Goal: Transaction & Acquisition: Purchase product/service

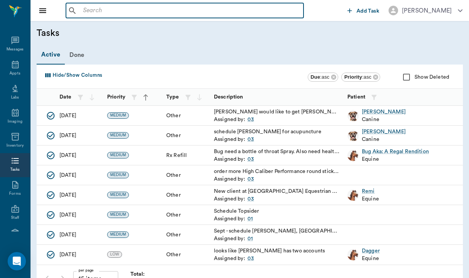
click at [99, 8] on input "text" at bounding box center [190, 10] width 221 height 11
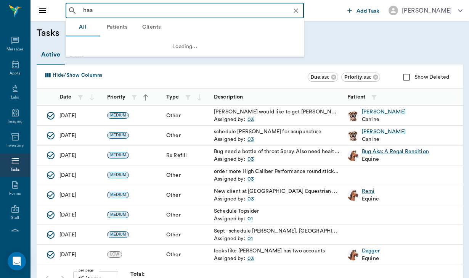
type input "haas"
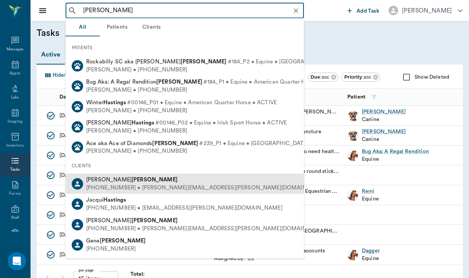
click at [148, 179] on div "Jolene Haas" at bounding box center [207, 180] width 242 height 8
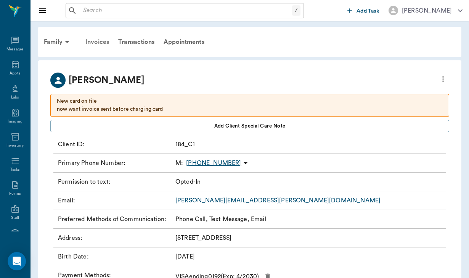
click at [98, 42] on div "Invoices" at bounding box center [97, 42] width 33 height 18
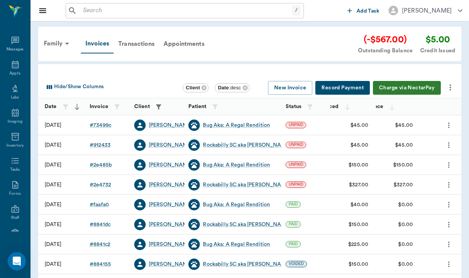
click at [453, 87] on icon "more" at bounding box center [450, 87] width 9 height 9
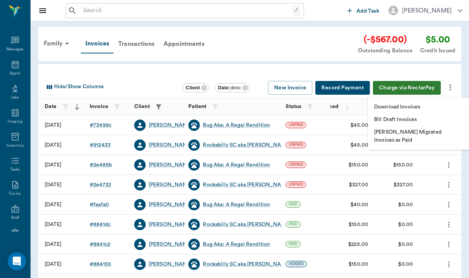
click at [404, 107] on p "Download Invoices" at bounding box center [397, 107] width 46 height 8
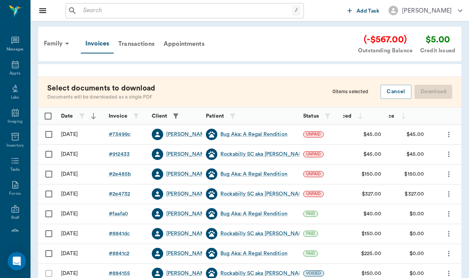
click at [49, 133] on input "Select row" at bounding box center [49, 134] width 16 height 16
checkbox input "false"
checkbox input "true"
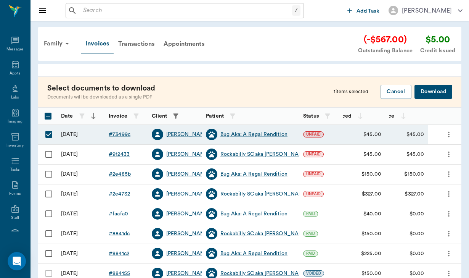
click at [48, 153] on input "Select row" at bounding box center [49, 154] width 16 height 16
checkbox input "true"
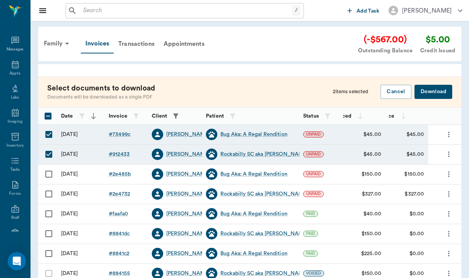
click at [50, 172] on input "Select row" at bounding box center [49, 174] width 16 height 16
checkbox input "true"
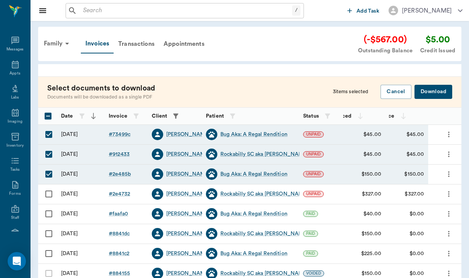
click at [51, 191] on input "Select row" at bounding box center [49, 194] width 16 height 16
checkbox input "true"
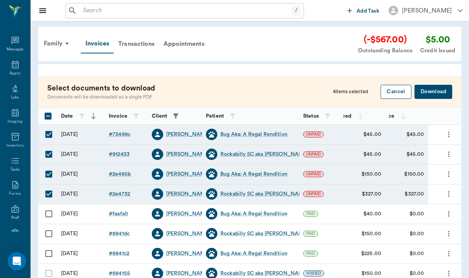
click at [391, 89] on button "Cancel" at bounding box center [396, 92] width 31 height 14
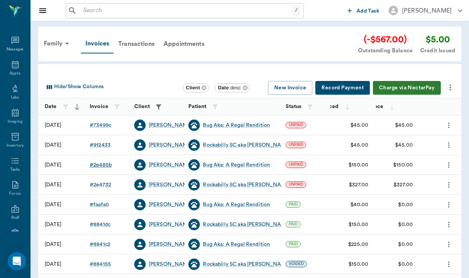
click at [103, 166] on div "# 2e485b" at bounding box center [101, 165] width 22 height 8
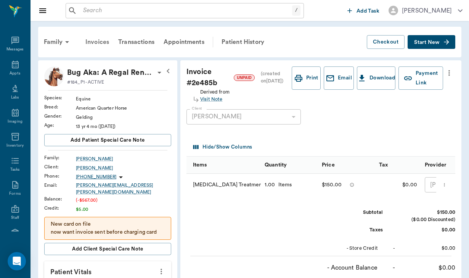
click at [98, 42] on div "Invoices" at bounding box center [97, 42] width 33 height 18
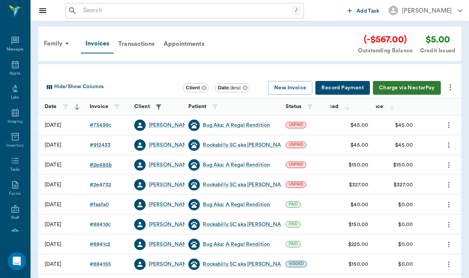
click at [101, 166] on div "# 2e485b" at bounding box center [101, 165] width 22 height 8
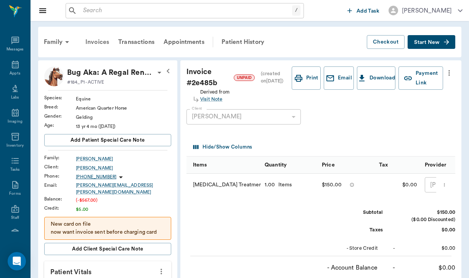
click at [104, 44] on div "Invoices" at bounding box center [97, 42] width 33 height 18
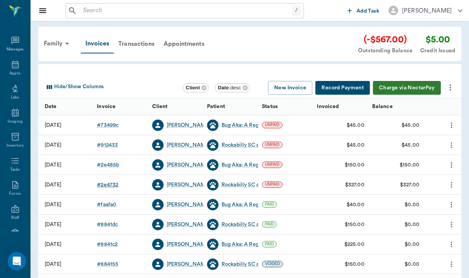
click at [108, 185] on div "# 2e4732" at bounding box center [107, 185] width 21 height 8
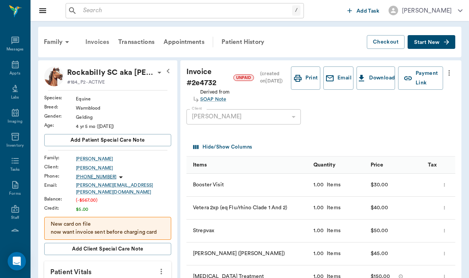
click at [98, 43] on div "Invoices" at bounding box center [97, 42] width 33 height 18
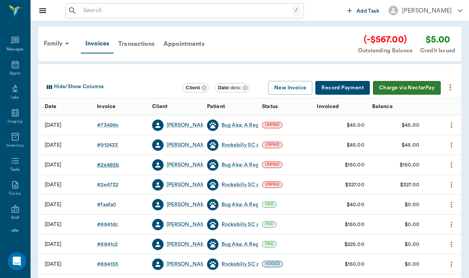
click at [112, 166] on div "# 2e485b" at bounding box center [108, 165] width 22 height 8
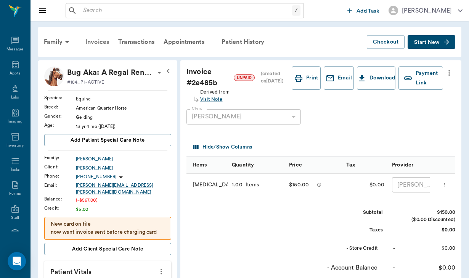
click at [95, 44] on div "Invoices" at bounding box center [97, 42] width 33 height 18
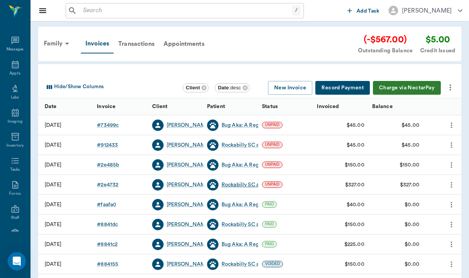
click at [239, 187] on div "Rockabilly SC aka [PERSON_NAME]" at bounding box center [266, 185] width 88 height 8
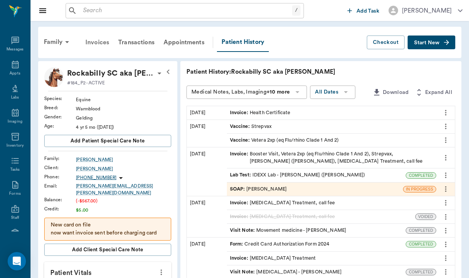
click at [93, 43] on div "Invoices" at bounding box center [97, 42] width 33 height 18
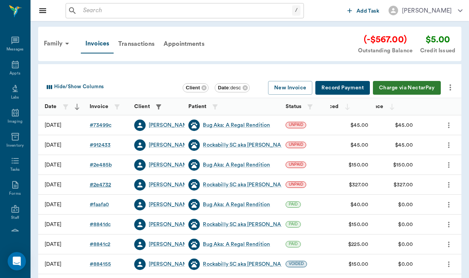
click at [106, 183] on div "# 2e4732" at bounding box center [100, 185] width 21 height 8
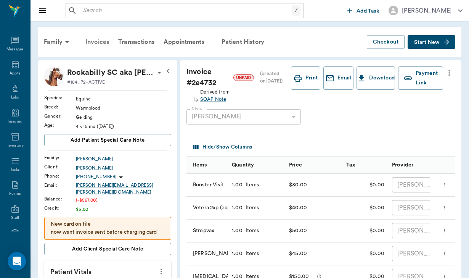
click at [90, 41] on div "Invoices" at bounding box center [97, 42] width 33 height 18
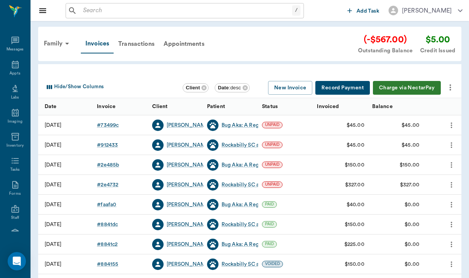
click at [450, 84] on icon "more" at bounding box center [450, 87] width 9 height 9
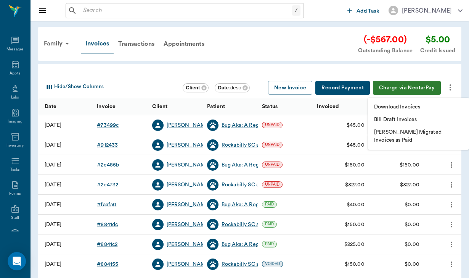
click at [414, 85] on div at bounding box center [234, 139] width 469 height 278
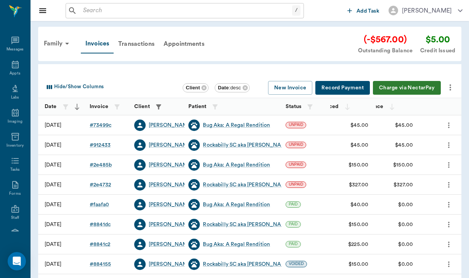
click at [414, 85] on button "Charge via NectarPay" at bounding box center [407, 88] width 68 height 14
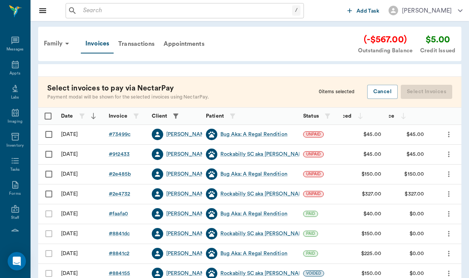
click at [49, 132] on input "Select row" at bounding box center [49, 134] width 16 height 16
checkbox input "false"
checkbox input "true"
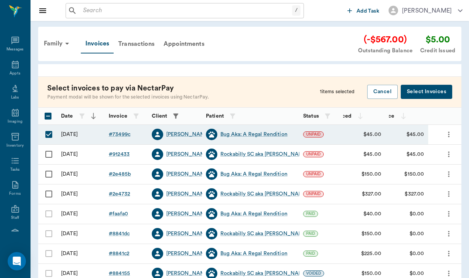
click at [50, 154] on input "Select row" at bounding box center [49, 154] width 16 height 16
checkbox input "true"
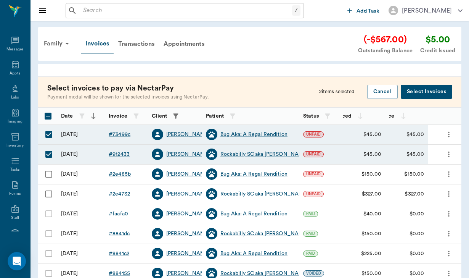
click at [50, 171] on input "Select row" at bounding box center [49, 174] width 16 height 16
checkbox input "true"
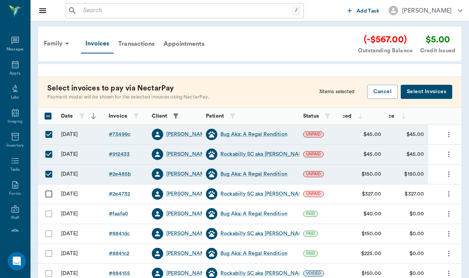
click at [50, 194] on input "Select row" at bounding box center [49, 194] width 16 height 16
checkbox input "true"
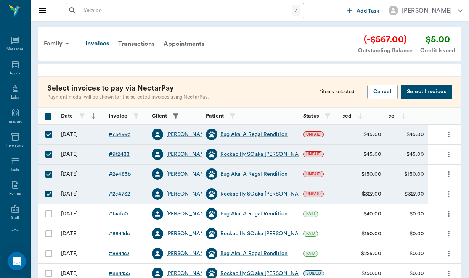
click at [432, 91] on button "Select Invoices" at bounding box center [427, 92] width 52 height 14
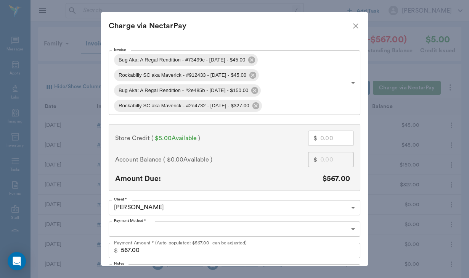
type input "CREDIT_CARDS_ON_FILE"
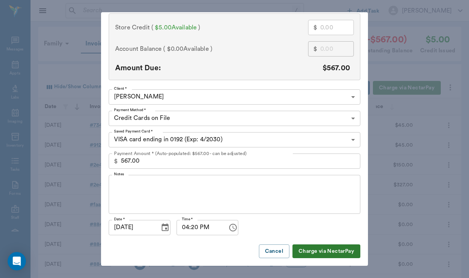
scroll to position [110, 0]
click at [265, 250] on button "Cancel" at bounding box center [274, 252] width 31 height 14
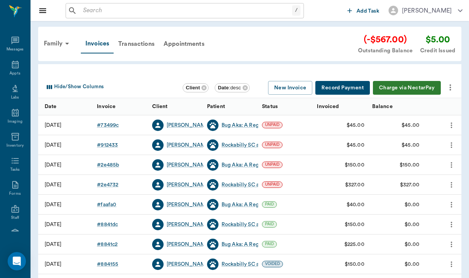
click at [451, 90] on icon "more" at bounding box center [451, 87] width 2 height 6
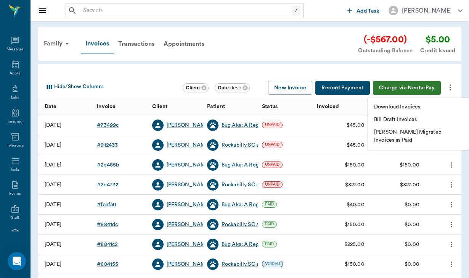
click at [395, 109] on p "Download Invoices" at bounding box center [397, 107] width 46 height 8
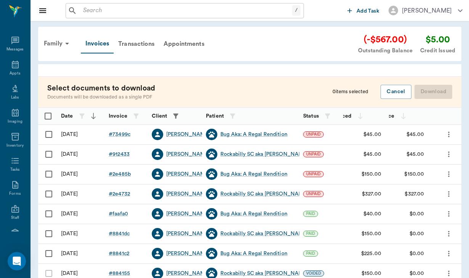
click at [50, 132] on input "Select row" at bounding box center [49, 134] width 16 height 16
checkbox input "false"
checkbox input "true"
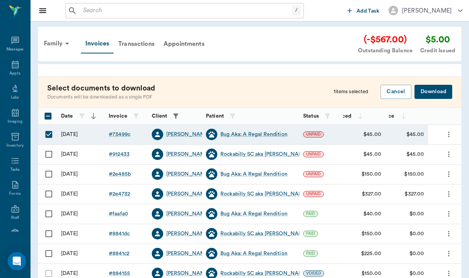
click at [52, 154] on input "Select row" at bounding box center [49, 154] width 16 height 16
checkbox input "true"
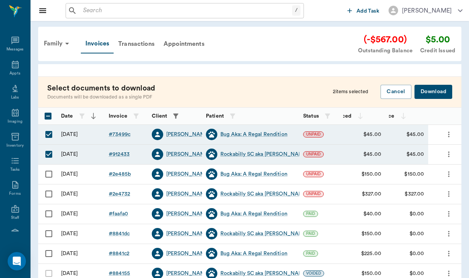
click at [50, 174] on input "Select row" at bounding box center [49, 174] width 16 height 16
checkbox input "true"
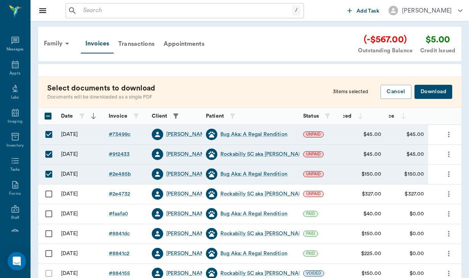
click at [52, 188] on input "Select row" at bounding box center [49, 194] width 16 height 16
checkbox input "true"
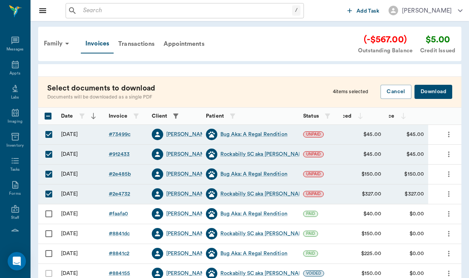
click at [284, 31] on div "Family Invoices Transactions Appointments (-$567.00) Outstanding Balance $5.00 …" at bounding box center [250, 44] width 424 height 34
click at [438, 92] on button "Download" at bounding box center [434, 92] width 38 height 14
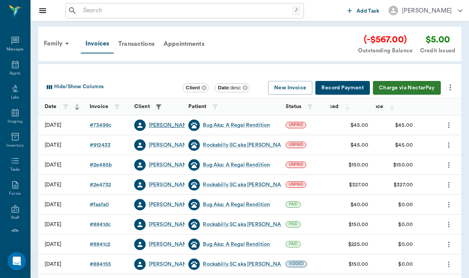
click at [168, 125] on div "[PERSON_NAME]" at bounding box center [171, 125] width 44 height 8
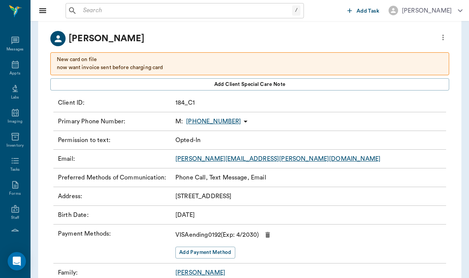
scroll to position [42, 0]
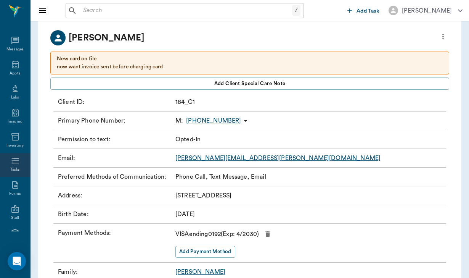
click at [14, 161] on icon at bounding box center [15, 160] width 9 height 9
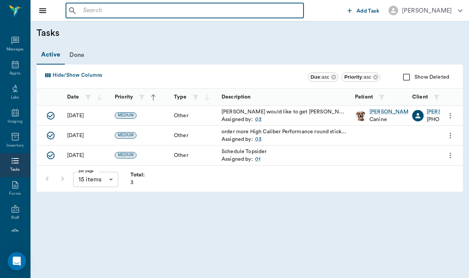
click at [88, 6] on input "text" at bounding box center [190, 10] width 221 height 11
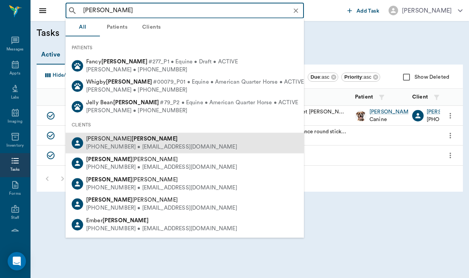
click at [102, 141] on div "[PERSON_NAME]" at bounding box center [161, 139] width 151 height 8
type input "[PERSON_NAME]"
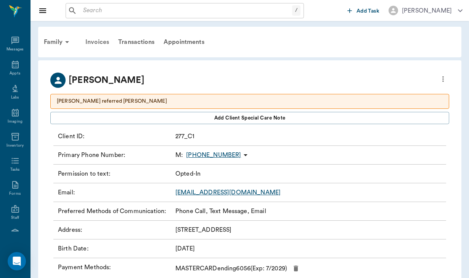
click at [98, 41] on div "Invoices" at bounding box center [97, 42] width 33 height 18
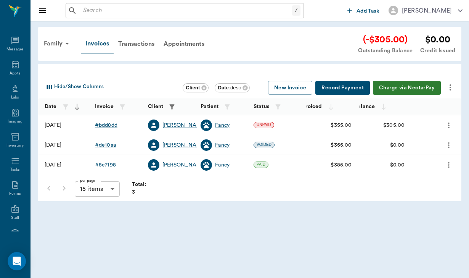
click at [417, 87] on button "Charge via NectarPay" at bounding box center [407, 88] width 68 height 14
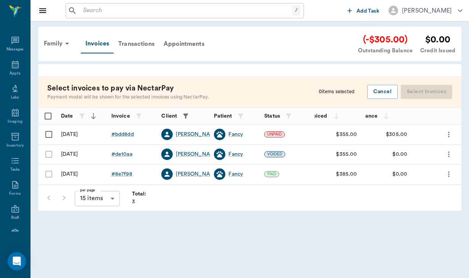
click at [46, 132] on input "Select row" at bounding box center [49, 134] width 16 height 16
checkbox input "false"
checkbox input "true"
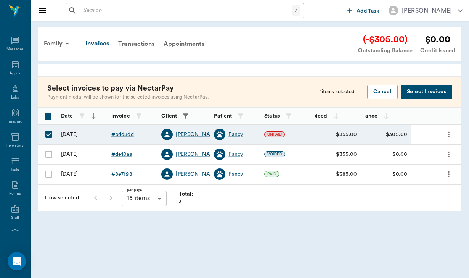
click at [419, 94] on button "Select Invoices" at bounding box center [427, 92] width 52 height 14
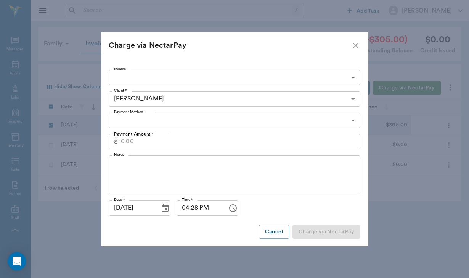
type input "68ca1551e6bf3225a7bdd8dd"
type input "305.00"
type input "CREDIT_CARDS_ON_FILE"
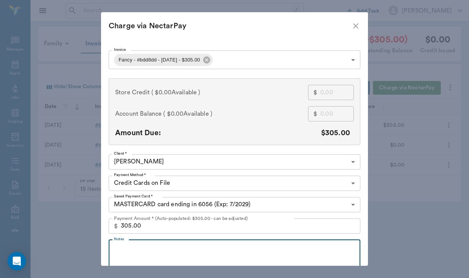
click at [141, 255] on textarea "Notes" at bounding box center [234, 259] width 241 height 26
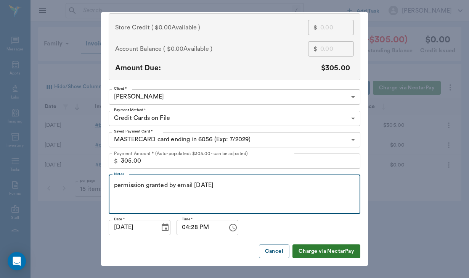
scroll to position [64, 0]
type textarea "permission granted by email [DATE]"
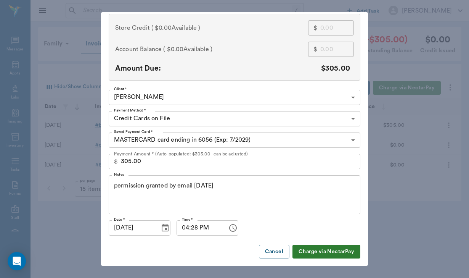
click at [337, 254] on button "Charge via NectarPay" at bounding box center [327, 252] width 68 height 14
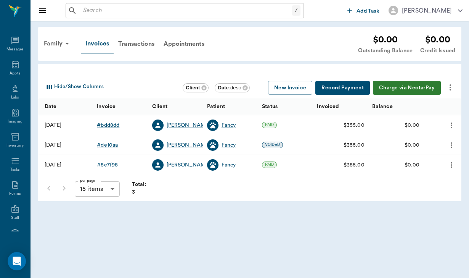
click at [85, 17] on div "/ ​" at bounding box center [185, 10] width 238 height 15
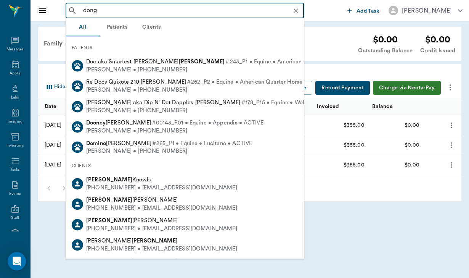
type input "dong"
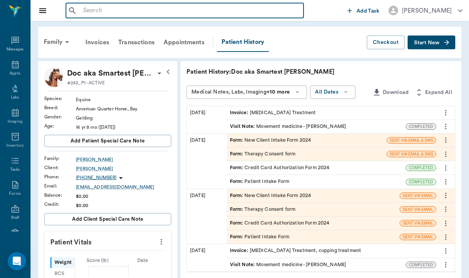
click at [101, 10] on input "text" at bounding box center [190, 10] width 221 height 11
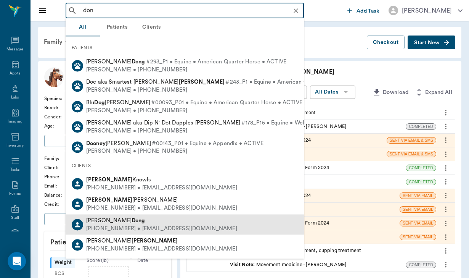
click at [129, 224] on div "[PHONE_NUMBER] • [EMAIL_ADDRESS][DOMAIN_NAME]" at bounding box center [161, 228] width 151 height 8
type input "don"
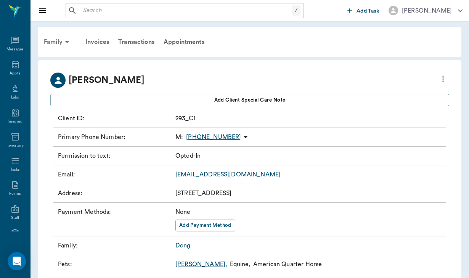
click at [56, 42] on div "Family" at bounding box center [57, 42] width 37 height 18
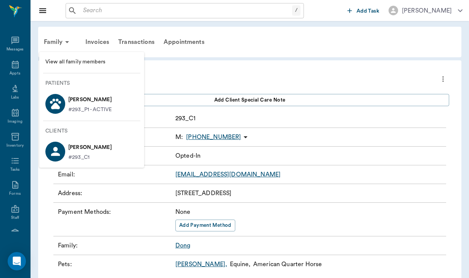
click at [79, 92] on li "[PERSON_NAME] #293_P1 - ACTIVE" at bounding box center [91, 103] width 105 height 26
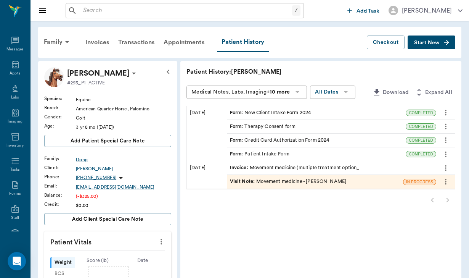
click at [242, 110] on div "Form : New Client Intake Form 2024" at bounding box center [270, 112] width 81 height 7
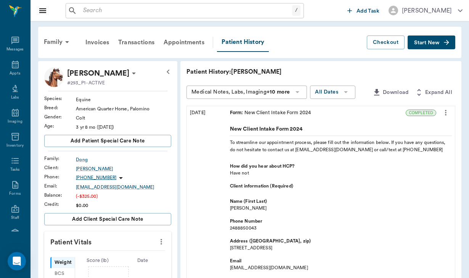
click at [340, 114] on div "Form : New Client Intake Form 2024" at bounding box center [316, 112] width 179 height 13
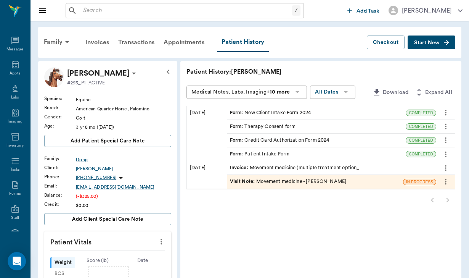
click at [284, 135] on div "Form : Credit Card Authorization Form 2024" at bounding box center [316, 140] width 179 height 13
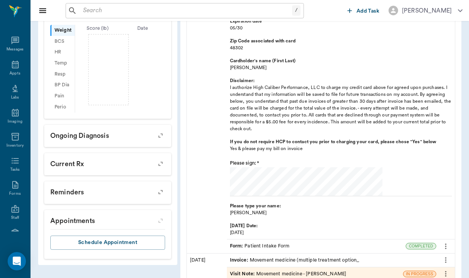
scroll to position [235, 0]
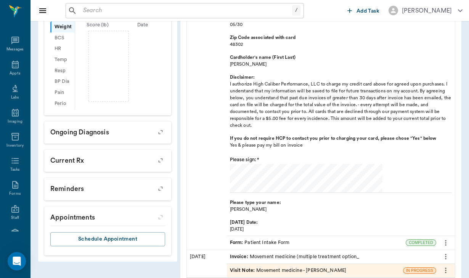
click at [259, 238] on div "Form : Patient Intake Form" at bounding box center [316, 242] width 179 height 13
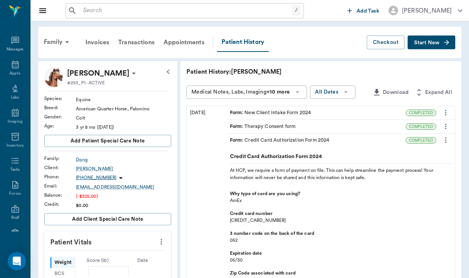
scroll to position [0, 0]
click at [129, 74] on icon at bounding box center [133, 73] width 9 height 9
click at [74, 87] on span "Edit profile" at bounding box center [92, 87] width 64 height 8
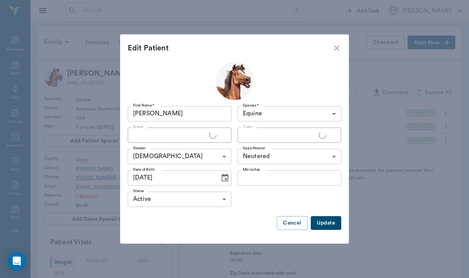
type input "American Quarter Horse"
type input "Palomino"
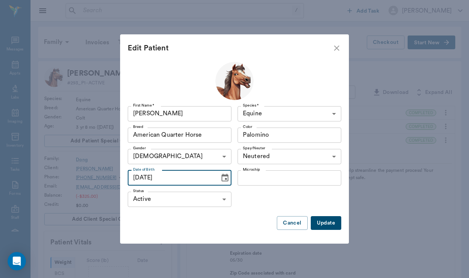
type input "[DATE]"
click at [327, 223] on button "Update" at bounding box center [326, 223] width 31 height 14
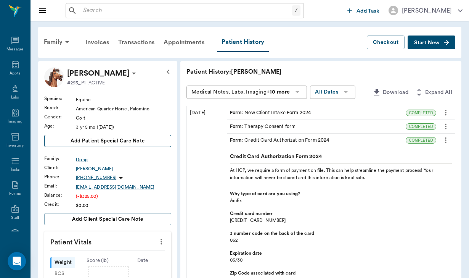
click at [95, 145] on span "Add patient Special Care Note" at bounding box center [108, 141] width 74 height 8
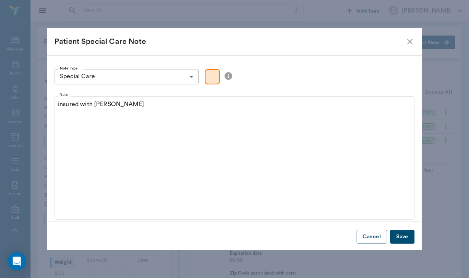
click at [409, 237] on button "Save" at bounding box center [402, 237] width 24 height 14
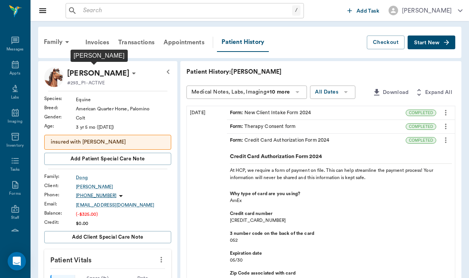
click at [111, 73] on p "[PERSON_NAME]" at bounding box center [98, 73] width 62 height 12
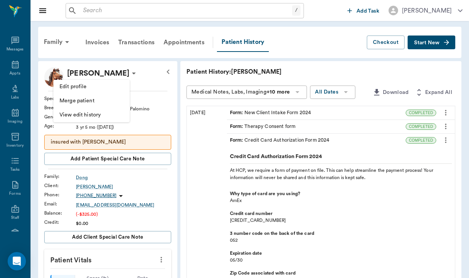
click at [79, 88] on span "Edit profile" at bounding box center [92, 87] width 64 height 8
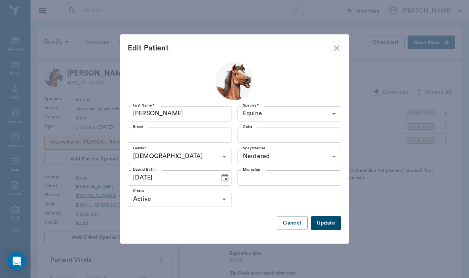
type input "American Quarter Horse"
type input "Palomino"
click at [295, 223] on button "Cancel" at bounding box center [292, 223] width 31 height 14
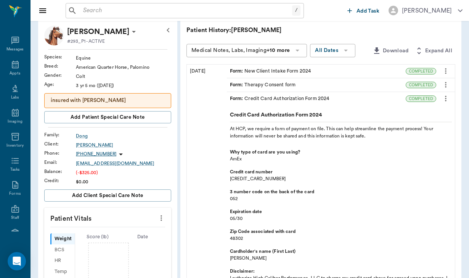
scroll to position [43, 0]
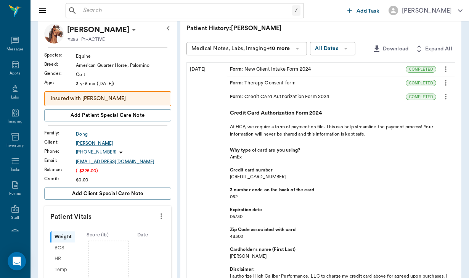
click at [90, 147] on div "[PERSON_NAME]" at bounding box center [123, 143] width 95 height 7
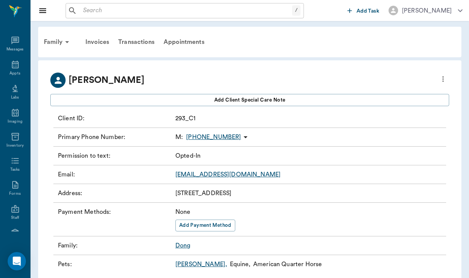
click at [445, 79] on icon "more" at bounding box center [443, 78] width 8 height 9
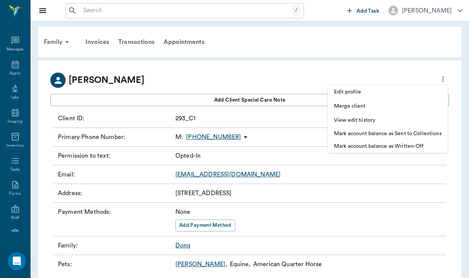
click at [359, 87] on li "Edit profile" at bounding box center [388, 92] width 120 height 14
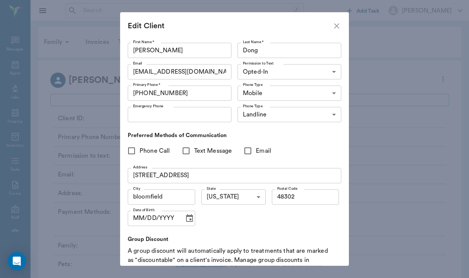
click at [132, 152] on input "Phone Call" at bounding box center [132, 151] width 16 height 16
checkbox input "true"
click at [188, 149] on input "Text Message" at bounding box center [186, 151] width 16 height 16
checkbox input "true"
click at [248, 149] on input "Email" at bounding box center [248, 151] width 16 height 16
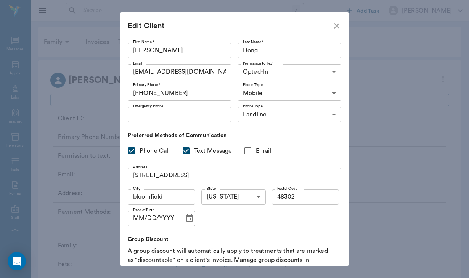
checkbox input "true"
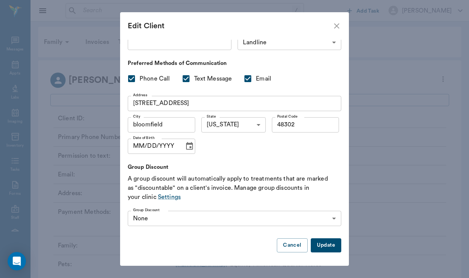
scroll to position [72, 0]
click at [327, 246] on button "Update" at bounding box center [326, 245] width 31 height 14
type input "UNKNOWN"
checkbox input "false"
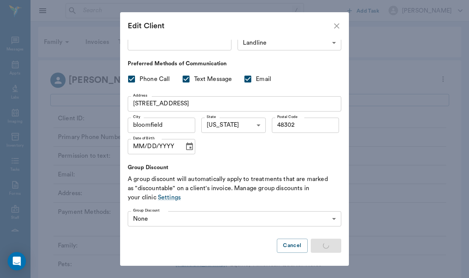
checkbox input "false"
type input "OPT_IN"
checkbox input "true"
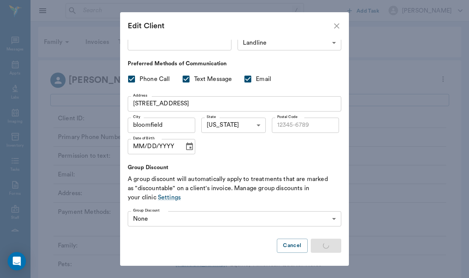
type input "48302"
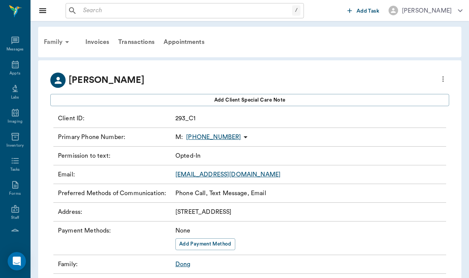
click at [56, 40] on div "Family" at bounding box center [57, 42] width 37 height 18
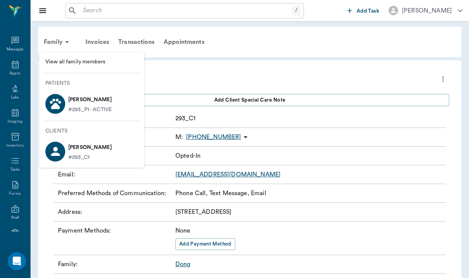
click at [88, 107] on p "#293_P1 - ACTIVE" at bounding box center [89, 110] width 43 height 8
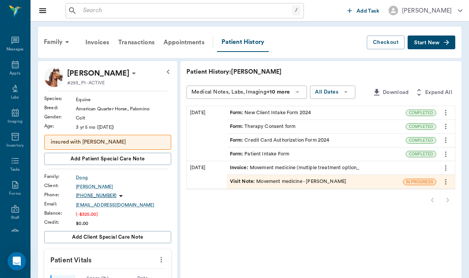
click at [256, 113] on div "Form : New Client Intake Form 2024" at bounding box center [270, 112] width 81 height 7
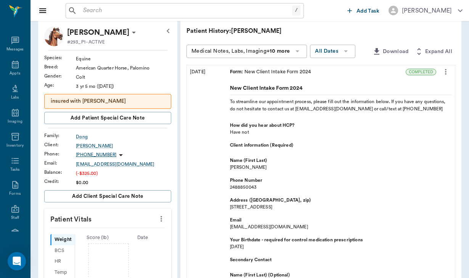
scroll to position [42, 0]
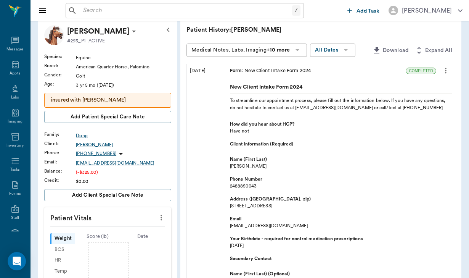
click at [89, 148] on div "[PERSON_NAME]" at bounding box center [123, 144] width 95 height 7
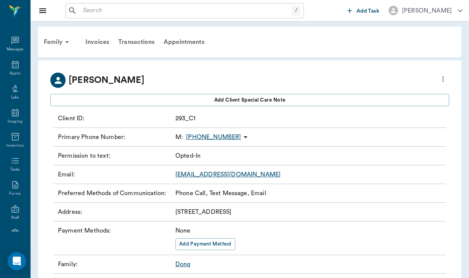
click at [443, 78] on icon "more" at bounding box center [443, 78] width 8 height 9
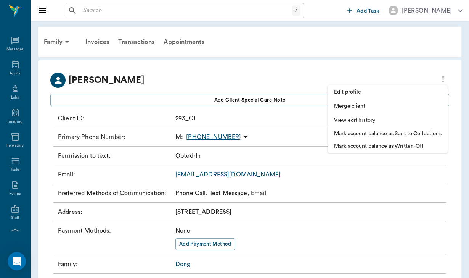
click at [345, 88] on span "Edit profile" at bounding box center [388, 92] width 108 height 8
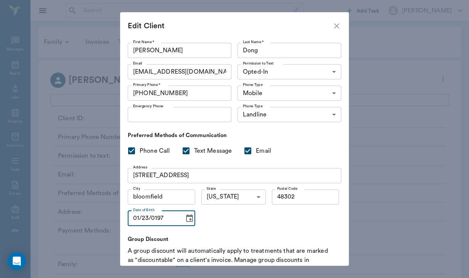
type input "[DATE]"
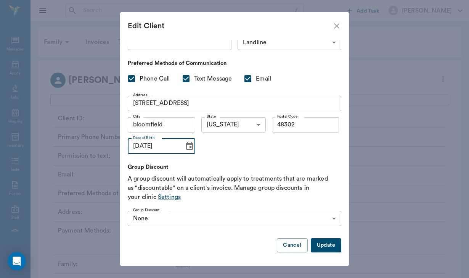
scroll to position [72, 0]
click at [330, 249] on button "Update" at bounding box center [326, 245] width 31 height 14
type input "UNKNOWN"
checkbox input "false"
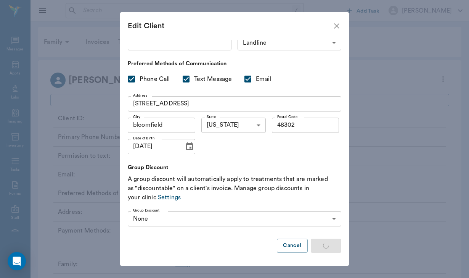
checkbox input "false"
type input "MM/DD/YYYY"
type input "OPT_IN"
checkbox input "true"
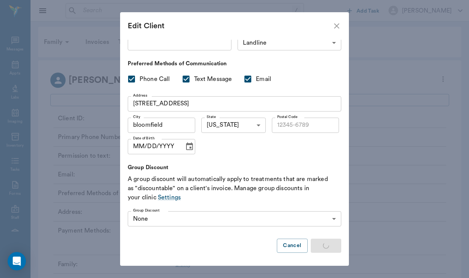
checkbox input "true"
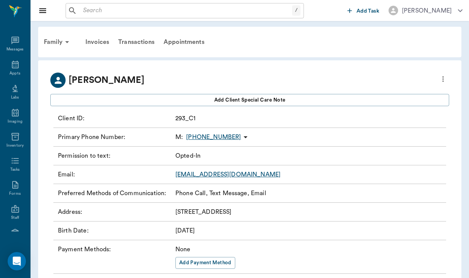
click at [330, 249] on div "Update" at bounding box center [326, 245] width 31 height 14
type input "48302"
type input "[DATE]"
click at [200, 261] on button "Add Payment Method" at bounding box center [206, 263] width 60 height 12
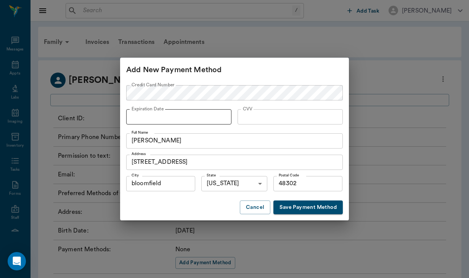
click at [135, 122] on div at bounding box center [178, 116] width 105 height 15
click at [295, 210] on button "Save Payment Method" at bounding box center [308, 207] width 69 height 14
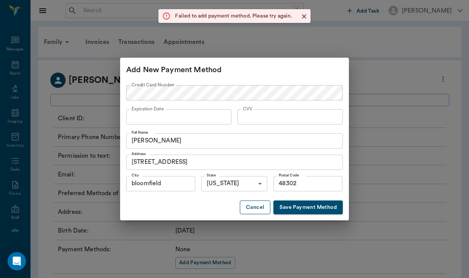
click at [252, 209] on button "Cancel" at bounding box center [255, 207] width 31 height 14
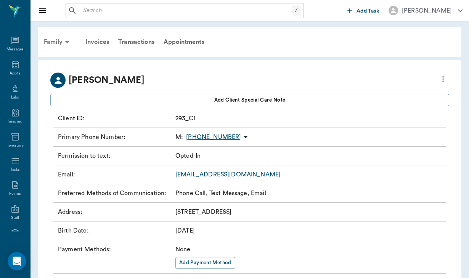
click at [56, 45] on div "Family" at bounding box center [57, 42] width 37 height 18
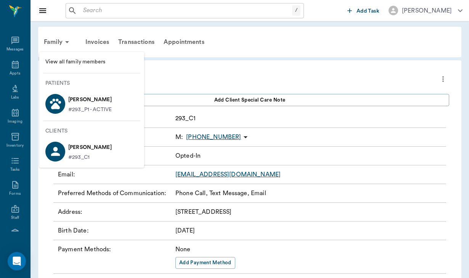
click at [82, 103] on p "[PERSON_NAME]" at bounding box center [89, 99] width 43 height 12
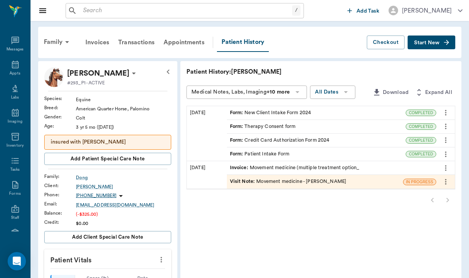
click at [259, 141] on div "Form : Credit Card Authorization Form 2024" at bounding box center [280, 140] width 100 height 7
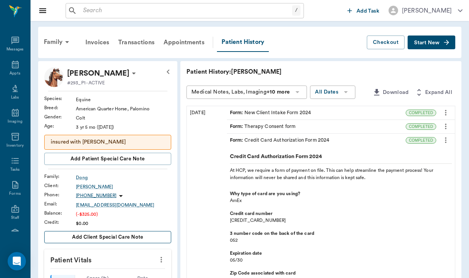
click at [106, 241] on span "Add client Special Care Note" at bounding box center [107, 237] width 71 height 8
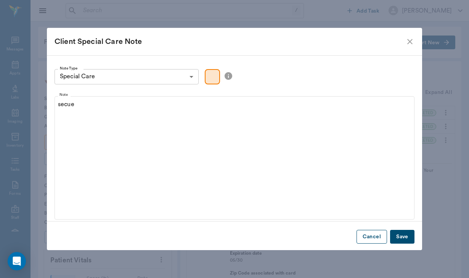
drag, startPoint x: 127, startPoint y: 100, endPoint x: 368, endPoint y: 240, distance: 278.2
click at [368, 240] on button "Cancel" at bounding box center [372, 237] width 31 height 14
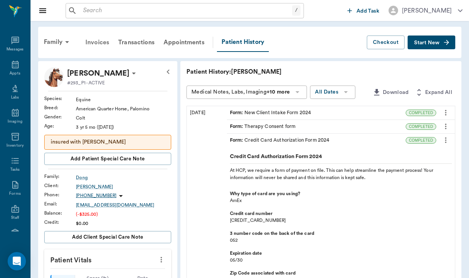
click at [102, 45] on div "Invoices" at bounding box center [97, 42] width 33 height 18
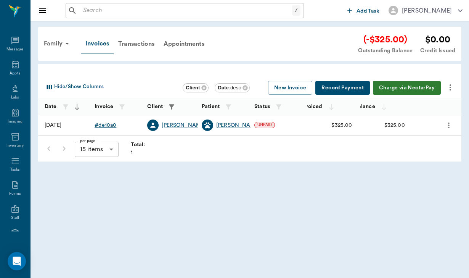
click at [111, 125] on div "# de10a0" at bounding box center [106, 125] width 22 height 8
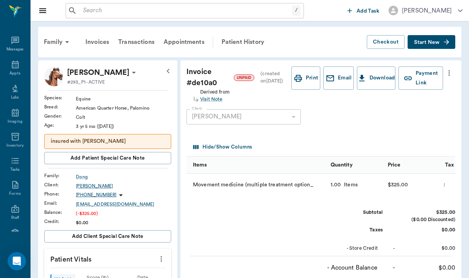
click at [80, 189] on div "[PERSON_NAME]" at bounding box center [123, 185] width 95 height 7
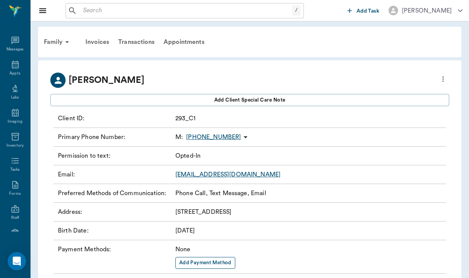
click at [229, 261] on button "Add Payment Method" at bounding box center [206, 263] width 60 height 12
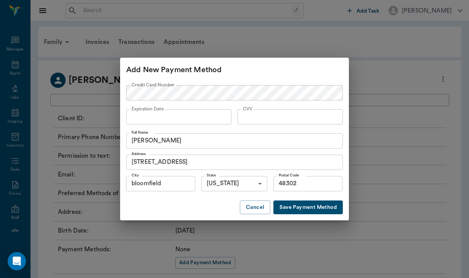
click at [310, 208] on button "Save Payment Method" at bounding box center [308, 207] width 69 height 14
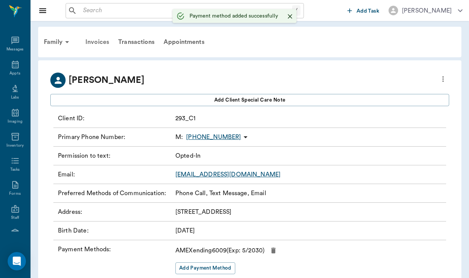
click at [108, 40] on div "Invoices" at bounding box center [97, 42] width 33 height 18
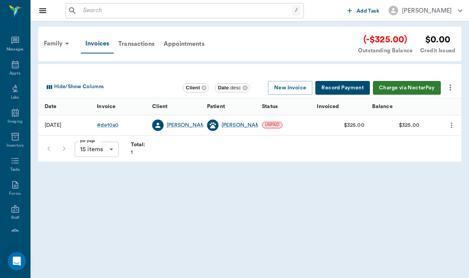
click at [402, 88] on button "Charge via NectarPay" at bounding box center [407, 88] width 68 height 14
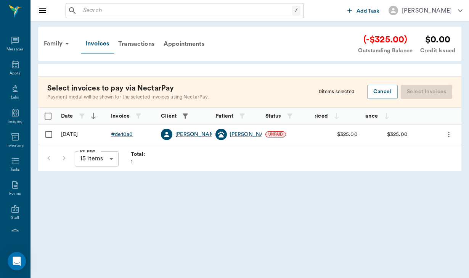
click at [48, 134] on input "Select row" at bounding box center [49, 134] width 16 height 16
checkbox input "false"
checkbox input "true"
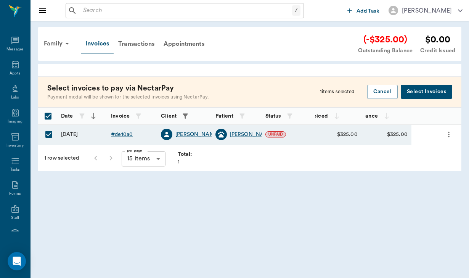
click at [420, 96] on button "Select Invoices" at bounding box center [427, 92] width 52 height 14
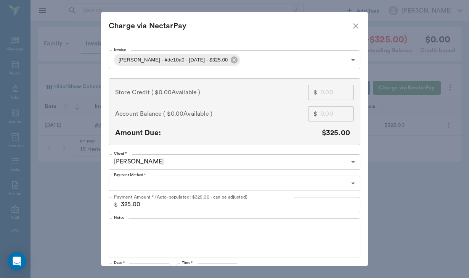
type input "CREDIT_CARDS_ON_FILE"
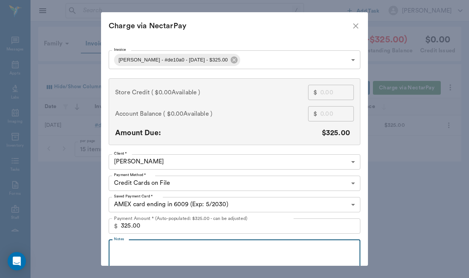
click at [129, 252] on textarea "Notes" at bounding box center [234, 259] width 241 height 26
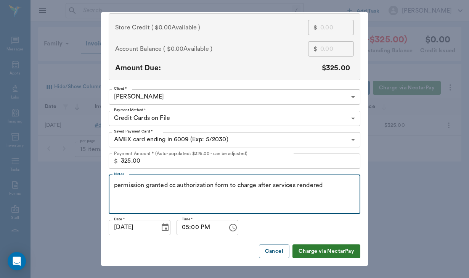
scroll to position [64, 0]
type textarea "permission granted cc authorization form to charge after services rendered"
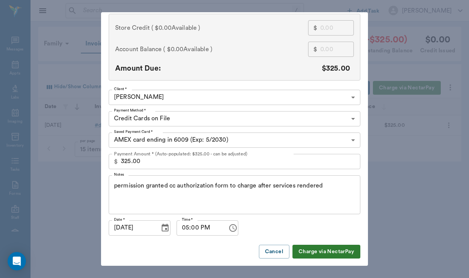
click at [314, 252] on button "Charge via NectarPay" at bounding box center [327, 252] width 68 height 14
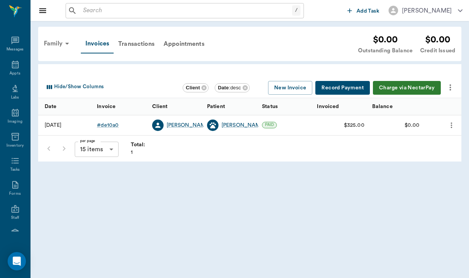
click at [55, 43] on div "Family" at bounding box center [57, 43] width 37 height 18
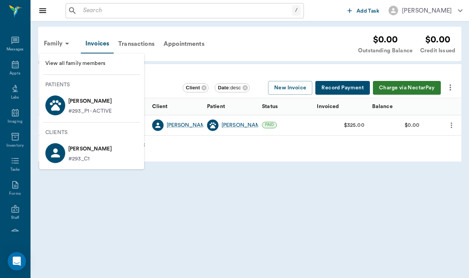
click at [80, 68] on li "View all family members" at bounding box center [91, 63] width 105 height 14
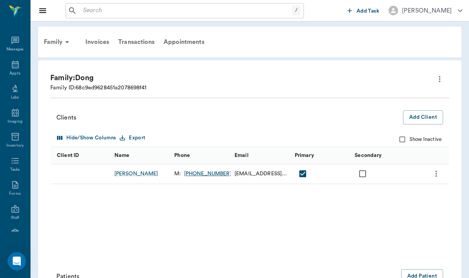
click at [441, 80] on icon "more" at bounding box center [439, 78] width 9 height 9
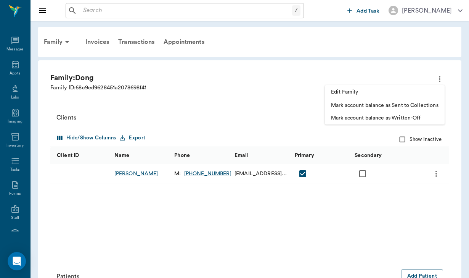
click at [361, 90] on span "Edit Family" at bounding box center [385, 92] width 108 height 8
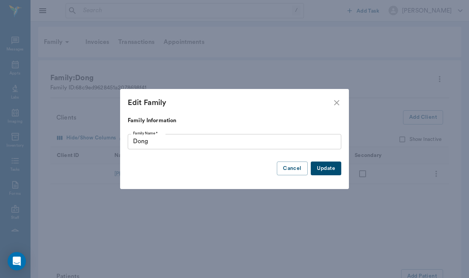
click at [154, 143] on input "Dong" at bounding box center [235, 141] width 214 height 15
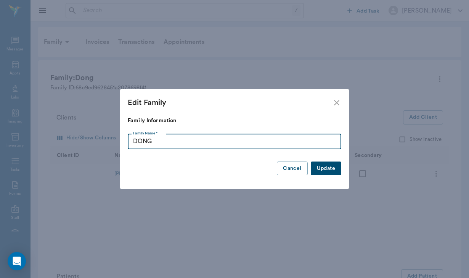
type input "DONG"
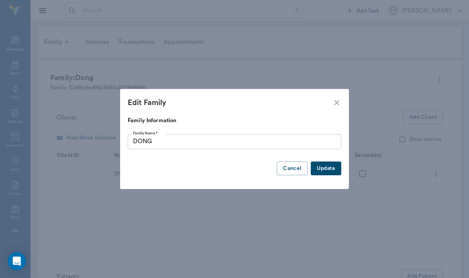
click at [329, 169] on button "Update" at bounding box center [326, 168] width 31 height 14
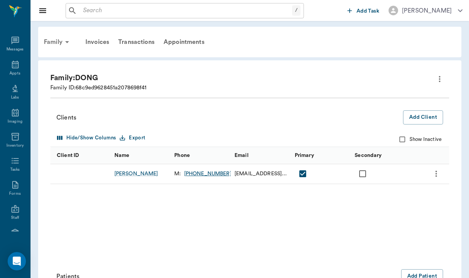
click at [60, 34] on div "Family" at bounding box center [57, 42] width 37 height 18
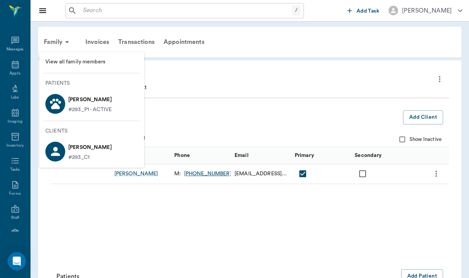
click at [84, 103] on p "[PERSON_NAME]" at bounding box center [89, 99] width 43 height 12
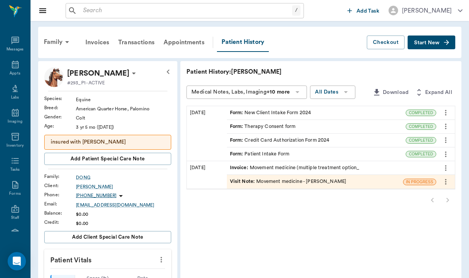
click at [427, 43] on span "Start New" at bounding box center [427, 43] width 26 height 0
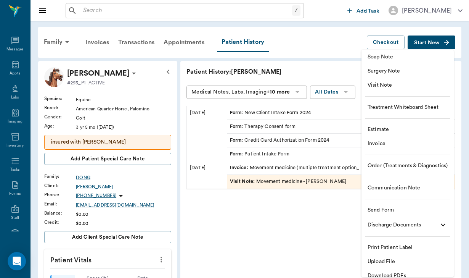
click at [396, 190] on span "Communication Note" at bounding box center [408, 188] width 80 height 8
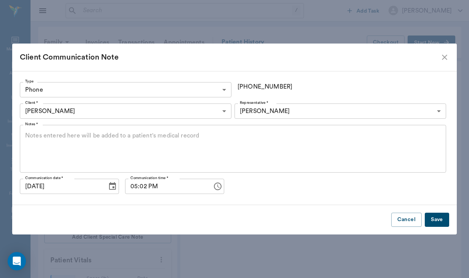
click at [57, 85] on body "/ ​ Add Task [PERSON_NAME] Nectar Messages Appts Labs Imaging Inventory Tasks F…" at bounding box center [234, 261] width 469 height 523
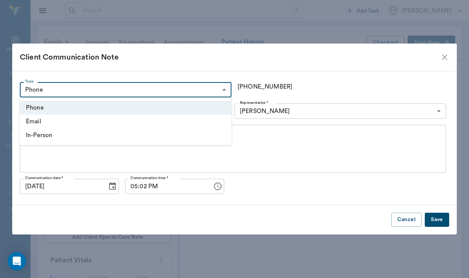
click at [55, 135] on li "In-Person" at bounding box center [126, 135] width 212 height 14
type input "IN_PERSON"
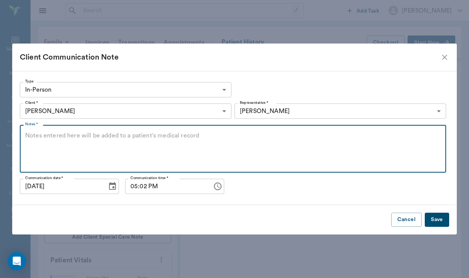
click at [51, 146] on textarea "Notes *" at bounding box center [233, 148] width 416 height 35
type textarea "Sent thank you note"
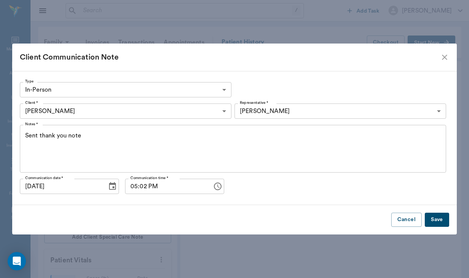
click at [441, 221] on button "Save" at bounding box center [437, 220] width 24 height 14
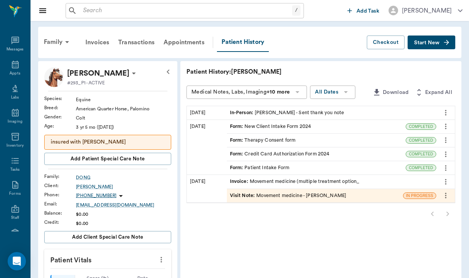
click at [80, 13] on div "/ ​" at bounding box center [185, 10] width 238 height 15
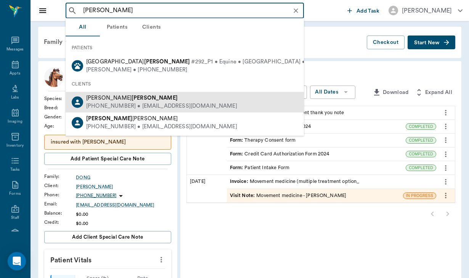
click at [121, 100] on div "[PERSON_NAME]" at bounding box center [161, 98] width 151 height 8
type input "[PERSON_NAME]"
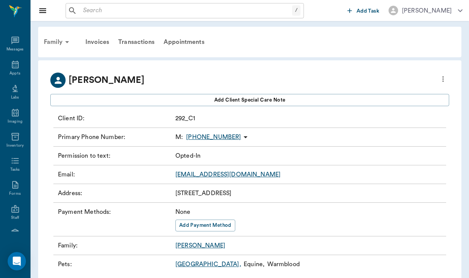
click at [57, 42] on div "Family" at bounding box center [57, 42] width 37 height 18
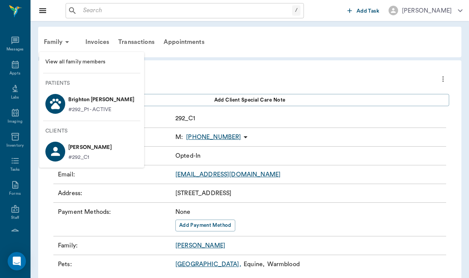
click at [74, 95] on p "Brighton [PERSON_NAME]" at bounding box center [101, 99] width 66 height 12
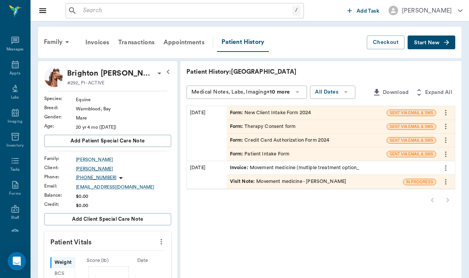
click at [86, 171] on div "[PERSON_NAME]" at bounding box center [123, 168] width 95 height 7
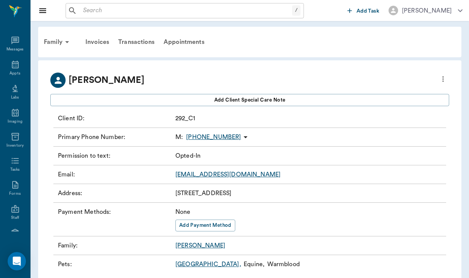
click at [241, 135] on icon at bounding box center [245, 136] width 9 height 9
click at [208, 151] on span "Send SMS Message" at bounding box center [197, 152] width 64 height 8
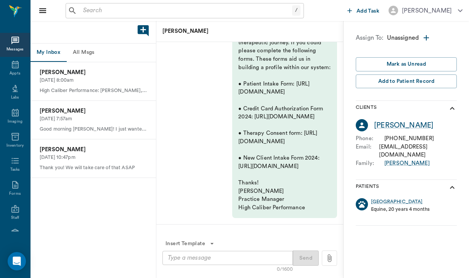
click at [169, 258] on textarea at bounding box center [228, 257] width 120 height 9
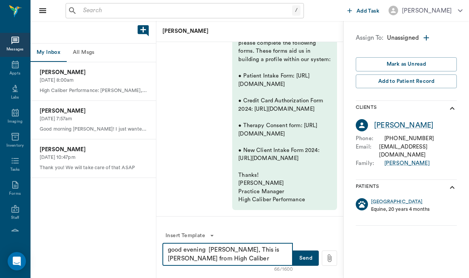
click at [266, 252] on textarea "good evening [PERSON_NAME], This is [PERSON_NAME] from High Caliber Performance." at bounding box center [228, 254] width 120 height 18
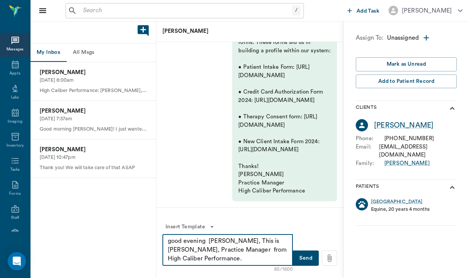
drag, startPoint x: 235, startPoint y: 251, endPoint x: 223, endPoint y: 250, distance: 11.8
click at [223, 250] on textarea "good evening [PERSON_NAME], This is [PERSON_NAME], Practice Manager from High C…" at bounding box center [228, 250] width 120 height 26
click at [210, 260] on textarea "good evening [PERSON_NAME], This is [PERSON_NAME], Practice Manager for High Ca…" at bounding box center [228, 250] width 120 height 26
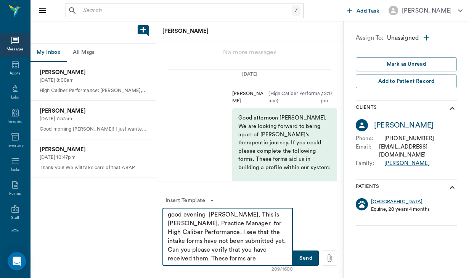
scroll to position [-184, 0]
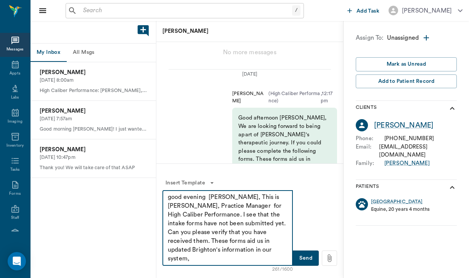
type textarea "good evening [PERSON_NAME], This is [PERSON_NAME], Practice Manager for High Ca…"
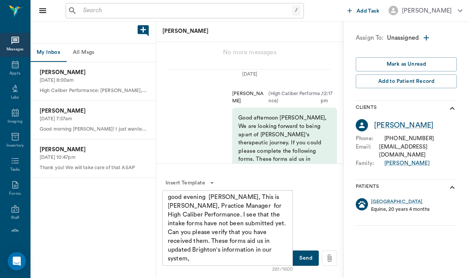
click at [309, 259] on button "Send" at bounding box center [306, 257] width 26 height 15
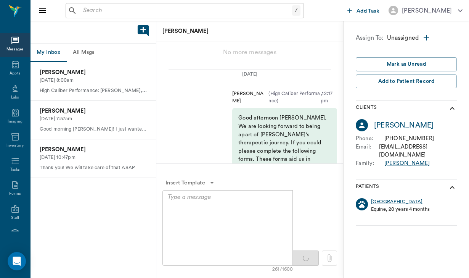
scroll to position [-166, 0]
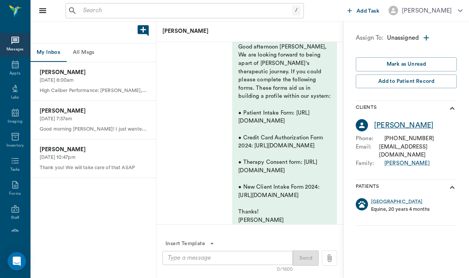
click at [395, 127] on div "[PERSON_NAME]" at bounding box center [404, 125] width 60 height 11
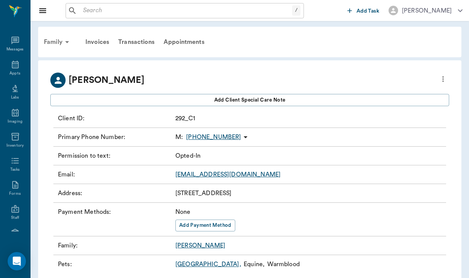
click at [53, 39] on div "Family" at bounding box center [57, 42] width 37 height 18
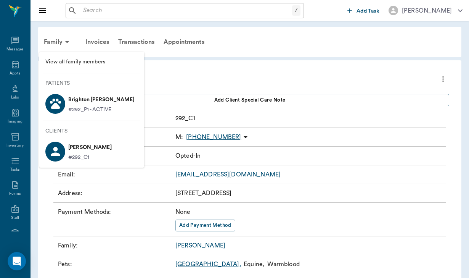
click at [81, 92] on li "Brighton [PERSON_NAME] #292_P1 - ACTIVE" at bounding box center [91, 103] width 105 height 26
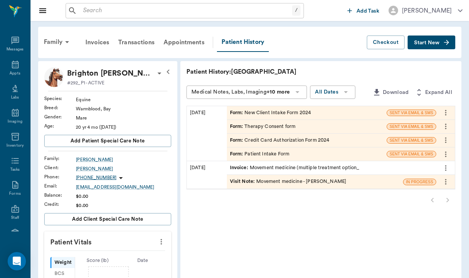
click at [426, 46] on button "Start New" at bounding box center [432, 42] width 48 height 14
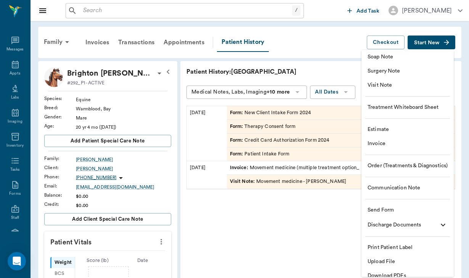
click at [411, 185] on span "Communication Note" at bounding box center [408, 188] width 80 height 8
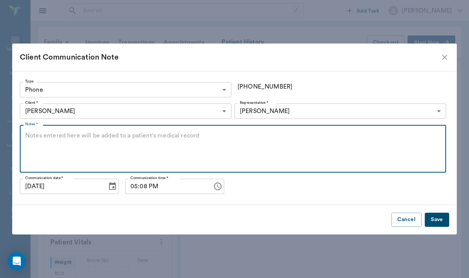
click at [62, 135] on textarea "Notes *" at bounding box center [233, 148] width 416 height 35
type textarea "Sent thank you note"
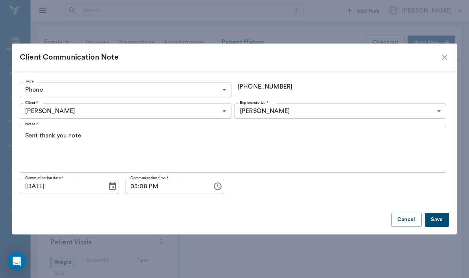
click at [438, 225] on button "Save" at bounding box center [437, 220] width 24 height 14
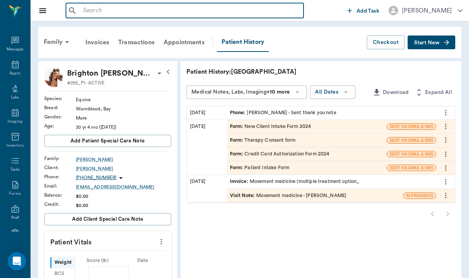
click at [93, 13] on input "text" at bounding box center [190, 10] width 221 height 11
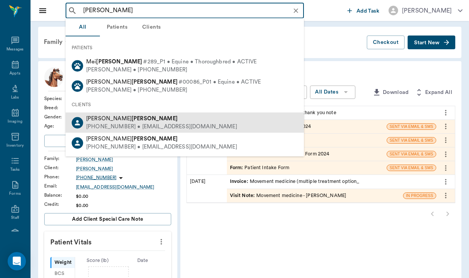
click at [121, 122] on div "[PHONE_NUMBER] • [EMAIL_ADDRESS][DOMAIN_NAME]" at bounding box center [161, 126] width 151 height 8
type input "[PERSON_NAME]"
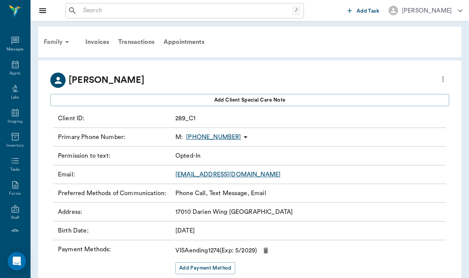
click at [58, 45] on div "Family" at bounding box center [57, 42] width 37 height 18
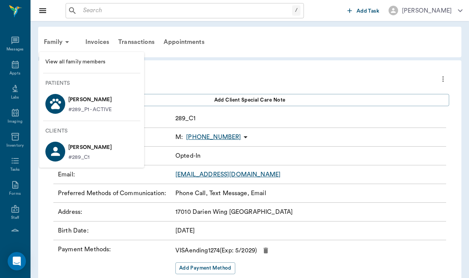
click at [82, 93] on li "[PERSON_NAME] #289_P1 - ACTIVE" at bounding box center [91, 103] width 105 height 26
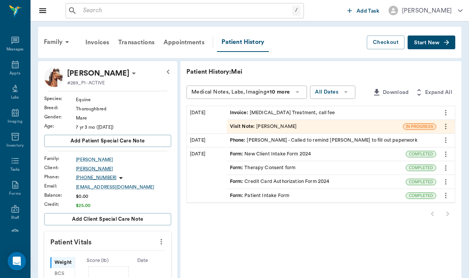
click at [93, 170] on div "[PERSON_NAME]" at bounding box center [123, 168] width 95 height 7
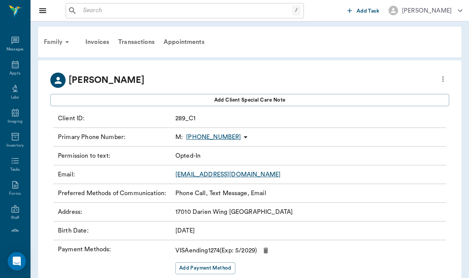
click at [52, 38] on div "Family" at bounding box center [57, 42] width 37 height 18
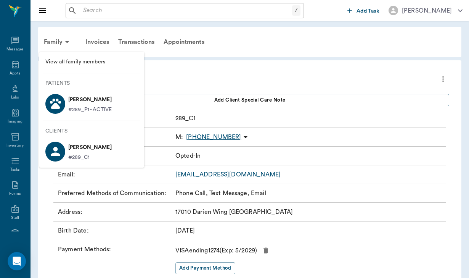
click at [78, 104] on p "[PERSON_NAME]" at bounding box center [89, 99] width 43 height 12
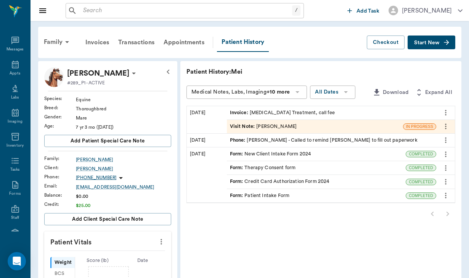
click at [415, 47] on button "Start New" at bounding box center [432, 42] width 48 height 14
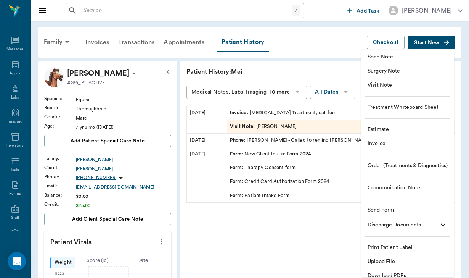
click at [381, 196] on ul "Soap Note Surgery Note Visit Note Treatment Whiteboard Sheet Estimate Invoice O…" at bounding box center [408, 166] width 92 height 233
click at [380, 186] on span "Communication Note" at bounding box center [408, 188] width 80 height 8
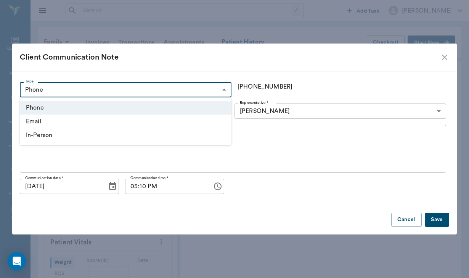
click at [86, 87] on body "/ ​ Add Task [PERSON_NAME] Nectar Messages Appts Labs Imaging Inventory Tasks F…" at bounding box center [234, 253] width 469 height 506
click at [48, 137] on li "In-Person" at bounding box center [126, 135] width 212 height 14
type input "IN_PERSON"
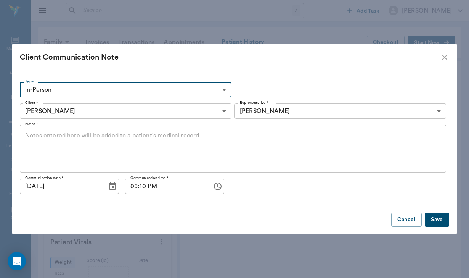
click at [48, 136] on textarea "Notes *" at bounding box center [233, 148] width 416 height 35
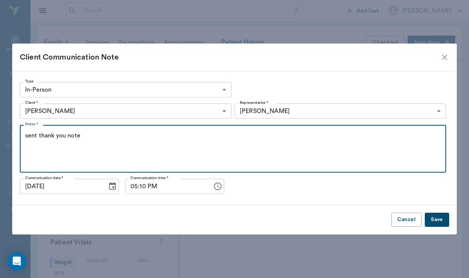
type textarea "sent thank you note"
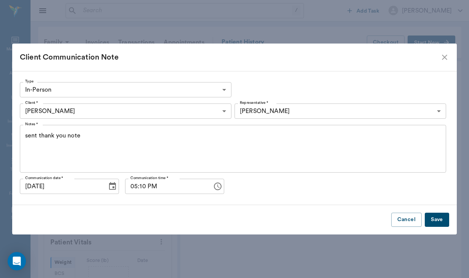
click at [449, 218] on div "Cancel Save" at bounding box center [234, 219] width 445 height 29
click at [436, 223] on button "Save" at bounding box center [437, 220] width 24 height 14
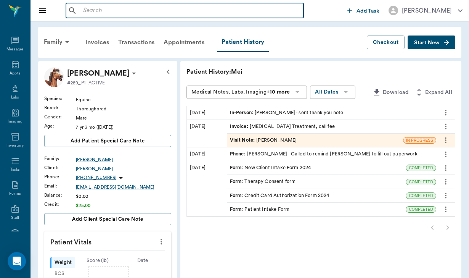
click at [90, 7] on input "text" at bounding box center [190, 10] width 221 height 11
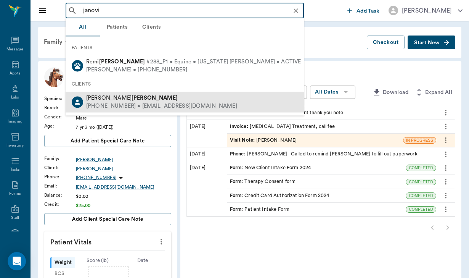
click at [116, 104] on div "[PHONE_NUMBER] • [EMAIL_ADDRESS][DOMAIN_NAME]" at bounding box center [161, 106] width 151 height 8
type input "janovi"
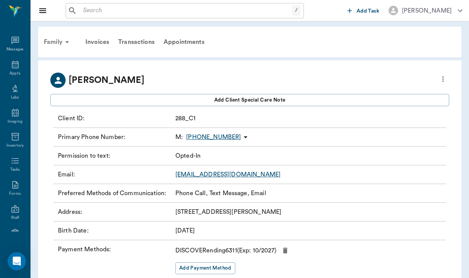
click at [51, 43] on div "Family" at bounding box center [57, 42] width 37 height 18
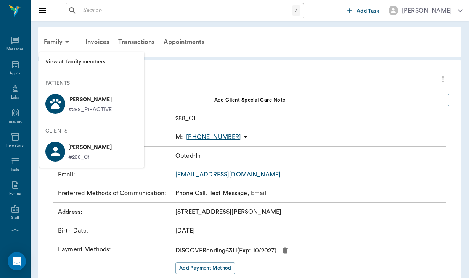
click at [89, 102] on p "[PERSON_NAME]" at bounding box center [89, 99] width 43 height 12
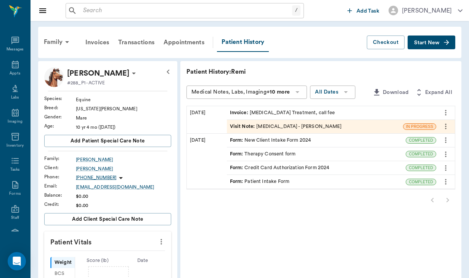
click at [240, 170] on div "Form : Credit Card Authorization Form 2024" at bounding box center [280, 167] width 100 height 7
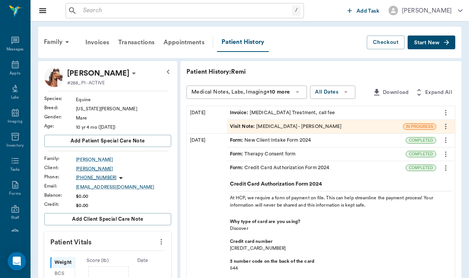
click at [89, 170] on div "[PERSON_NAME]" at bounding box center [123, 168] width 95 height 7
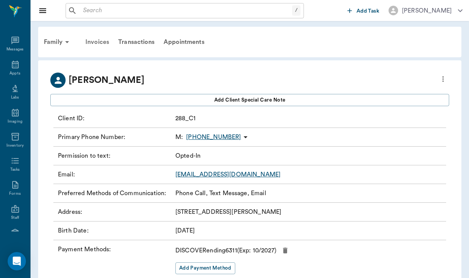
click at [104, 42] on div "Invoices" at bounding box center [97, 42] width 33 height 18
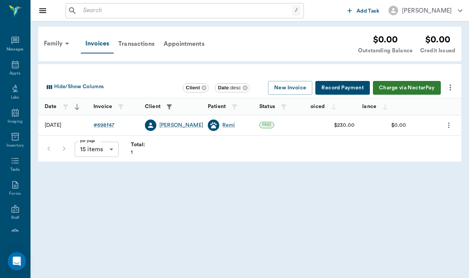
click at [407, 85] on button "Charge via NectarPay" at bounding box center [407, 88] width 68 height 14
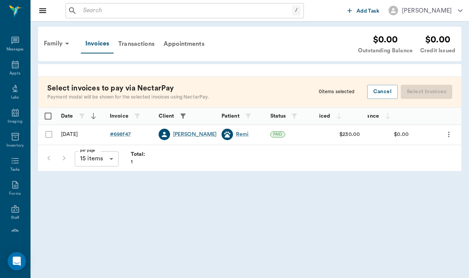
click at [264, 48] on div "Family Invoices Transactions Appointments $0.00 Outstanding Balance $0.00 Credi…" at bounding box center [247, 44] width 416 height 22
click at [133, 40] on div "Transactions" at bounding box center [136, 44] width 45 height 18
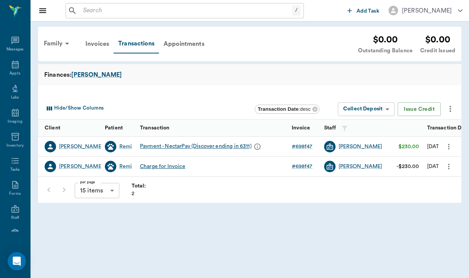
click at [64, 53] on div "Family Invoices Transactions Appointments $0.00 Outstanding Balance $0.00 Credi…" at bounding box center [247, 44] width 416 height 22
click at [59, 41] on div "Family" at bounding box center [57, 43] width 37 height 18
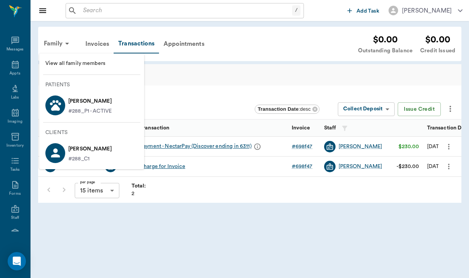
click at [98, 110] on p "#288_P1 - ACTIVE" at bounding box center [89, 111] width 43 height 8
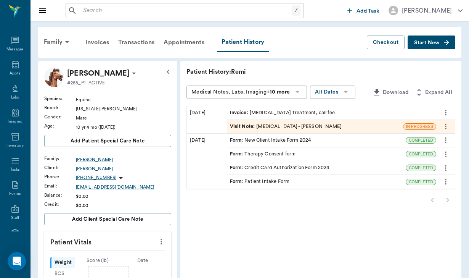
click at [428, 43] on span "Start New" at bounding box center [427, 43] width 26 height 0
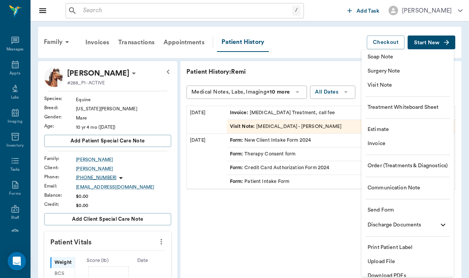
click at [396, 181] on li "Communication Note" at bounding box center [408, 188] width 92 height 14
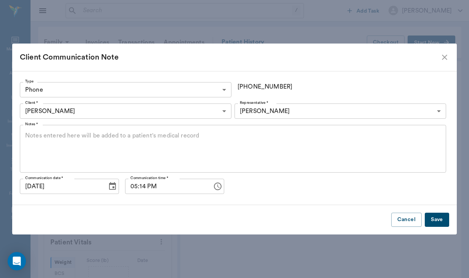
click at [66, 92] on body "/ ​ Add Task [PERSON_NAME] Nectar Messages Appts Labs Imaging Inventory Tasks F…" at bounding box center [234, 253] width 469 height 506
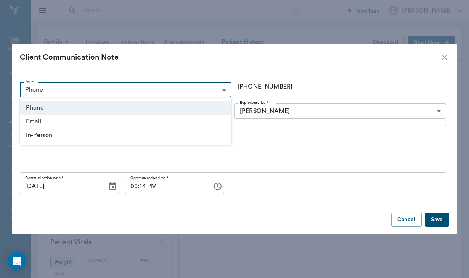
click at [69, 134] on li "In-Person" at bounding box center [126, 135] width 212 height 14
type input "IN_PERSON"
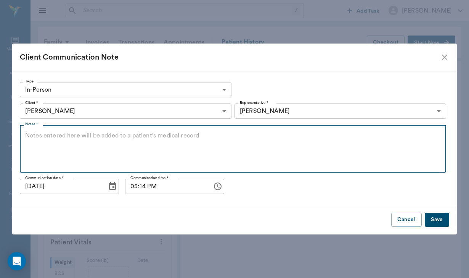
click at [69, 134] on textarea "Notes *" at bounding box center [233, 148] width 416 height 35
type textarea "sent thank you note"
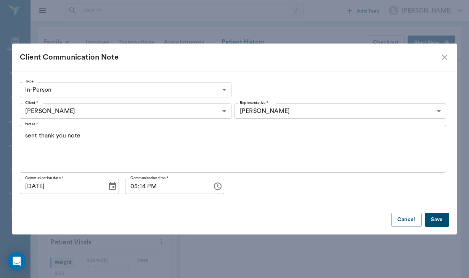
click at [454, 223] on div "Cancel Save" at bounding box center [234, 219] width 445 height 29
click at [446, 223] on button "Save" at bounding box center [437, 220] width 24 height 14
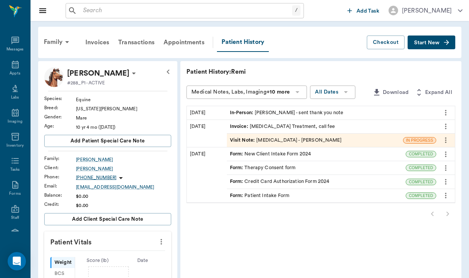
click at [83, 10] on input "text" at bounding box center [186, 10] width 212 height 11
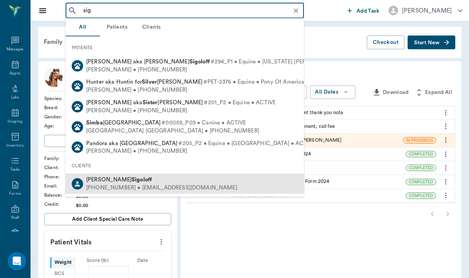
click at [132, 177] on b "Sigoloff" at bounding box center [142, 180] width 20 height 6
type input "sig"
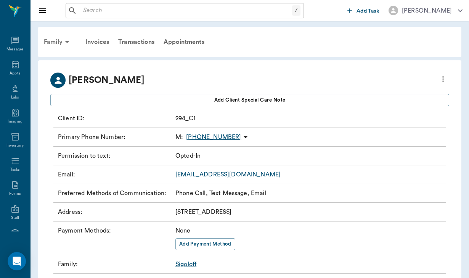
click at [55, 46] on div "Family" at bounding box center [57, 42] width 37 height 18
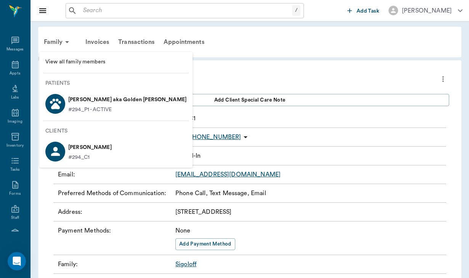
click at [114, 98] on p "[PERSON_NAME] aka Golden [PERSON_NAME]" at bounding box center [127, 99] width 118 height 12
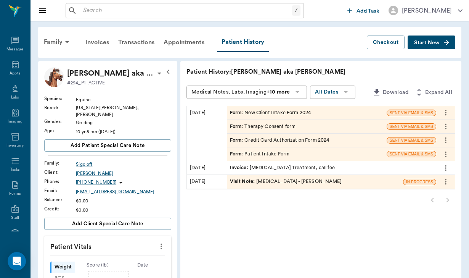
click at [432, 43] on span "Start New" at bounding box center [427, 43] width 26 height 0
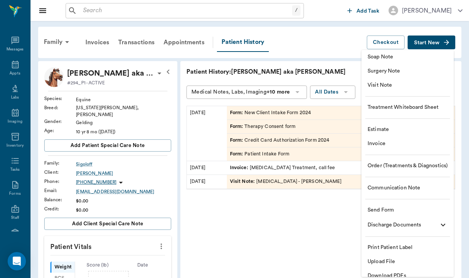
click at [400, 186] on span "Communication Note" at bounding box center [408, 188] width 80 height 8
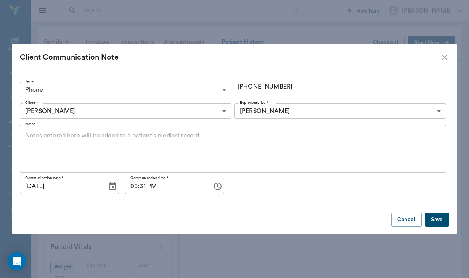
click at [105, 92] on body "/ ​ Add Task [PERSON_NAME] Nectar Messages Appts Labs Imaging Inventory Tasks F…" at bounding box center [234, 255] width 469 height 510
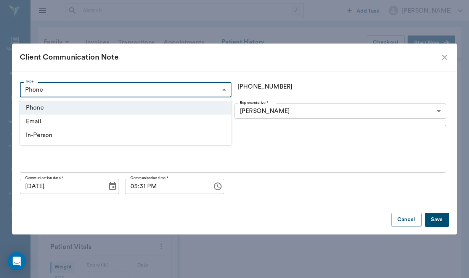
click at [45, 133] on li "In-Person" at bounding box center [126, 135] width 212 height 14
type input "IN_PERSON"
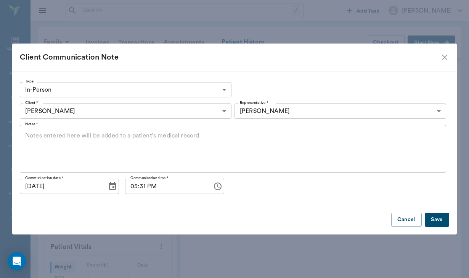
click at [47, 129] on div "x Notes *" at bounding box center [233, 149] width 427 height 48
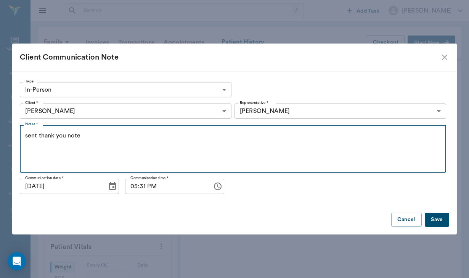
type textarea "sent thank you note"
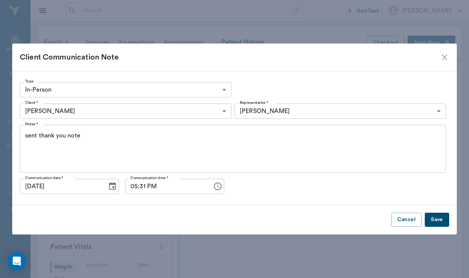
click at [443, 219] on button "Save" at bounding box center [437, 220] width 24 height 14
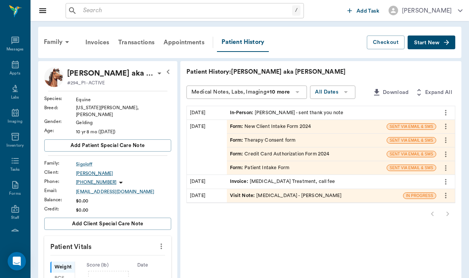
click at [93, 170] on div "[PERSON_NAME]" at bounding box center [123, 173] width 95 height 7
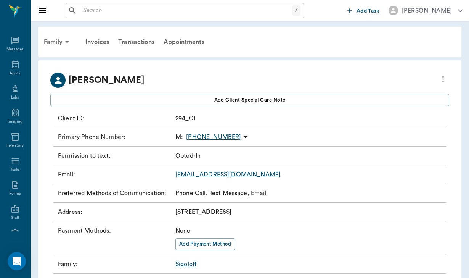
click at [57, 40] on div "Family" at bounding box center [57, 42] width 37 height 18
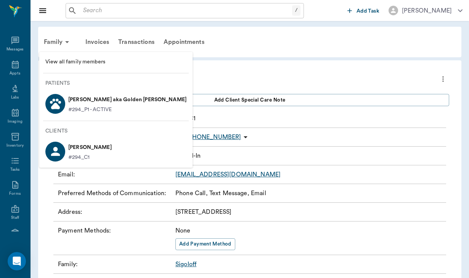
click at [14, 41] on div at bounding box center [234, 139] width 469 height 278
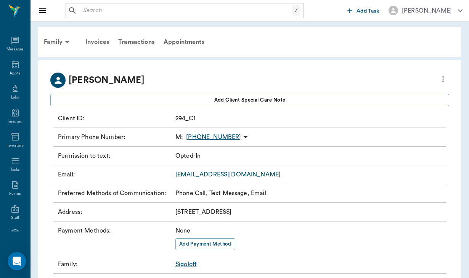
click at [14, 41] on icon at bounding box center [15, 40] width 9 height 9
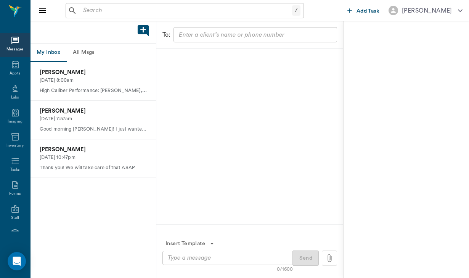
click at [87, 52] on button "All Msgs" at bounding box center [83, 52] width 34 height 18
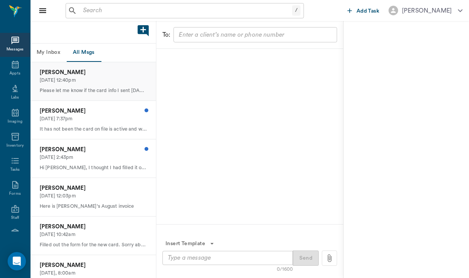
click at [98, 76] on p "[PERSON_NAME]" at bounding box center [93, 72] width 107 height 8
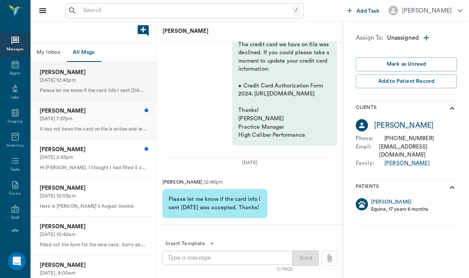
click at [128, 119] on p "[DATE] 7:37pm" at bounding box center [93, 118] width 107 height 7
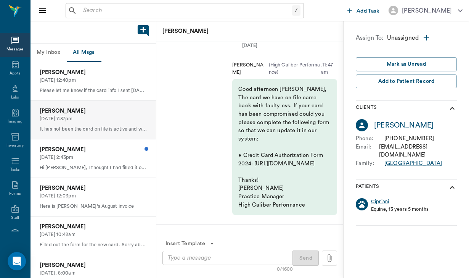
scroll to position [-71, 0]
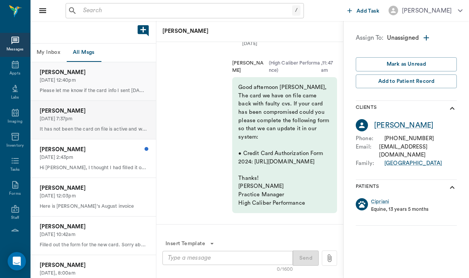
click at [116, 84] on div "[PERSON_NAME] [DATE] 12:40pm Please let me know if the card info I sent [DATE] …" at bounding box center [94, 81] width 126 height 38
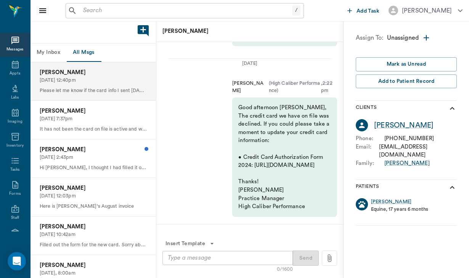
click at [98, 71] on p "[PERSON_NAME]" at bounding box center [93, 72] width 107 height 8
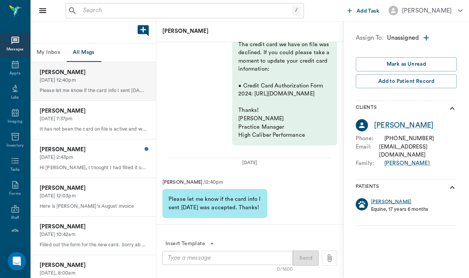
click at [377, 198] on div "[PERSON_NAME]" at bounding box center [391, 201] width 40 height 7
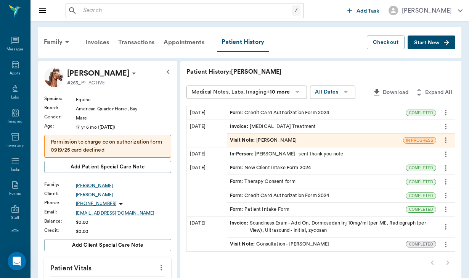
click at [232, 109] on div "Form : Credit Card Authorization Form 2024" at bounding box center [280, 112] width 100 height 7
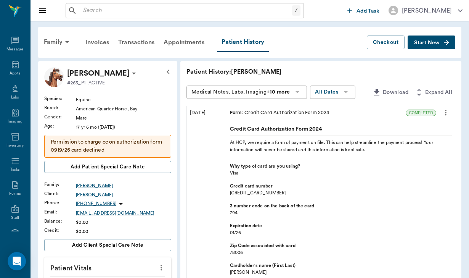
click at [91, 198] on div "[PERSON_NAME]" at bounding box center [123, 194] width 95 height 7
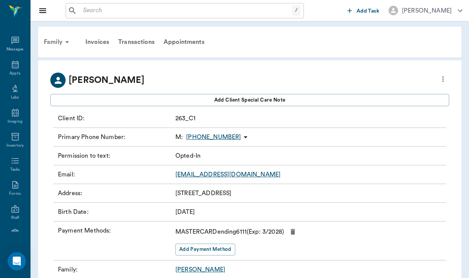
click at [52, 38] on div "Family" at bounding box center [57, 42] width 37 height 18
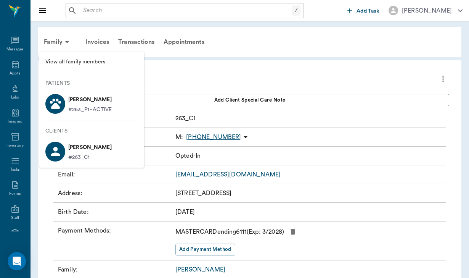
click at [77, 100] on p "[PERSON_NAME]" at bounding box center [89, 99] width 43 height 12
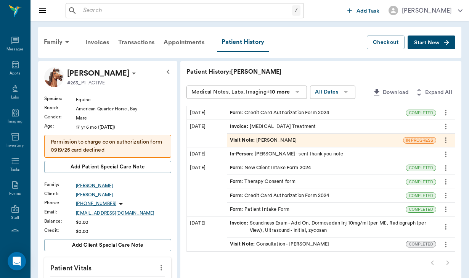
click at [249, 112] on div "Form : Credit Card Authorization Form 2024" at bounding box center [280, 112] width 100 height 7
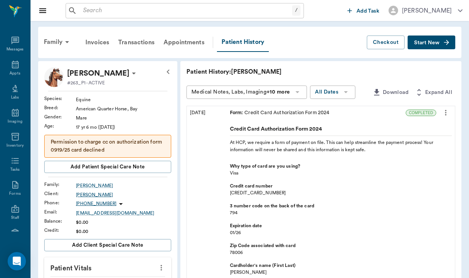
click at [85, 198] on div "[PERSON_NAME]" at bounding box center [123, 194] width 95 height 7
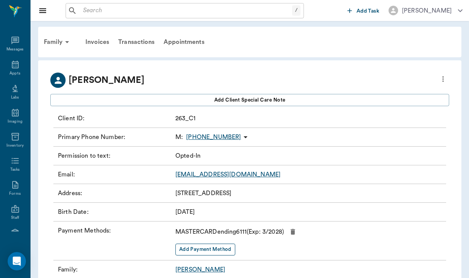
click at [218, 246] on button "Add Payment Method" at bounding box center [206, 249] width 60 height 12
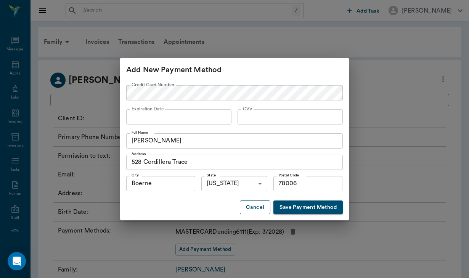
click at [256, 204] on button "Cancel" at bounding box center [255, 207] width 31 height 14
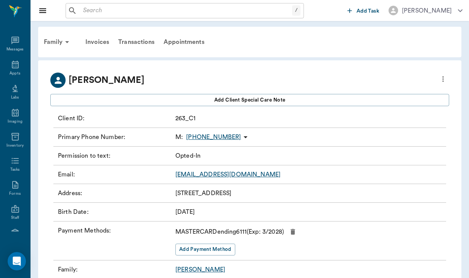
click at [295, 231] on icon "button" at bounding box center [293, 232] width 5 height 6
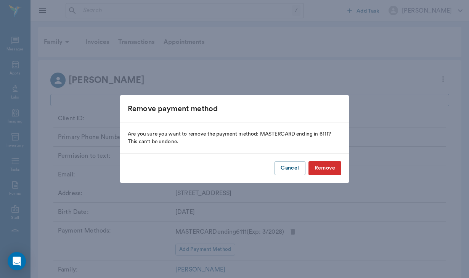
click at [326, 166] on button "Remove" at bounding box center [325, 168] width 33 height 14
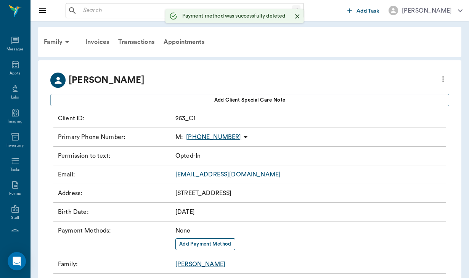
click at [209, 247] on button "Add Payment Method" at bounding box center [206, 244] width 60 height 12
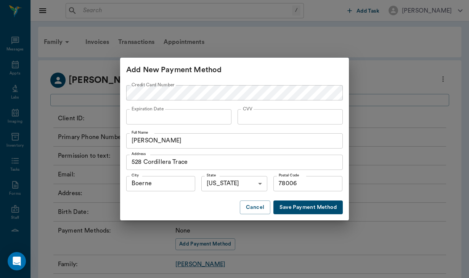
click at [317, 208] on button "Save Payment Method" at bounding box center [308, 207] width 69 height 14
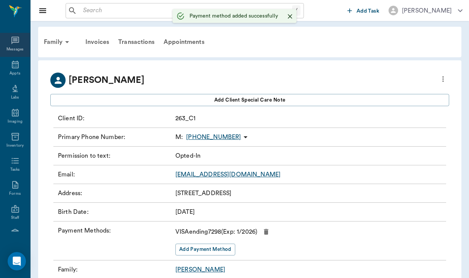
click at [18, 40] on icon at bounding box center [15, 40] width 9 height 9
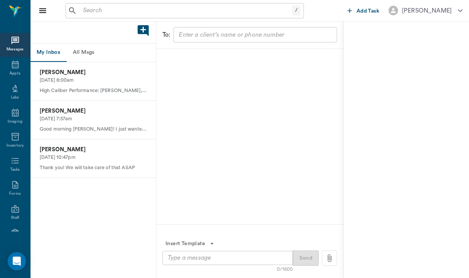
click at [87, 60] on button "All Msgs" at bounding box center [83, 52] width 34 height 18
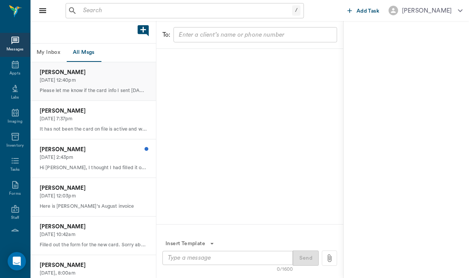
click at [93, 71] on p "[PERSON_NAME]" at bounding box center [93, 72] width 107 height 8
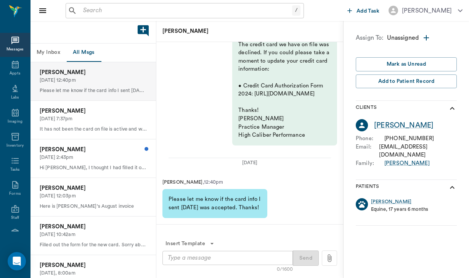
click at [394, 130] on div "[PERSON_NAME]" at bounding box center [406, 125] width 101 height 12
click at [393, 127] on div "[PERSON_NAME]" at bounding box center [404, 125] width 60 height 11
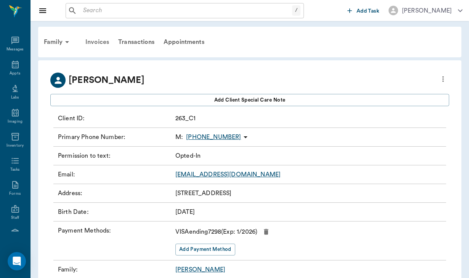
click at [89, 40] on div "Invoices" at bounding box center [97, 42] width 33 height 18
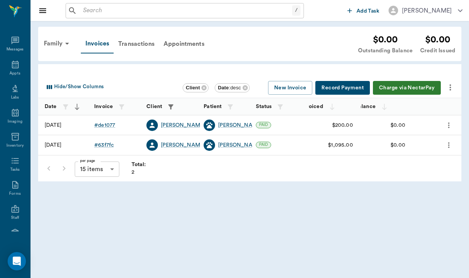
click at [406, 88] on button "Charge via NectarPay" at bounding box center [407, 88] width 68 height 14
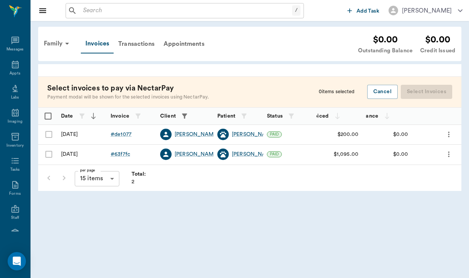
click at [306, 30] on div "Family Invoices Transactions Appointments $0.00 Outstanding Balance $0.00 Credi…" at bounding box center [250, 44] width 424 height 34
click at [90, 45] on div "Invoices" at bounding box center [97, 43] width 33 height 19
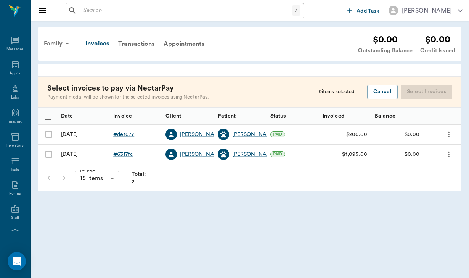
click at [56, 43] on div "Family" at bounding box center [57, 43] width 37 height 18
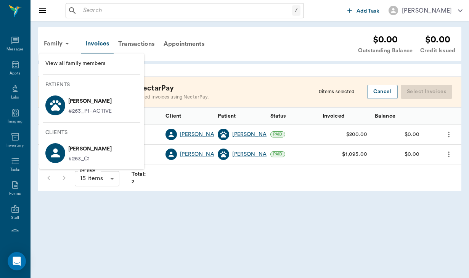
click at [79, 97] on p "[PERSON_NAME]" at bounding box center [89, 101] width 43 height 12
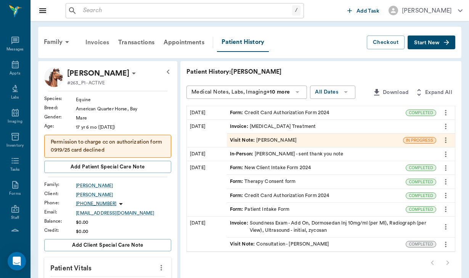
click at [106, 40] on div "Invoices" at bounding box center [97, 42] width 33 height 18
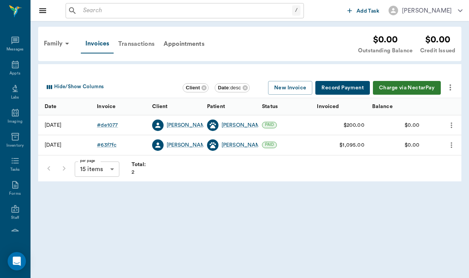
click at [138, 42] on div "Transactions" at bounding box center [136, 44] width 45 height 18
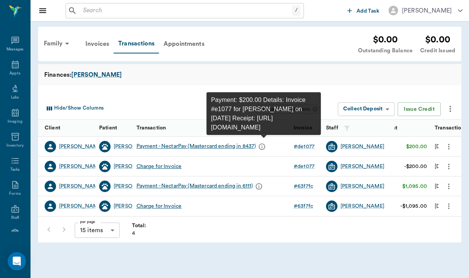
click at [263, 146] on icon "message" at bounding box center [262, 147] width 8 height 8
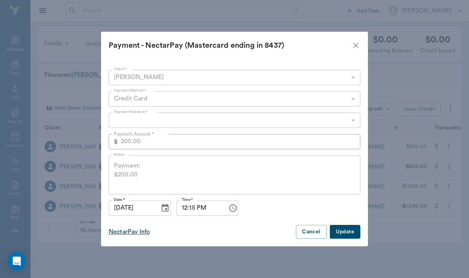
click at [119, 231] on div "NectarPay Info" at bounding box center [129, 231] width 41 height 9
click at [303, 236] on button "Cancel" at bounding box center [311, 232] width 31 height 14
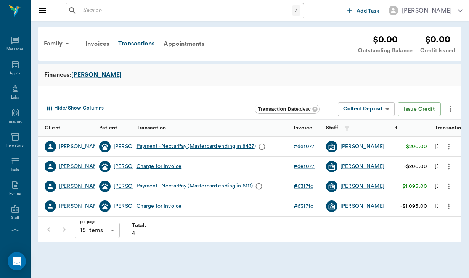
click at [177, 146] on div "Payment - NectarPay (Mastercard ending in 8437)" at bounding box center [202, 146] width 131 height 11
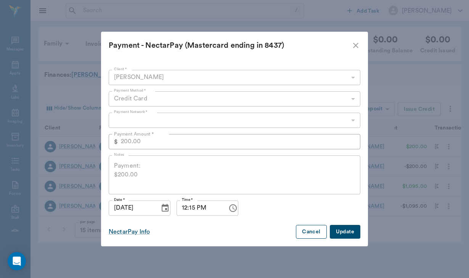
click at [313, 233] on button "Cancel" at bounding box center [311, 232] width 31 height 14
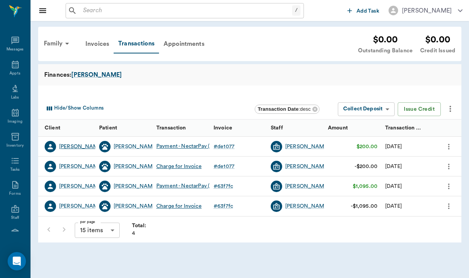
click at [73, 147] on div "[PERSON_NAME]" at bounding box center [81, 147] width 44 height 8
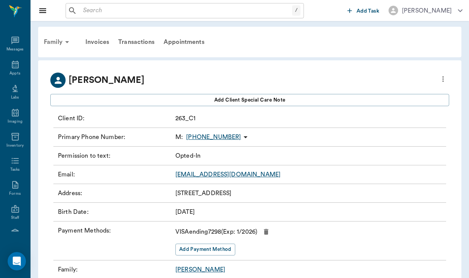
click at [61, 42] on div "Family" at bounding box center [57, 42] width 37 height 18
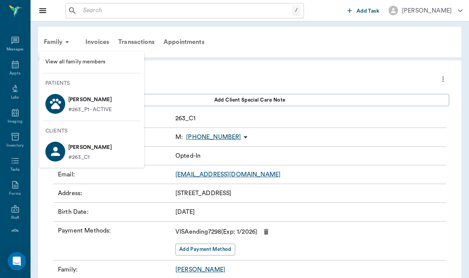
click at [83, 101] on p "[PERSON_NAME]" at bounding box center [89, 99] width 43 height 12
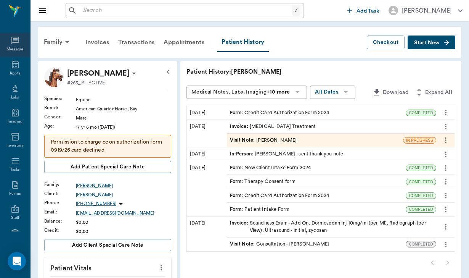
click at [15, 41] on icon at bounding box center [15, 41] width 8 height 8
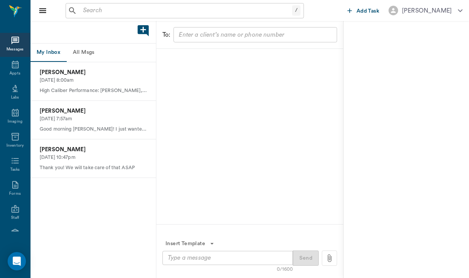
click at [93, 54] on button "All Msgs" at bounding box center [83, 52] width 34 height 18
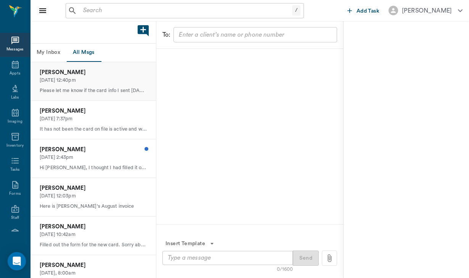
click at [99, 84] on div "[PERSON_NAME] [DATE] 12:40pm Please let me know if the card info I sent [DATE] …" at bounding box center [94, 81] width 126 height 38
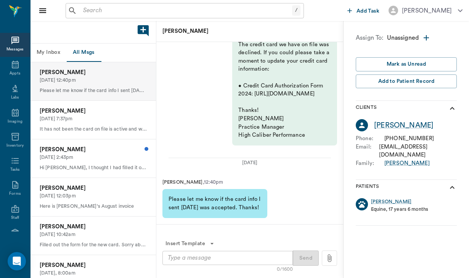
click at [176, 263] on div "x ​" at bounding box center [228, 258] width 130 height 14
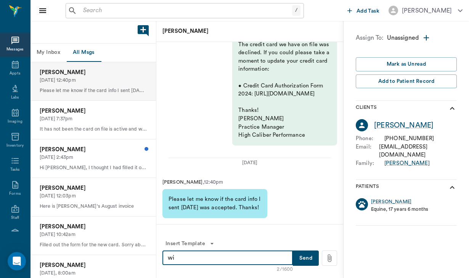
type textarea "w"
type textarea "U"
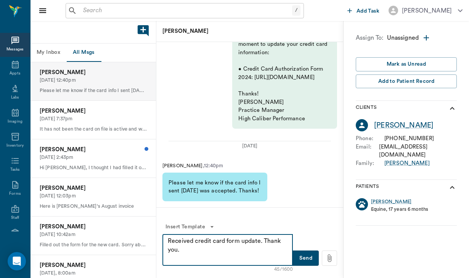
type textarea "Received credit card form update. Thank you."
click at [312, 256] on button "Send" at bounding box center [306, 257] width 26 height 15
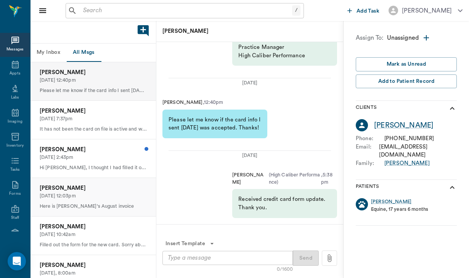
click at [95, 178] on div "[PERSON_NAME] [DATE] 12:03pm Here is [PERSON_NAME]'s August invoice" at bounding box center [94, 197] width 126 height 38
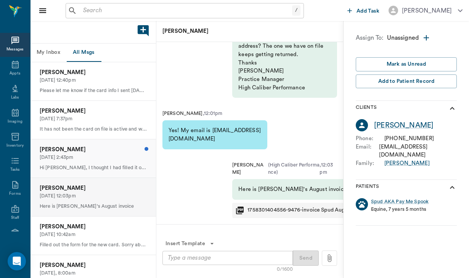
click at [98, 161] on div "[PERSON_NAME] [DATE] 2:43pm Hi [PERSON_NAME], I thought I had filled it out suc…" at bounding box center [94, 158] width 126 height 38
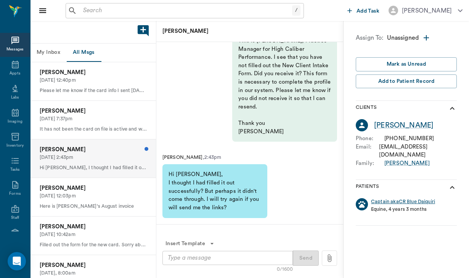
click at [399, 198] on div "Captain akaCR Blue Daiquiri" at bounding box center [403, 201] width 64 height 7
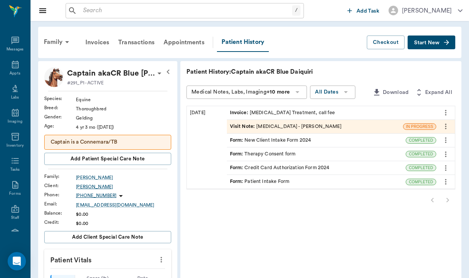
click at [77, 188] on div "[PERSON_NAME]" at bounding box center [123, 186] width 95 height 7
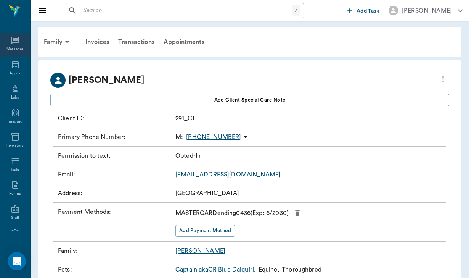
click at [18, 50] on div "Messages" at bounding box center [15, 50] width 18 height 6
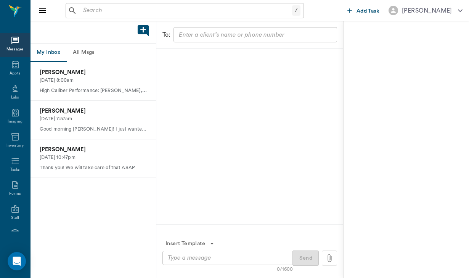
click at [93, 51] on button "All Msgs" at bounding box center [83, 52] width 34 height 18
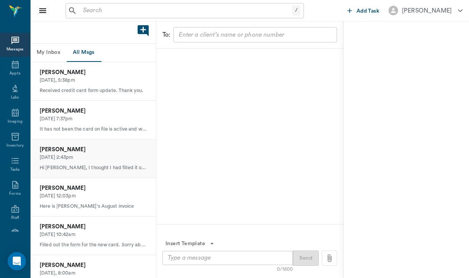
click at [113, 156] on p "[DATE] 2:43pm" at bounding box center [93, 157] width 107 height 7
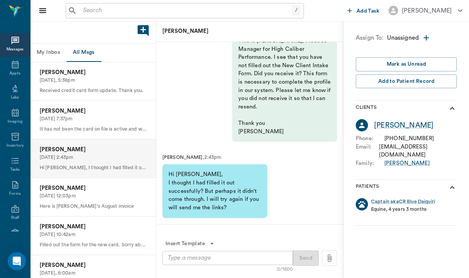
click at [182, 256] on textarea at bounding box center [228, 257] width 120 height 9
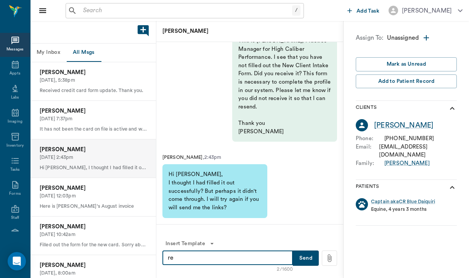
type textarea "r"
type textarea "I received it. Thank you"
click at [313, 245] on div "Insert Template" at bounding box center [250, 244] width 175 height 14
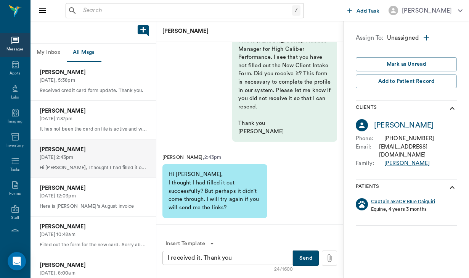
click at [313, 253] on button "Send" at bounding box center [306, 257] width 26 height 15
click at [313, 254] on div "Send" at bounding box center [315, 257] width 44 height 15
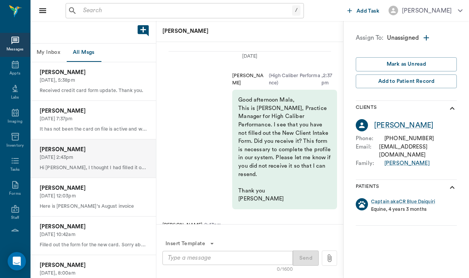
scroll to position [-139, 0]
click at [400, 198] on div "Captain akaCR Blue Daiquiri" at bounding box center [403, 201] width 64 height 7
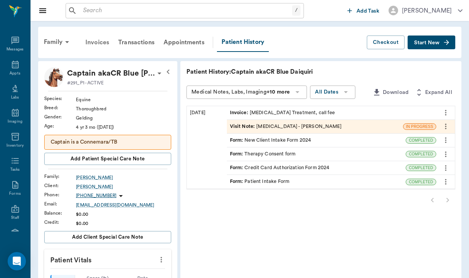
click at [99, 43] on div "Invoices" at bounding box center [97, 42] width 33 height 18
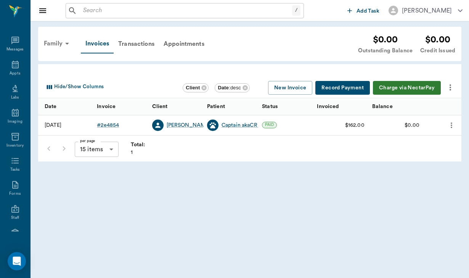
click at [60, 42] on div "Family" at bounding box center [57, 43] width 37 height 18
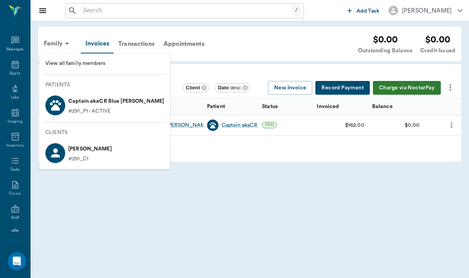
click at [110, 102] on p "Captain akaCR Blue [PERSON_NAME]" at bounding box center [116, 101] width 96 height 12
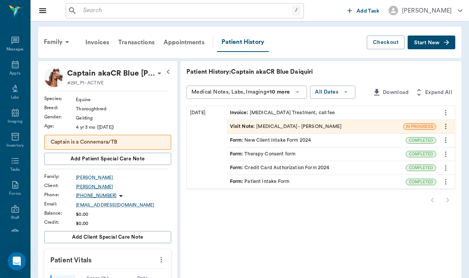
click at [93, 185] on div "[PERSON_NAME]" at bounding box center [123, 186] width 95 height 7
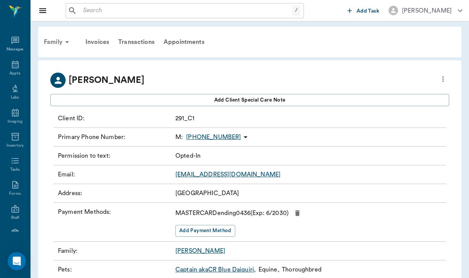
click at [54, 45] on div "Family" at bounding box center [57, 42] width 37 height 18
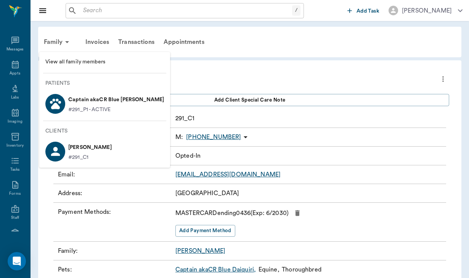
click at [85, 105] on p "Captain akaCR Blue [PERSON_NAME]" at bounding box center [116, 99] width 96 height 12
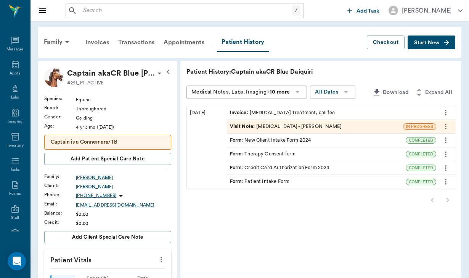
click at [244, 140] on div "Form : New Client Intake Form 2024" at bounding box center [270, 140] width 81 height 7
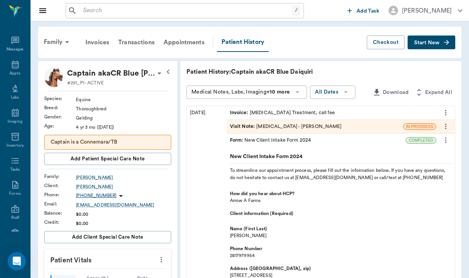
click at [318, 141] on div "Form : New Client Intake Form 2024" at bounding box center [316, 140] width 179 height 13
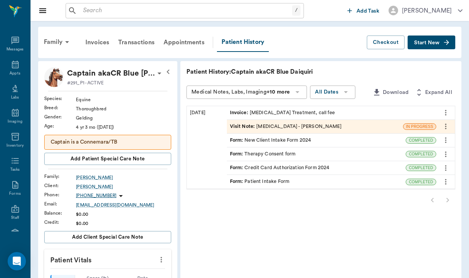
click at [303, 167] on div "Form : Credit Card Authorization Form 2024" at bounding box center [316, 167] width 179 height 13
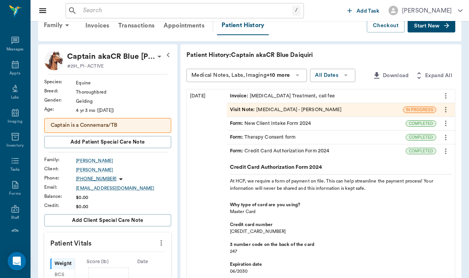
scroll to position [13, 0]
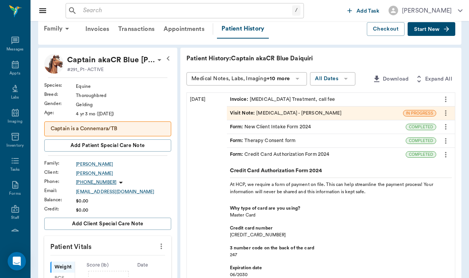
click at [314, 155] on div "Form : Credit Card Authorization Form 2024" at bounding box center [316, 154] width 179 height 13
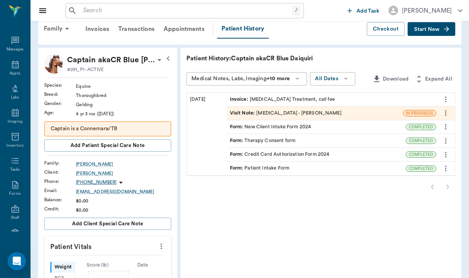
click at [311, 172] on div "Form : Patient Intake Form" at bounding box center [316, 167] width 179 height 13
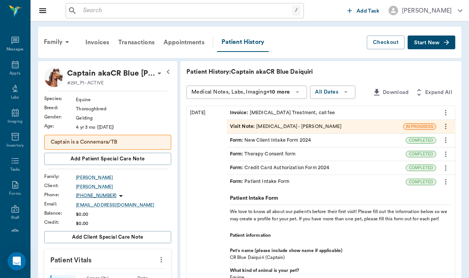
scroll to position [0, 0]
click at [87, 185] on div "[PERSON_NAME]" at bounding box center [123, 186] width 95 height 7
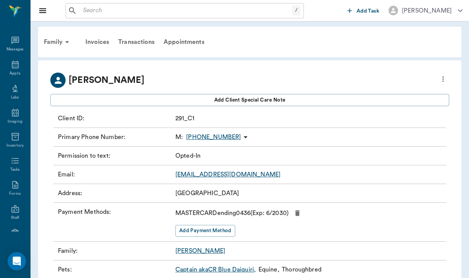
click at [444, 81] on icon "more" at bounding box center [443, 78] width 8 height 9
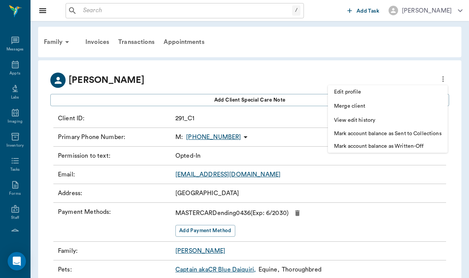
click at [367, 86] on li "Edit profile" at bounding box center [388, 92] width 120 height 14
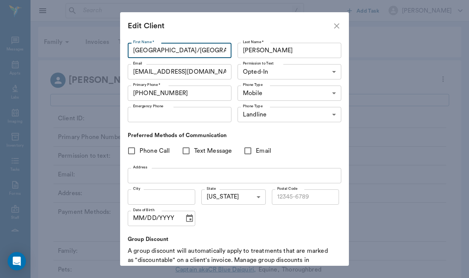
type input "[GEOGRAPHIC_DATA]/[GEOGRAPHIC_DATA]"
click at [131, 150] on input "Phone Call" at bounding box center [132, 151] width 16 height 16
checkbox input "true"
click at [187, 150] on input "Text Message" at bounding box center [186, 151] width 16 height 16
checkbox input "true"
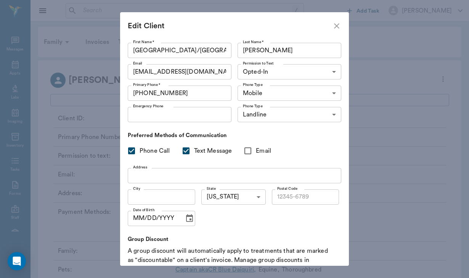
click at [250, 150] on input "Email" at bounding box center [248, 151] width 16 height 16
checkbox input "true"
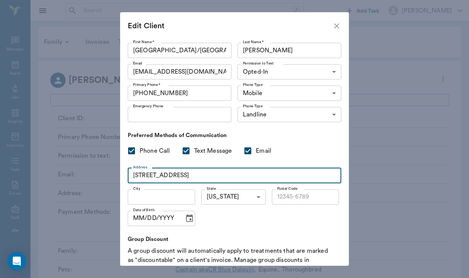
type input "[STREET_ADDRESS]"
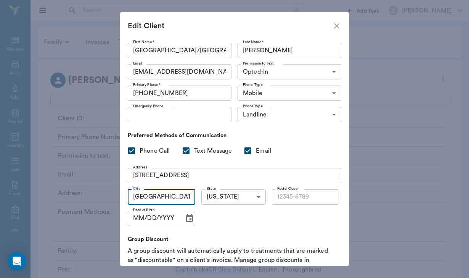
type input "[GEOGRAPHIC_DATA]"
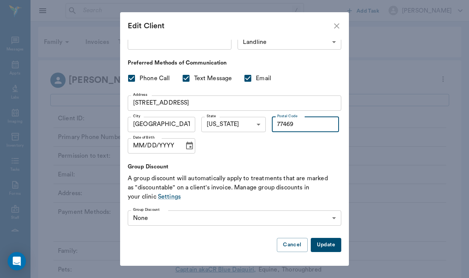
scroll to position [72, 0]
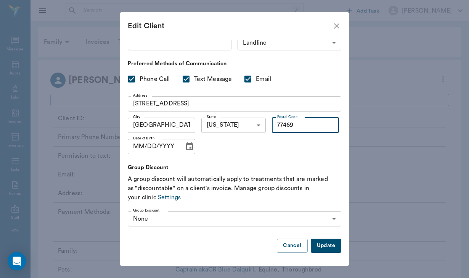
type input "77469"
click at [321, 246] on button "Update" at bounding box center [326, 245] width 31 height 14
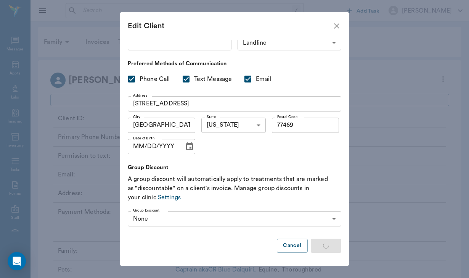
type input "UNKNOWN"
checkbox input "false"
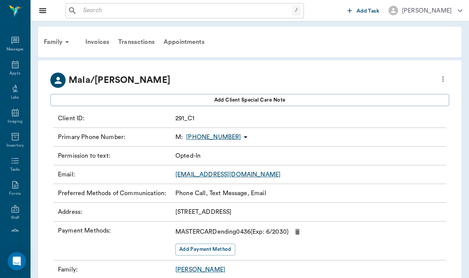
type input "OPT_IN"
checkbox input "true"
type input "77469"
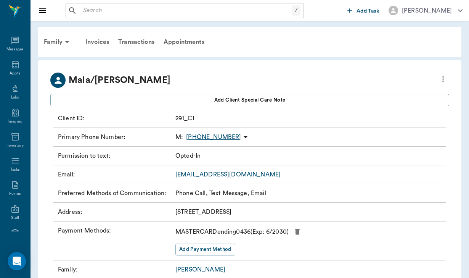
scroll to position [0, 0]
click at [54, 43] on div "Family" at bounding box center [57, 42] width 37 height 18
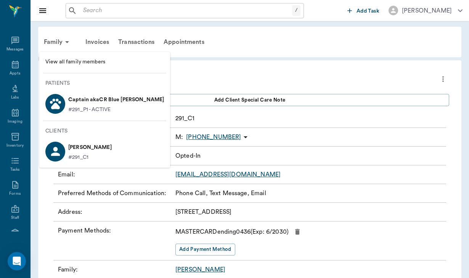
click at [71, 55] on li "View all family members" at bounding box center [104, 62] width 131 height 14
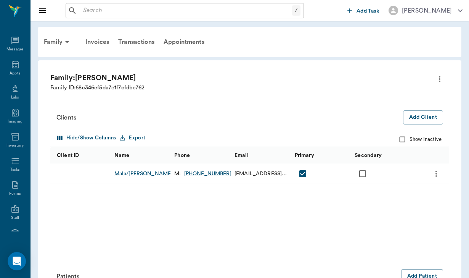
click at [441, 79] on icon "more" at bounding box center [439, 78] width 9 height 9
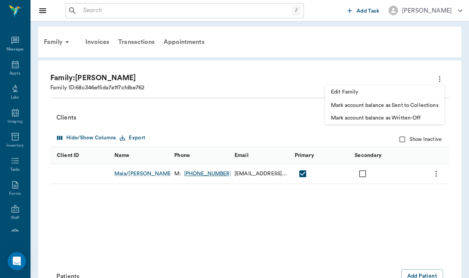
click at [335, 95] on span "Edit Family" at bounding box center [385, 92] width 108 height 8
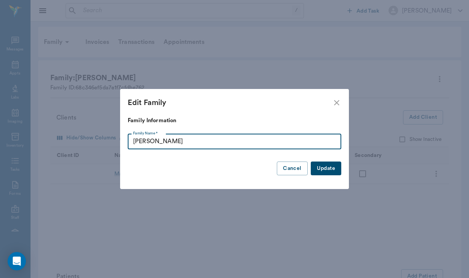
click at [156, 141] on input "[PERSON_NAME]" at bounding box center [235, 141] width 214 height 15
type input "[PERSON_NAME]"
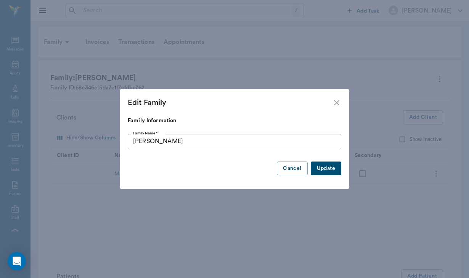
click at [323, 174] on button "Update" at bounding box center [326, 168] width 31 height 14
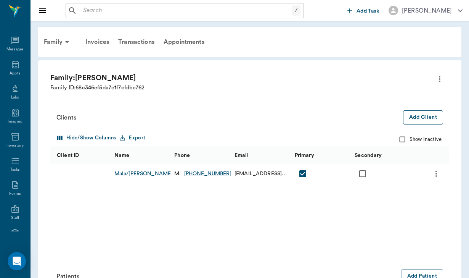
click at [416, 119] on button "Add Client" at bounding box center [423, 117] width 40 height 14
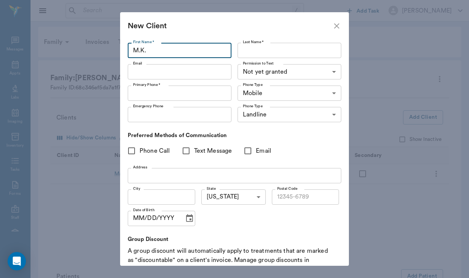
type input "M.K."
click at [256, 41] on label "Last Name *" at bounding box center [253, 41] width 21 height 5
click at [256, 43] on input "Last Name *" at bounding box center [290, 50] width 104 height 15
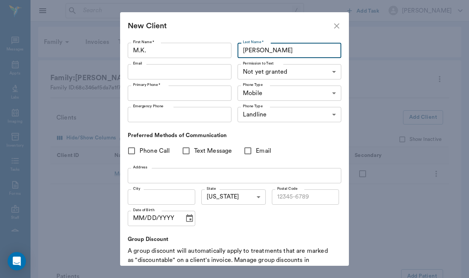
type input "[PERSON_NAME]"
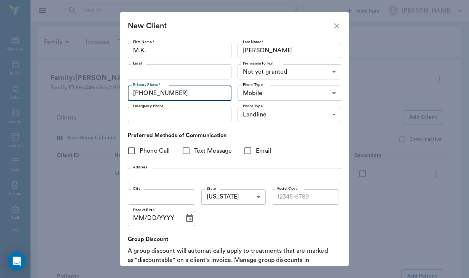
type input "[PHONE_NUMBER]"
click at [132, 150] on input "Phone Call" at bounding box center [132, 151] width 16 height 16
checkbox input "true"
click at [187, 151] on input "Text Message" at bounding box center [186, 151] width 16 height 16
checkbox input "true"
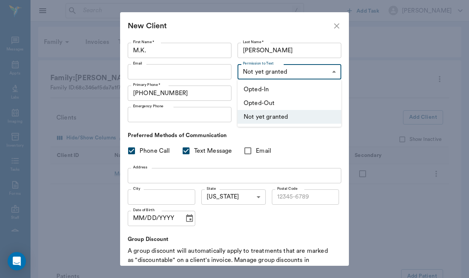
click at [284, 73] on body "/ ​ Add Task [PERSON_NAME] Nectar Messages Appts Labs Imaging Inventory Tasks F…" at bounding box center [234, 215] width 469 height 430
click at [273, 97] on li "Opted-Out" at bounding box center [290, 103] width 104 height 14
click at [280, 71] on body "/ ​ Add Task [PERSON_NAME] Nectar Messages Appts Labs Imaging Inventory Tasks F…" at bounding box center [234, 215] width 469 height 430
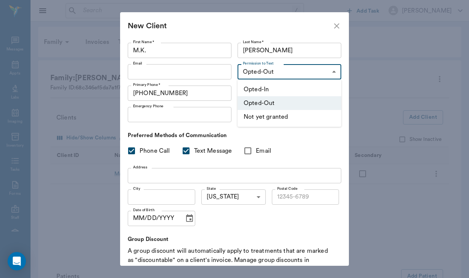
click at [276, 88] on li "Opted-In" at bounding box center [290, 89] width 104 height 14
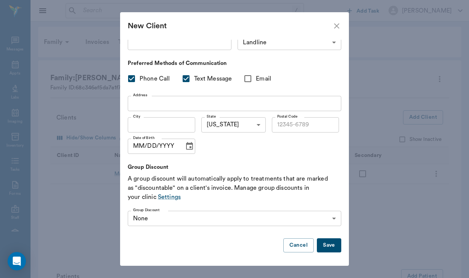
scroll to position [72, 0]
click at [333, 251] on button "Save" at bounding box center [329, 245] width 24 height 14
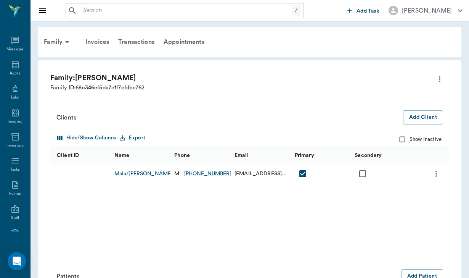
type input "UNKNOWN"
checkbox input "false"
click at [365, 192] on input "checkbox" at bounding box center [363, 193] width 16 height 16
checkbox input "true"
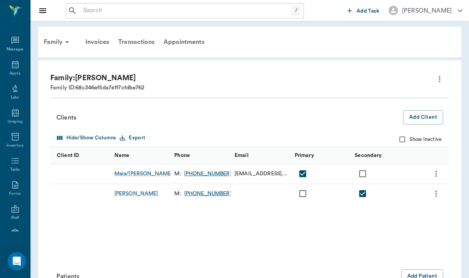
scroll to position [0, 0]
click at [53, 39] on div "Family" at bounding box center [57, 42] width 37 height 18
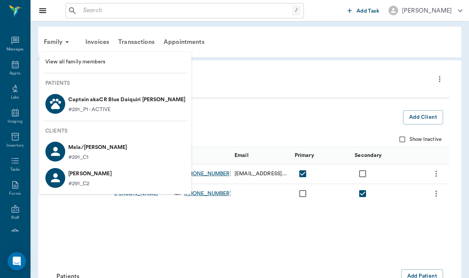
click at [68, 102] on div "Captain akaCR Blue Daiquiri [PERSON_NAME] #291_P1 - ACTIVE" at bounding box center [125, 103] width 120 height 20
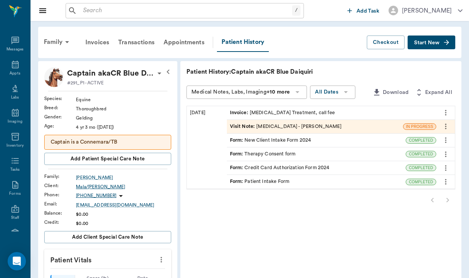
click at [92, 188] on div "Mala/[PERSON_NAME]" at bounding box center [123, 186] width 95 height 7
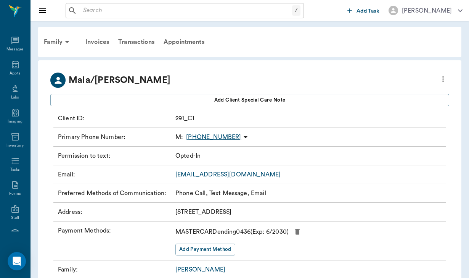
click at [80, 5] on div "/ ​" at bounding box center [185, 10] width 238 height 15
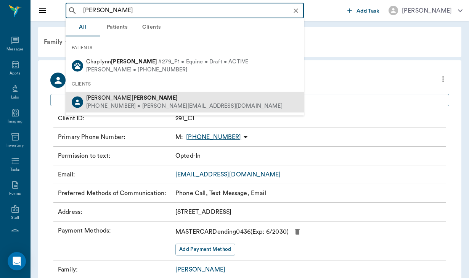
click at [103, 103] on div "[PHONE_NUMBER] • [PERSON_NAME][EMAIL_ADDRESS][DOMAIN_NAME]" at bounding box center [184, 106] width 196 height 8
type input "[PERSON_NAME]"
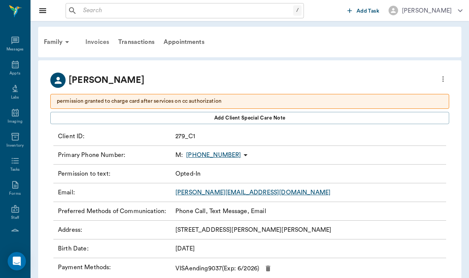
click at [101, 40] on div "Invoices" at bounding box center [97, 42] width 33 height 18
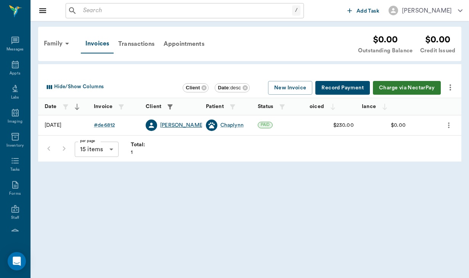
click at [173, 123] on div "[PERSON_NAME]" at bounding box center [182, 125] width 44 height 8
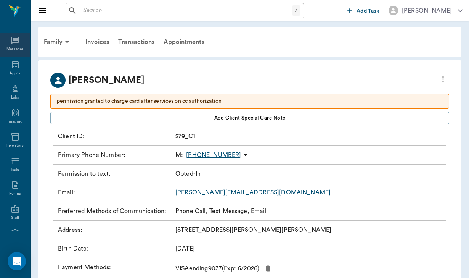
click at [19, 42] on icon at bounding box center [15, 40] width 9 height 9
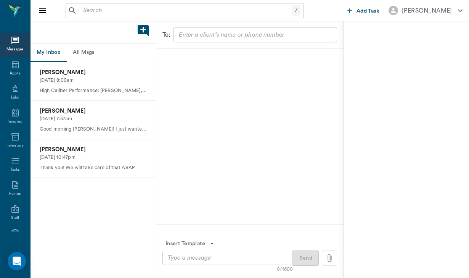
click at [87, 53] on button "All Msgs" at bounding box center [83, 52] width 34 height 18
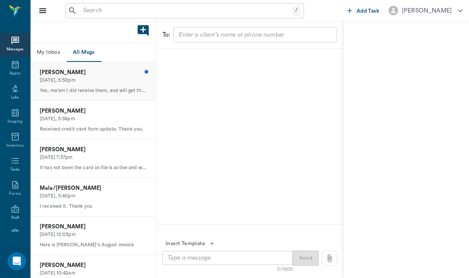
click at [94, 77] on p "[DATE], 5:50pm" at bounding box center [93, 80] width 107 height 7
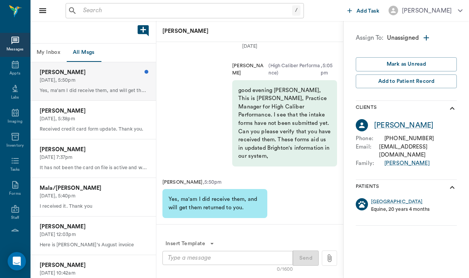
click at [205, 260] on textarea at bounding box center [228, 257] width 120 height 9
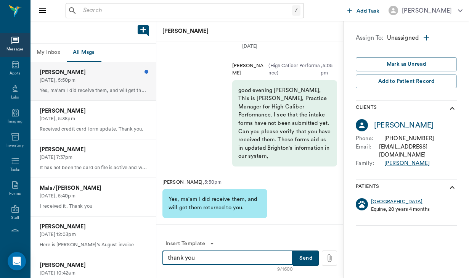
type textarea "thank you"
click at [309, 259] on button "Send" at bounding box center [306, 257] width 26 height 15
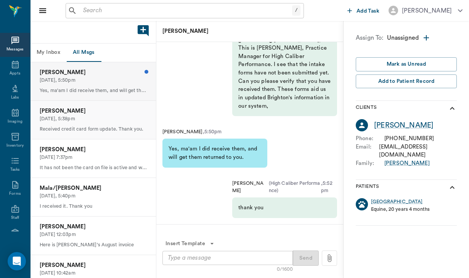
click at [126, 119] on p "[DATE], 5:38pm" at bounding box center [93, 118] width 107 height 7
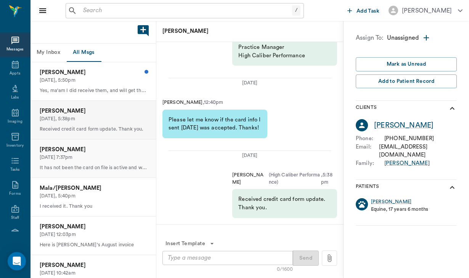
click at [113, 150] on p "[PERSON_NAME]" at bounding box center [93, 149] width 107 height 8
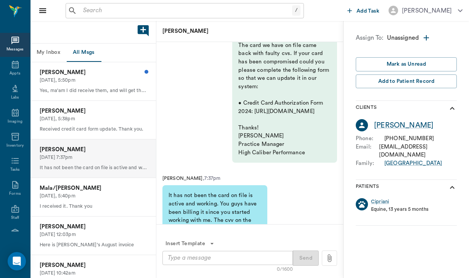
scroll to position [-19, 0]
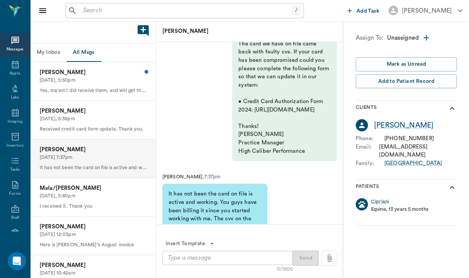
click at [84, 5] on div "/ ​" at bounding box center [185, 10] width 238 height 15
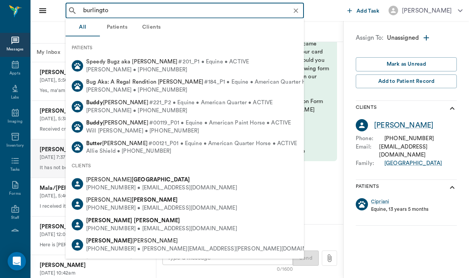
type input "[GEOGRAPHIC_DATA]"
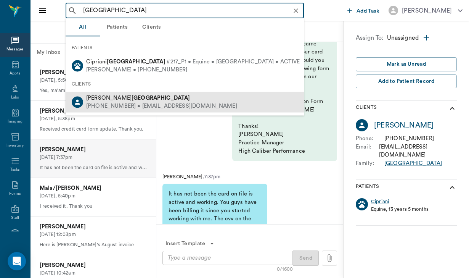
click at [104, 102] on div "[PHONE_NUMBER] • [EMAIL_ADDRESS][DOMAIN_NAME]" at bounding box center [161, 106] width 151 height 8
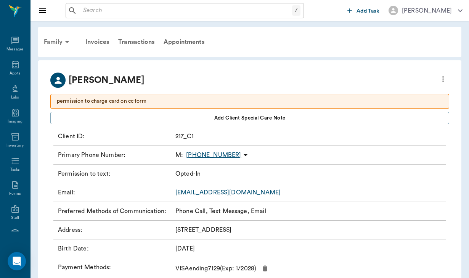
click at [55, 40] on div "Family" at bounding box center [57, 42] width 37 height 18
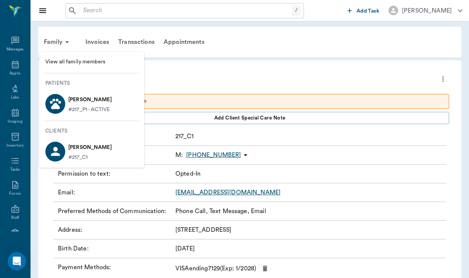
click at [79, 102] on p "[PERSON_NAME]" at bounding box center [89, 99] width 43 height 12
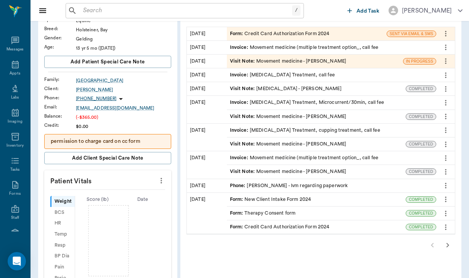
scroll to position [79, 0]
click at [252, 224] on div "Form : Credit Card Authorization Form 2024" at bounding box center [280, 227] width 100 height 7
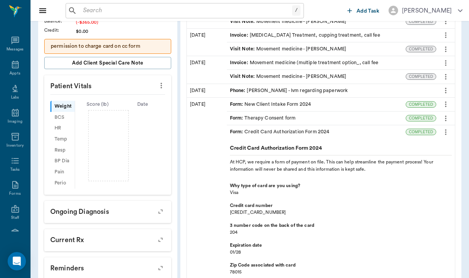
scroll to position [176, 0]
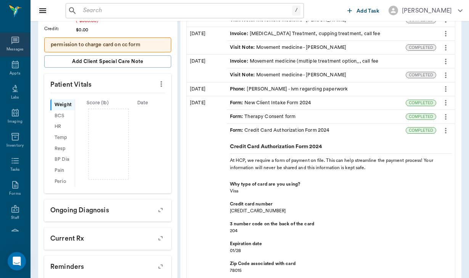
click at [18, 40] on icon at bounding box center [15, 41] width 8 height 8
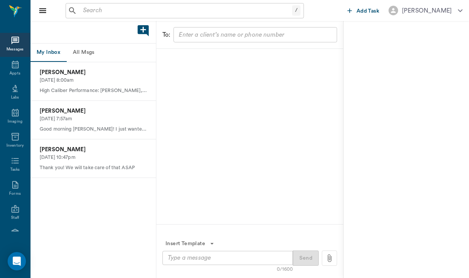
click at [92, 55] on button "All Msgs" at bounding box center [83, 52] width 34 height 18
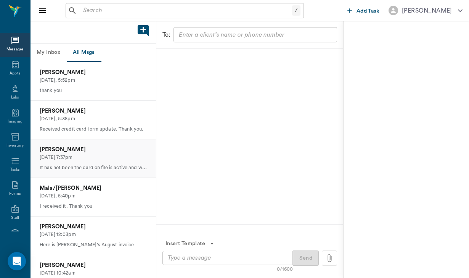
click at [97, 148] on p "[PERSON_NAME]" at bounding box center [93, 149] width 107 height 8
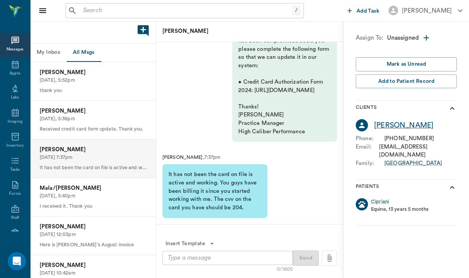
click at [428, 123] on div "[PERSON_NAME]" at bounding box center [404, 125] width 60 height 11
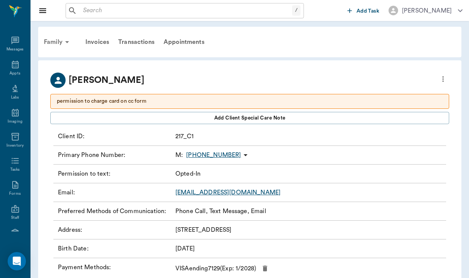
click at [62, 46] on div "Family" at bounding box center [57, 42] width 37 height 18
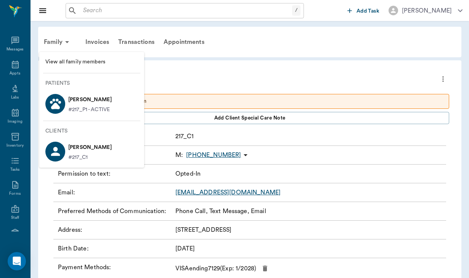
click at [87, 98] on p "[PERSON_NAME]" at bounding box center [89, 99] width 43 height 12
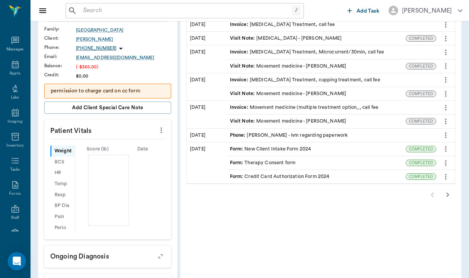
scroll to position [135, 0]
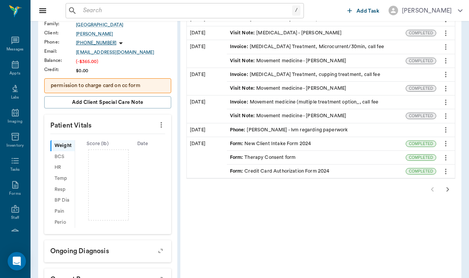
click at [299, 167] on div "Form : Credit Card Authorization Form 2024" at bounding box center [316, 170] width 179 height 13
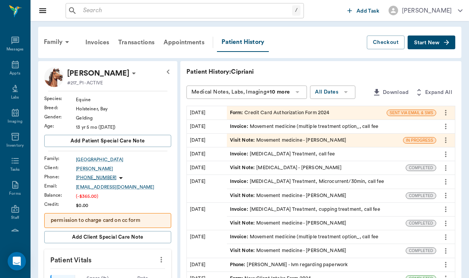
scroll to position [0, 0]
click at [93, 39] on div "Invoices" at bounding box center [97, 42] width 33 height 18
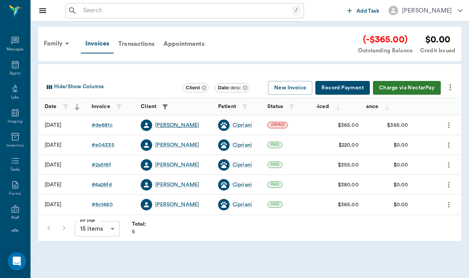
click at [163, 127] on div "[PERSON_NAME]" at bounding box center [177, 125] width 44 height 8
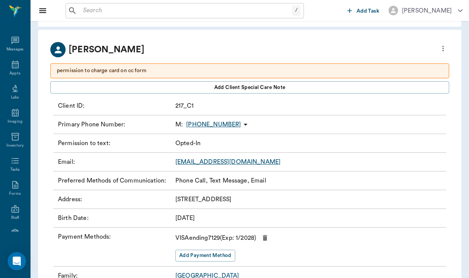
scroll to position [33, 0]
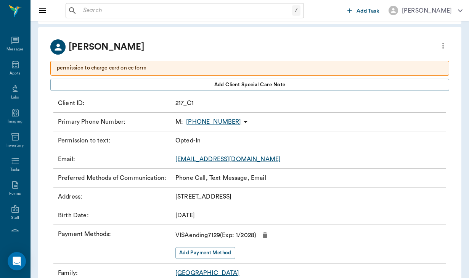
click at [268, 234] on icon "button" at bounding box center [265, 235] width 8 height 8
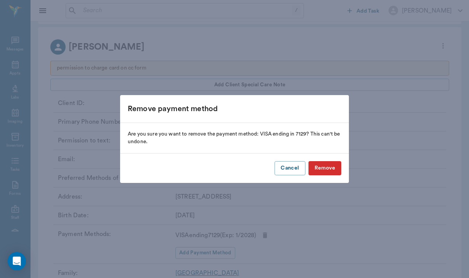
click at [328, 170] on button "Remove" at bounding box center [325, 168] width 33 height 14
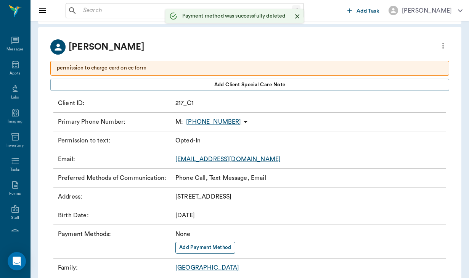
click at [199, 245] on button "Add Payment Method" at bounding box center [206, 248] width 60 height 12
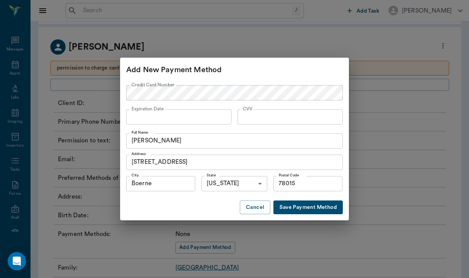
click at [314, 207] on button "Save Payment Method" at bounding box center [308, 207] width 69 height 14
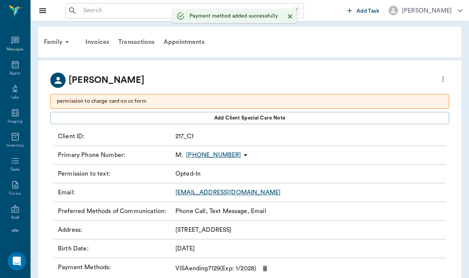
scroll to position [0, 0]
click at [59, 40] on div "Family" at bounding box center [57, 42] width 37 height 18
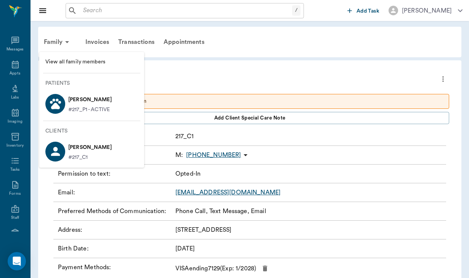
click at [92, 103] on p "[PERSON_NAME]" at bounding box center [89, 99] width 43 height 12
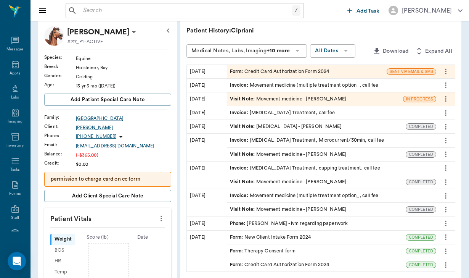
scroll to position [49, 0]
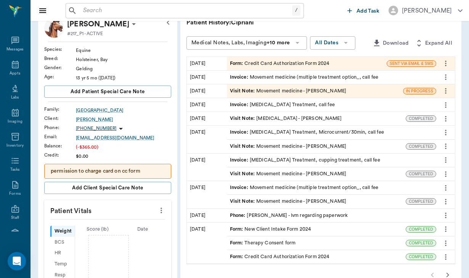
click at [292, 251] on div "Form : Credit Card Authorization Form 2024" at bounding box center [316, 256] width 179 height 13
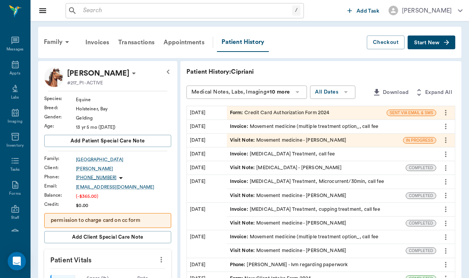
scroll to position [0, 0]
click at [99, 41] on div "Invoices" at bounding box center [97, 42] width 33 height 18
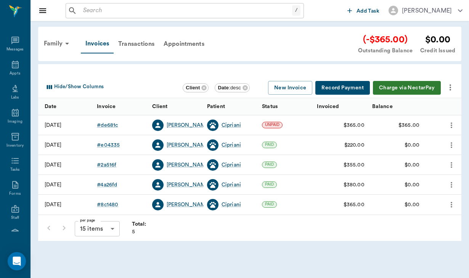
click at [405, 87] on button "Charge via NectarPay" at bounding box center [407, 88] width 68 height 14
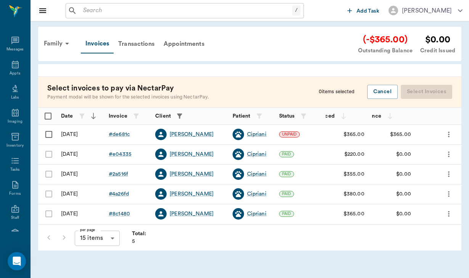
click at [50, 137] on input "Select row" at bounding box center [49, 134] width 16 height 16
checkbox input "false"
checkbox input "true"
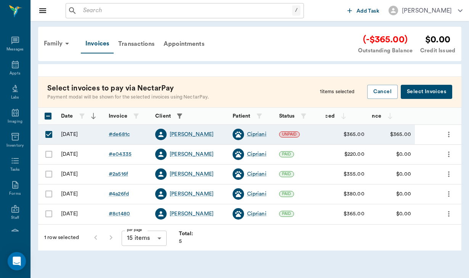
click at [427, 86] on button "Select Invoices" at bounding box center [427, 92] width 52 height 14
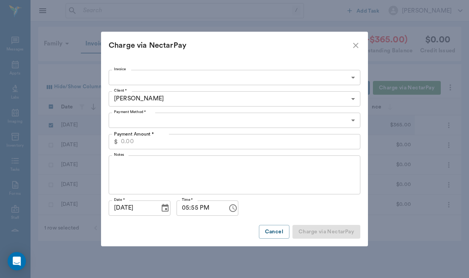
type input "68ca11f6463f146269de681c"
type input "365.00"
type input "CREDIT_CARDS_ON_FILE"
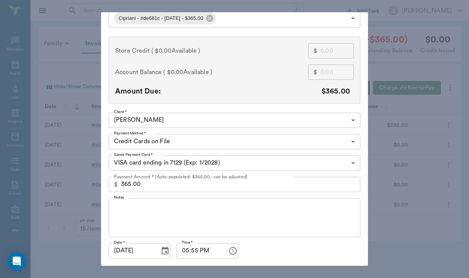
scroll to position [63, 0]
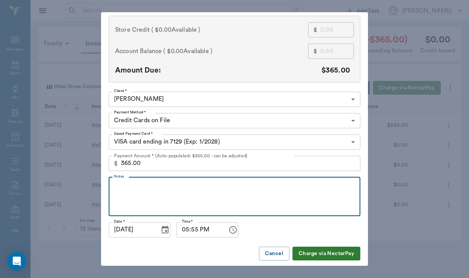
click at [128, 185] on textarea "Notes" at bounding box center [234, 196] width 241 height 26
type textarea "permission granted to charge card after services"
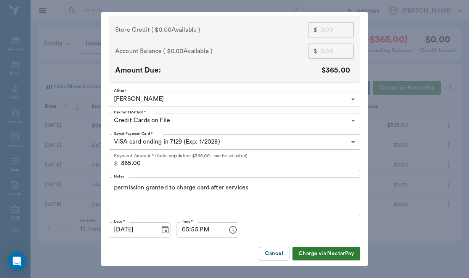
click at [313, 256] on button "Charge via NectarPay" at bounding box center [327, 253] width 68 height 14
click at [275, 255] on button "Cancel" at bounding box center [274, 253] width 31 height 14
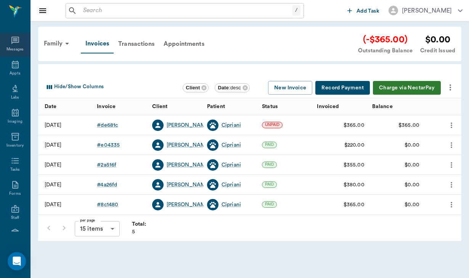
click at [18, 48] on div "Messages" at bounding box center [15, 50] width 18 height 6
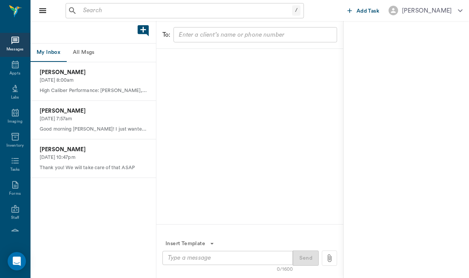
click at [87, 56] on button "All Msgs" at bounding box center [83, 52] width 34 height 18
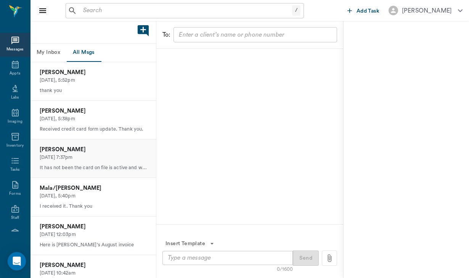
click at [104, 157] on p "[DATE] 7:37pm" at bounding box center [93, 157] width 107 height 7
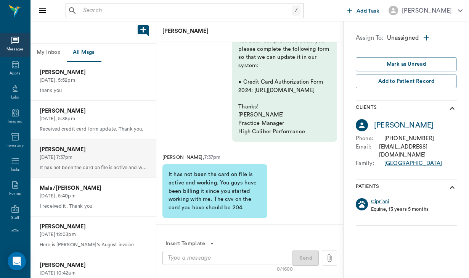
click at [240, 252] on div "x ​" at bounding box center [228, 258] width 130 height 14
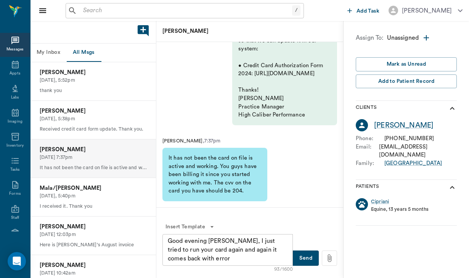
click at [334, 261] on span at bounding box center [329, 257] width 15 height 15
click at [0, 0] on input "file" at bounding box center [0, 0] width 0 height 0
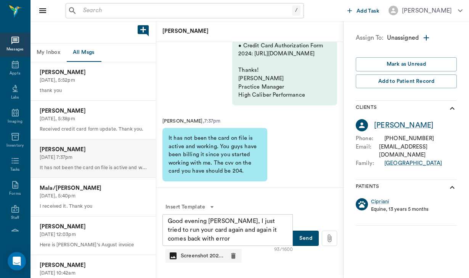
click at [206, 257] on p "Screenshot 2025-0...png" at bounding box center [203, 256] width 44 height 8
click at [230, 256] on icon "button" at bounding box center [234, 256] width 8 height 8
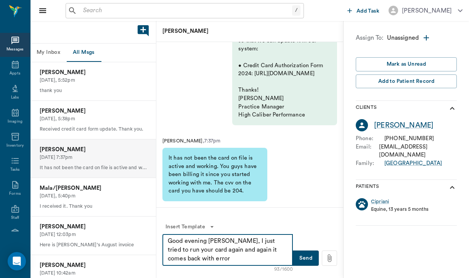
click at [230, 256] on textarea "Good evening [PERSON_NAME], I just tried to run your card again and again it co…" at bounding box center [228, 250] width 120 height 26
click at [329, 258] on icon at bounding box center [329, 257] width 8 height 9
click at [0, 0] on input "file" at bounding box center [0, 0] width 0 height 0
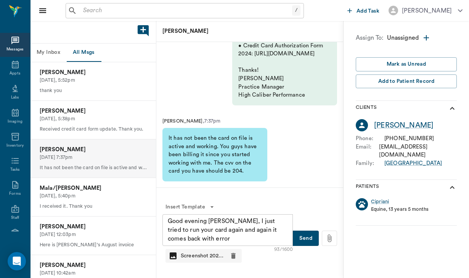
click at [176, 253] on icon at bounding box center [173, 255] width 7 height 7
click at [173, 254] on icon at bounding box center [173, 255] width 7 height 7
click at [189, 257] on p "Screenshot 2025-0...png" at bounding box center [203, 256] width 44 height 8
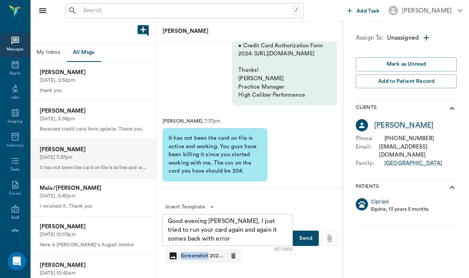
click at [189, 257] on p "Screenshot 2025-0...png" at bounding box center [203, 256] width 44 height 8
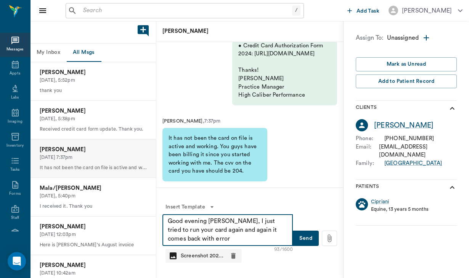
click at [200, 240] on textarea "Good evening [PERSON_NAME], I just tried to run your card again and again it co…" at bounding box center [228, 230] width 120 height 26
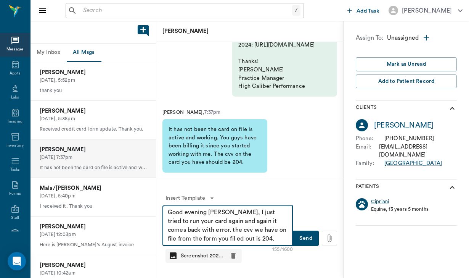
click at [201, 239] on textarea "Good evening [PERSON_NAME], I just tried to run your card again and again it co…" at bounding box center [228, 225] width 120 height 35
click at [254, 240] on textarea "Good evening [PERSON_NAME], I just tried to run your card again and again it co…" at bounding box center [228, 225] width 120 height 35
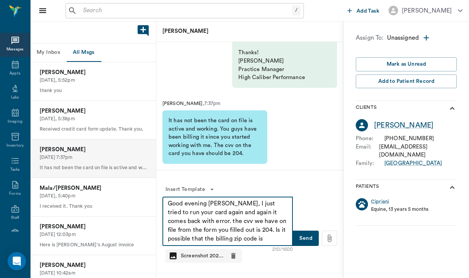
type textarea "Good evening [PERSON_NAME], I just tried to run your card again and again it co…"
click at [305, 240] on button "Send" at bounding box center [306, 237] width 26 height 15
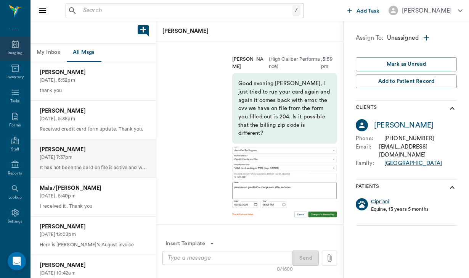
scroll to position [70, 0]
click at [16, 214] on icon at bounding box center [15, 212] width 9 height 9
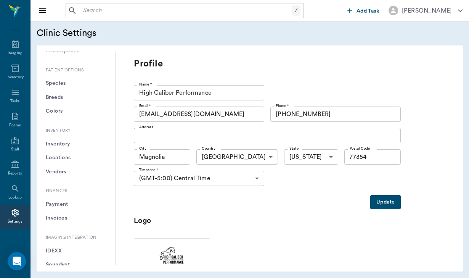
scroll to position [511, 0]
click at [68, 195] on button "Payment" at bounding box center [76, 202] width 66 height 14
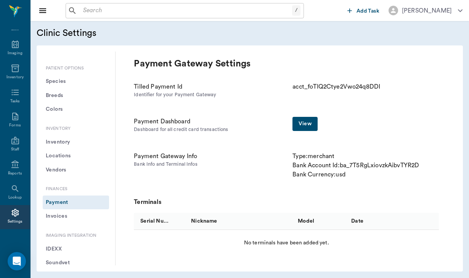
click at [307, 126] on link "View" at bounding box center [305, 124] width 25 height 14
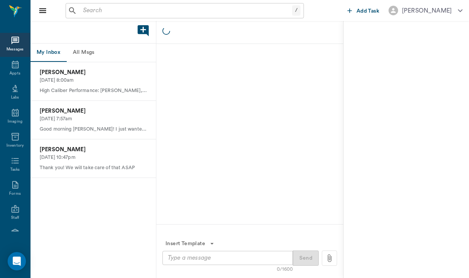
scroll to position [70, 0]
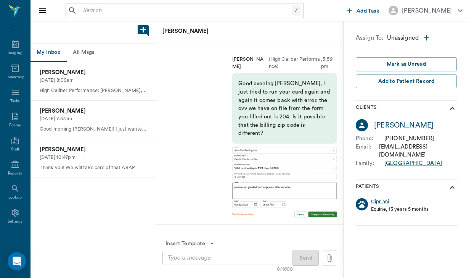
click at [83, 50] on button "All Msgs" at bounding box center [83, 52] width 34 height 18
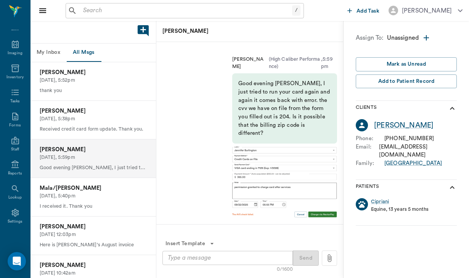
click at [90, 154] on p "[DATE], 5:59pm" at bounding box center [93, 157] width 107 height 7
click at [174, 258] on textarea at bounding box center [228, 257] width 120 height 9
click at [333, 254] on icon at bounding box center [329, 257] width 8 height 9
click at [0, 0] on input "file" at bounding box center [0, 0] width 0 height 0
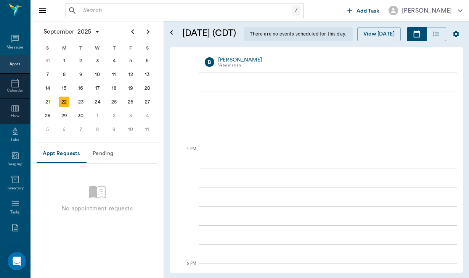
scroll to position [841, 0]
click at [18, 42] on icon at bounding box center [15, 39] width 8 height 8
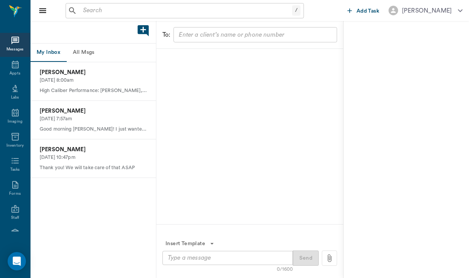
click at [86, 54] on button "All Msgs" at bounding box center [83, 52] width 34 height 18
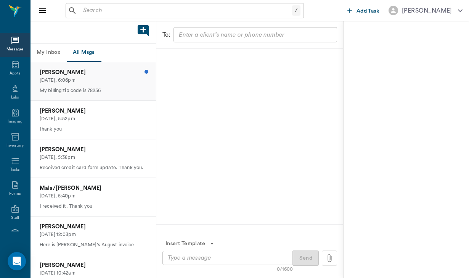
click at [92, 69] on p "[PERSON_NAME]" at bounding box center [93, 72] width 107 height 8
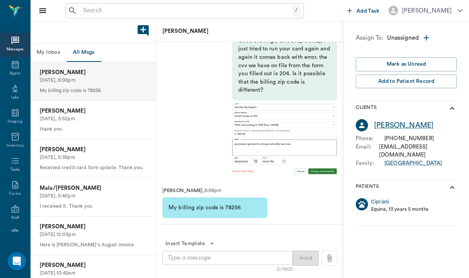
click at [401, 125] on div "[PERSON_NAME]" at bounding box center [404, 125] width 60 height 11
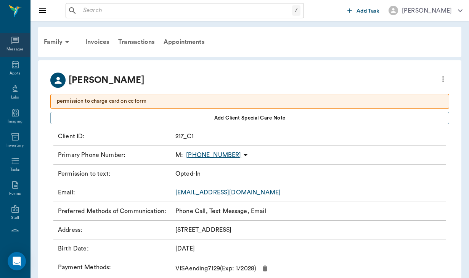
click at [8, 44] on div "Messages" at bounding box center [15, 45] width 30 height 24
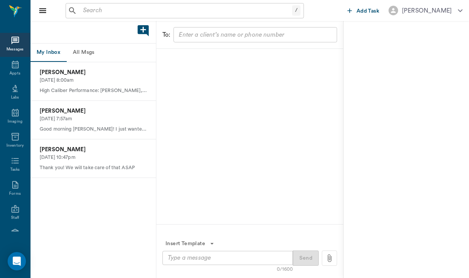
click at [91, 52] on button "All Msgs" at bounding box center [83, 52] width 34 height 18
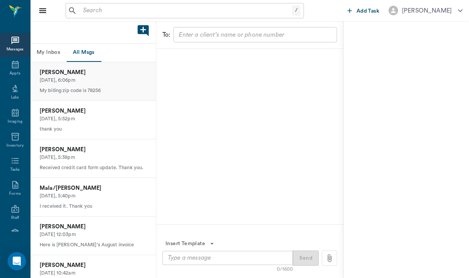
click at [94, 77] on p "Today, 6:06pm" at bounding box center [93, 80] width 107 height 7
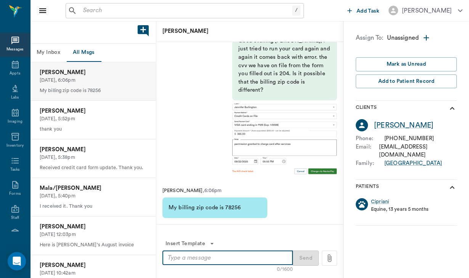
click at [172, 256] on textarea at bounding box center [228, 257] width 120 height 9
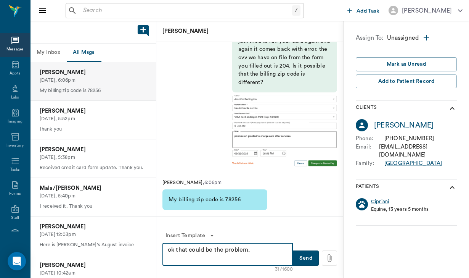
type textarea "ok that could be the problem."
click at [311, 254] on button "Send" at bounding box center [306, 257] width 26 height 15
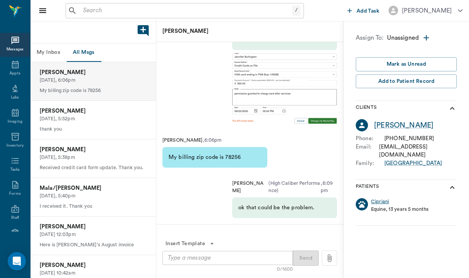
click at [376, 198] on div "Cipriani" at bounding box center [380, 201] width 18 height 7
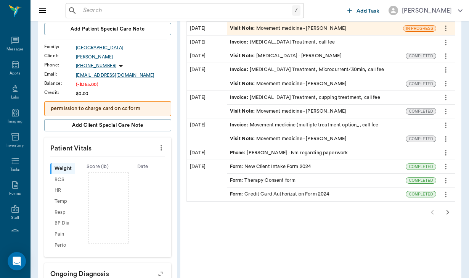
scroll to position [116, 0]
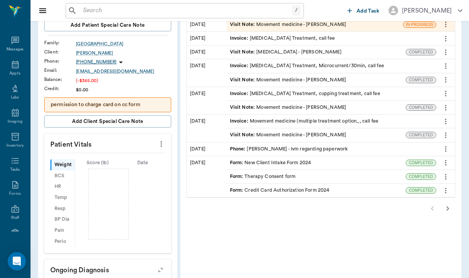
click at [288, 189] on div "Form : Credit Card Authorization Form 2024" at bounding box center [280, 190] width 100 height 7
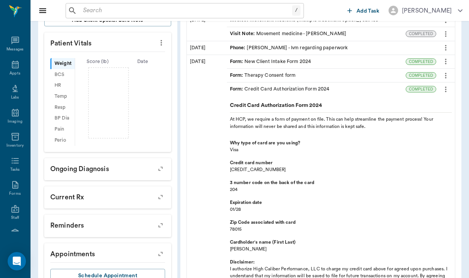
scroll to position [218, 0]
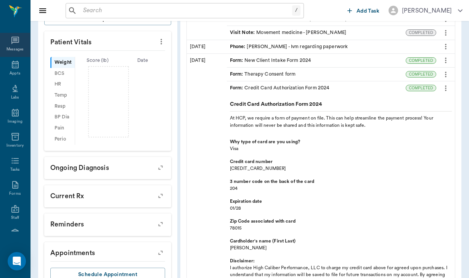
click at [17, 44] on icon at bounding box center [15, 41] width 8 height 8
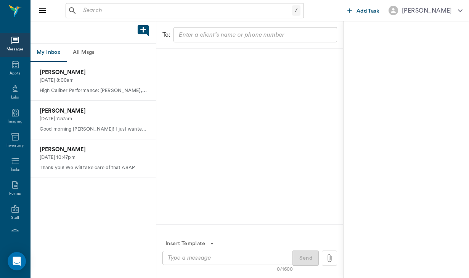
click at [91, 56] on button "All Msgs" at bounding box center [83, 52] width 34 height 18
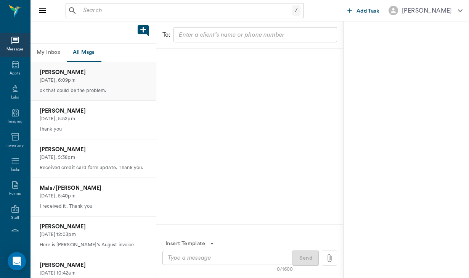
click at [97, 75] on p "[PERSON_NAME]" at bounding box center [93, 72] width 107 height 8
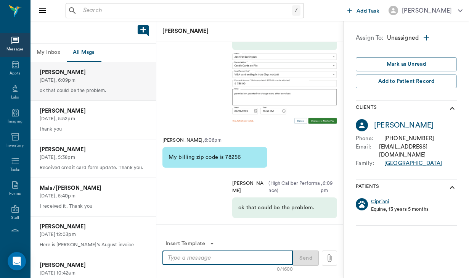
click at [216, 259] on textarea at bounding box center [228, 257] width 120 height 9
type textarea "on the form you have it as 78006"
click at [306, 255] on button "Send" at bounding box center [306, 257] width 26 height 15
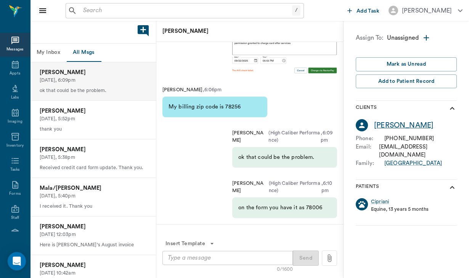
click at [400, 122] on div "[PERSON_NAME]" at bounding box center [404, 125] width 60 height 11
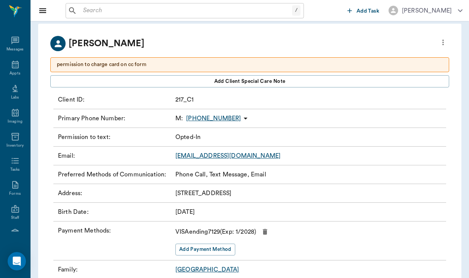
scroll to position [37, 0]
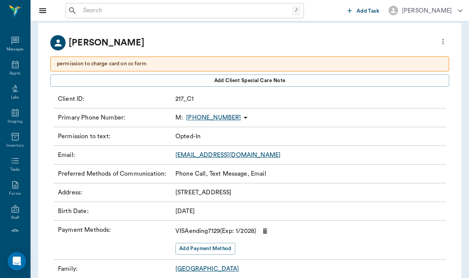
click at [267, 231] on icon "button" at bounding box center [265, 231] width 5 height 6
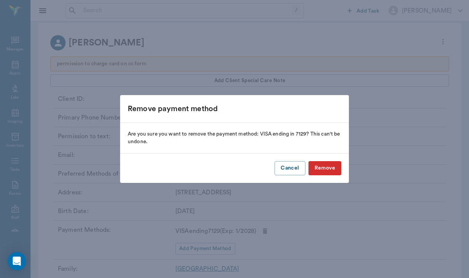
click at [321, 168] on button "Remove" at bounding box center [325, 168] width 33 height 14
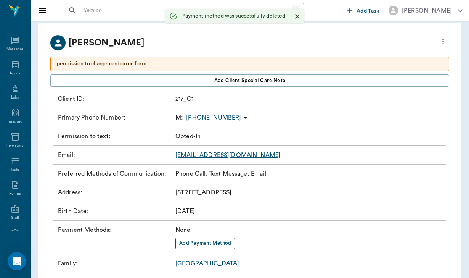
click at [209, 246] on button "Add Payment Method" at bounding box center [206, 243] width 60 height 12
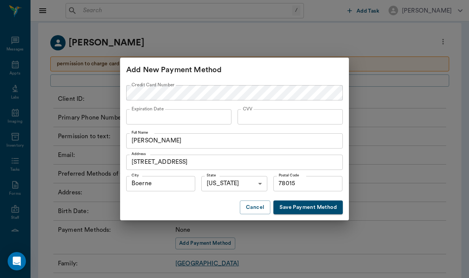
click at [119, 122] on div "Add New Payment Method Credit Card Number Credit Card Number Expiration Date Ex…" at bounding box center [234, 139] width 469 height 278
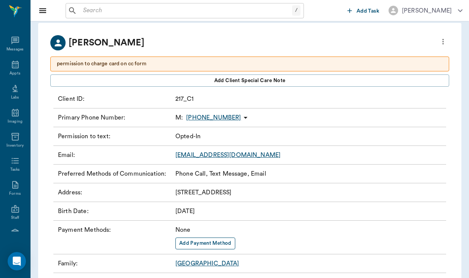
click at [204, 243] on button "Add Payment Method" at bounding box center [206, 243] width 60 height 12
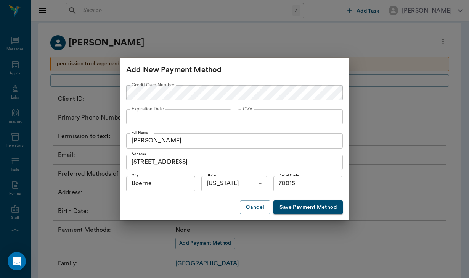
click at [198, 85] on div "Credit Card Number Credit Card Number" at bounding box center [234, 94] width 217 height 24
click at [246, 208] on button "Cancel" at bounding box center [255, 207] width 31 height 14
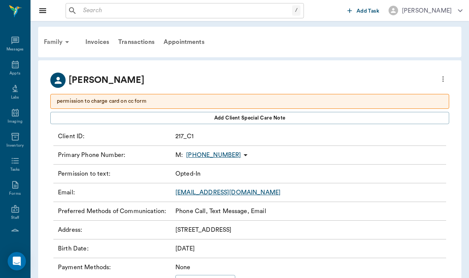
scroll to position [0, 0]
click at [60, 45] on div "Family" at bounding box center [57, 42] width 37 height 18
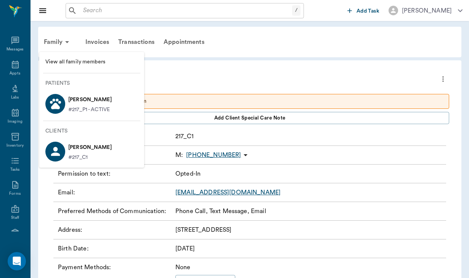
click at [98, 97] on p "[PERSON_NAME]" at bounding box center [89, 99] width 43 height 12
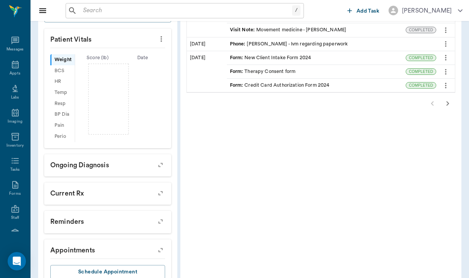
scroll to position [223, 0]
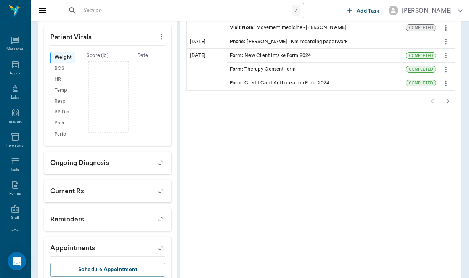
click at [282, 81] on div "Form : Credit Card Authorization Form 2024" at bounding box center [280, 82] width 100 height 7
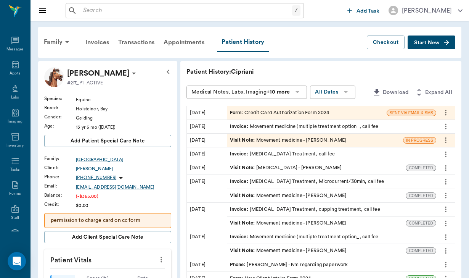
scroll to position [0, 0]
click at [93, 165] on div "[PERSON_NAME]" at bounding box center [123, 168] width 95 height 7
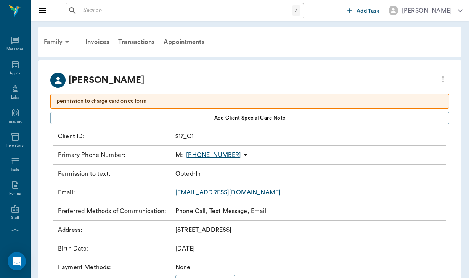
click at [63, 42] on icon at bounding box center [67, 41] width 9 height 9
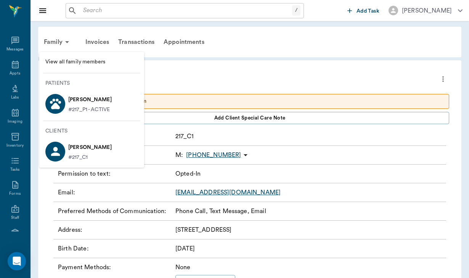
click at [93, 101] on p "[PERSON_NAME]" at bounding box center [89, 99] width 43 height 12
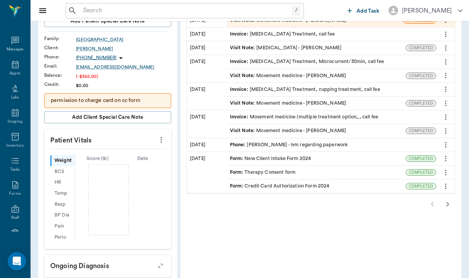
scroll to position [124, 0]
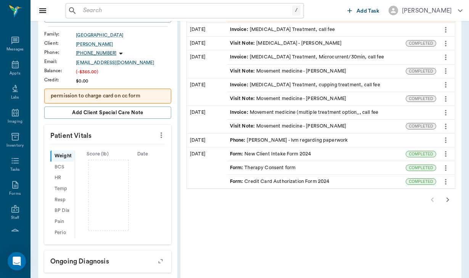
click at [248, 182] on div "Form : Credit Card Authorization Form 2024" at bounding box center [280, 181] width 100 height 7
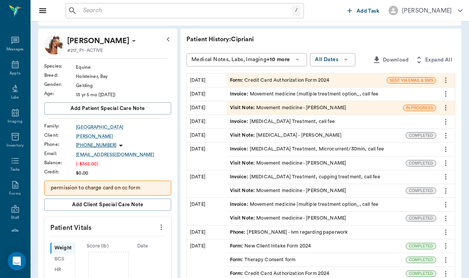
scroll to position [30, 0]
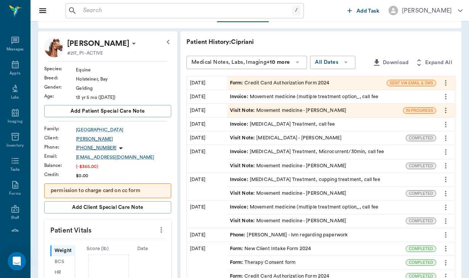
click at [86, 138] on div "[PERSON_NAME]" at bounding box center [123, 138] width 95 height 7
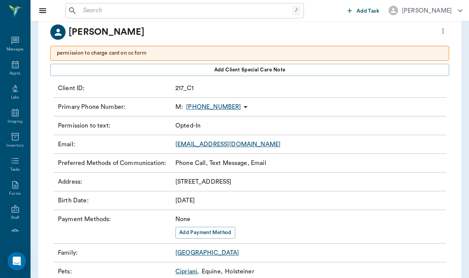
scroll to position [48, 0]
click at [206, 233] on button "Add Payment Method" at bounding box center [206, 232] width 60 height 12
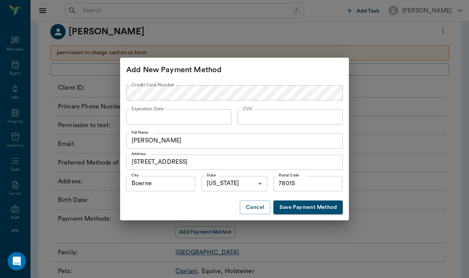
click at [253, 104] on div "Credit Card Number Credit Card Number" at bounding box center [234, 94] width 217 height 24
click at [247, 112] on label "CVV" at bounding box center [248, 109] width 10 height 6
drag, startPoint x: 300, startPoint y: 184, endPoint x: 273, endPoint y: 184, distance: 26.7
type input "78256"
click at [307, 208] on button "Save Payment Method" at bounding box center [308, 207] width 69 height 14
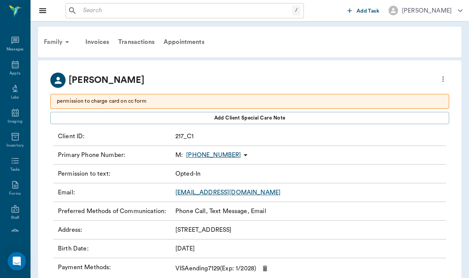
scroll to position [0, 0]
click at [61, 43] on div "Family" at bounding box center [57, 42] width 37 height 18
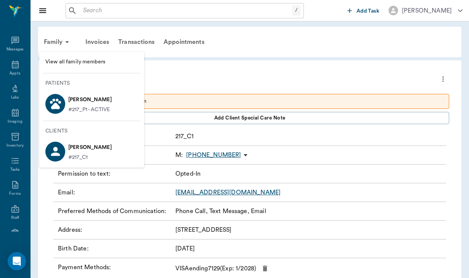
click at [93, 100] on p "[PERSON_NAME]" at bounding box center [89, 99] width 43 height 12
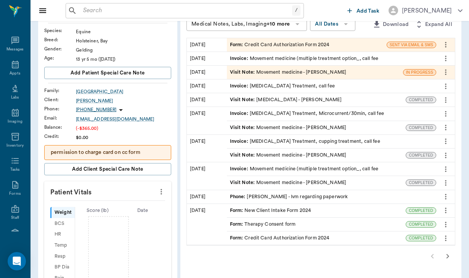
scroll to position [67, 0]
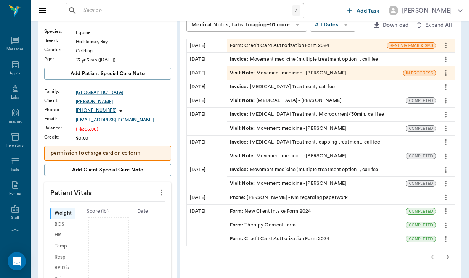
click at [248, 233] on div "Form : Credit Card Authorization Form 2024" at bounding box center [316, 238] width 179 height 13
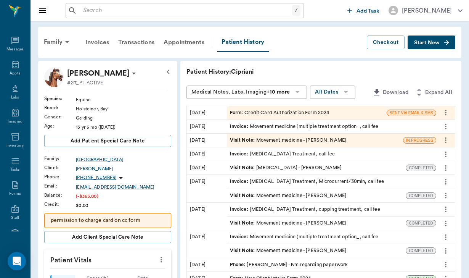
scroll to position [0, 0]
click at [18, 39] on icon at bounding box center [15, 41] width 8 height 8
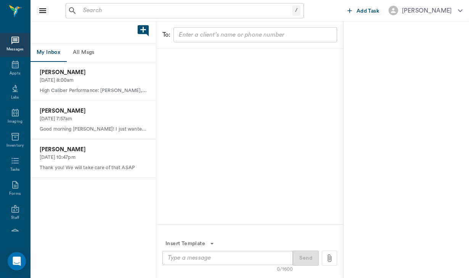
click at [80, 53] on button "All Msgs" at bounding box center [83, 52] width 34 height 18
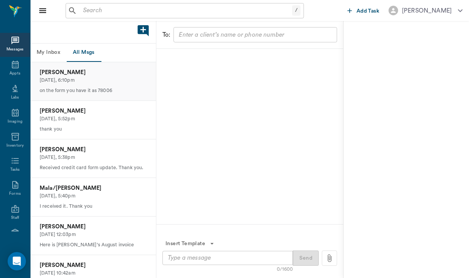
click at [88, 87] on p "on the form you have it as 78006" at bounding box center [93, 90] width 107 height 7
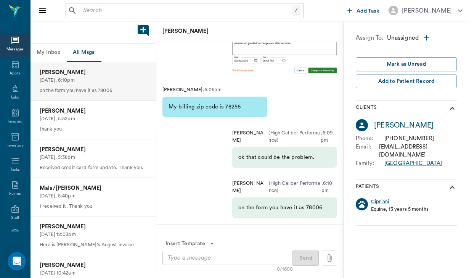
click at [382, 206] on p "Equine, 13 years 5 months" at bounding box center [400, 209] width 58 height 7
click at [382, 198] on div "Cipriani" at bounding box center [380, 201] width 18 height 7
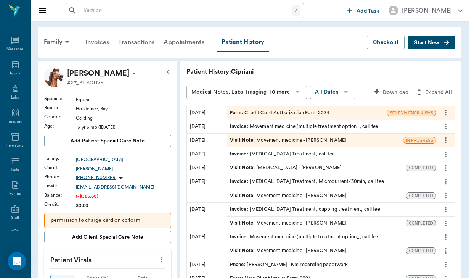
click at [100, 40] on div "Invoices" at bounding box center [97, 42] width 33 height 18
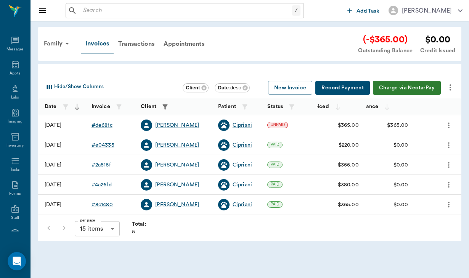
click at [400, 86] on button "Charge via NectarPay" at bounding box center [407, 88] width 68 height 14
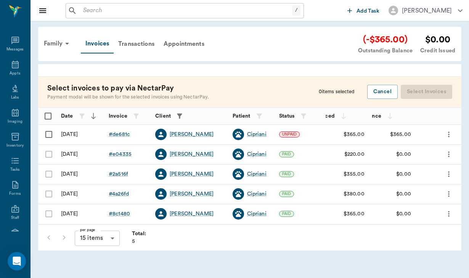
click at [52, 135] on input "Select row" at bounding box center [49, 134] width 16 height 16
checkbox input "false"
checkbox input "true"
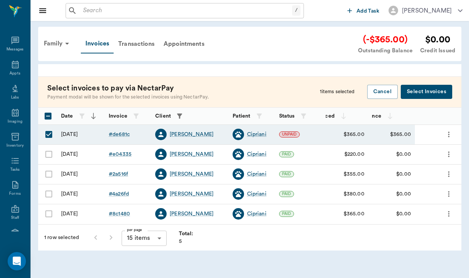
click at [425, 93] on button "Select Invoices" at bounding box center [427, 92] width 52 height 14
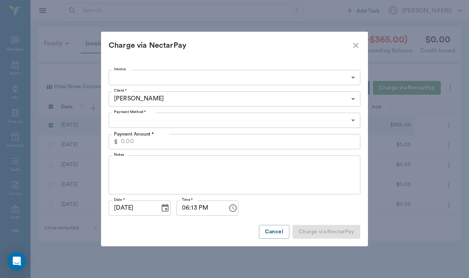
type input "68ca11f6463f146269de681c"
type input "365.00"
type input "CREDIT_CARDS_ON_FILE"
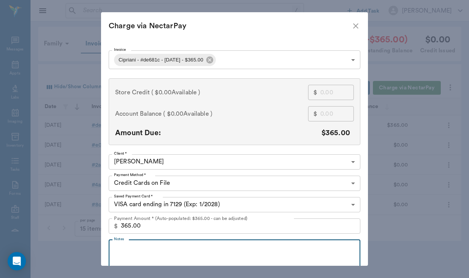
click at [126, 253] on textarea "Notes" at bounding box center [234, 259] width 241 height 26
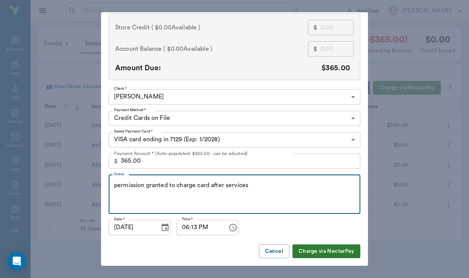
scroll to position [64, 0]
type textarea "permission granted to charge card after services"
click at [309, 251] on button "Charge via NectarPay" at bounding box center [327, 252] width 68 height 14
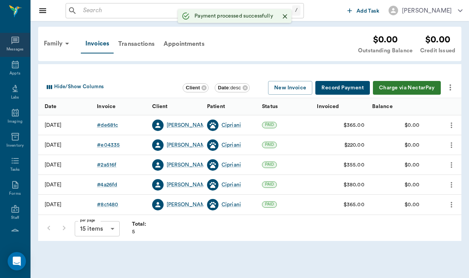
click at [21, 44] on div "Messages" at bounding box center [15, 45] width 30 height 24
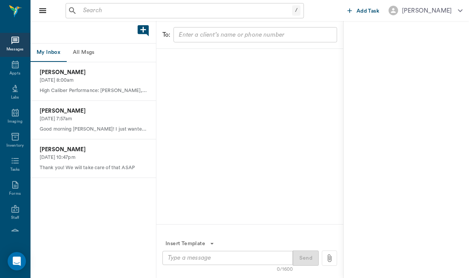
click at [88, 53] on button "All Msgs" at bounding box center [83, 52] width 34 height 18
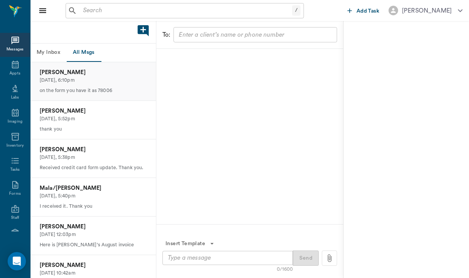
click at [79, 89] on p "on the form you have it as 78006" at bounding box center [93, 90] width 107 height 7
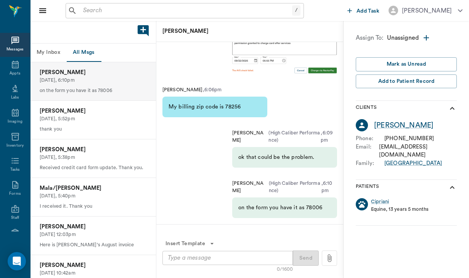
click at [180, 261] on textarea at bounding box center [228, 257] width 120 height 9
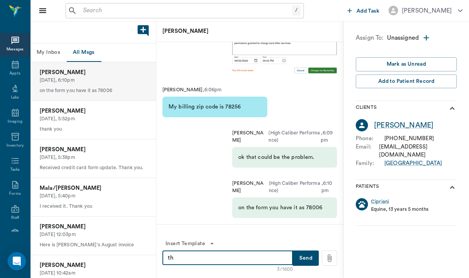
type textarea "t"
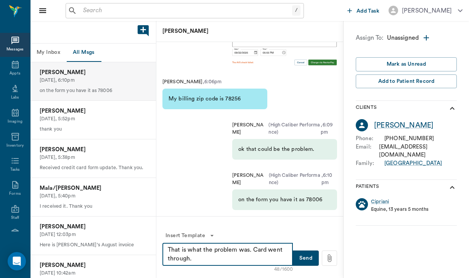
type textarea "That is what the problem was. Card went through."
click at [309, 261] on button "Send" at bounding box center [306, 257] width 26 height 15
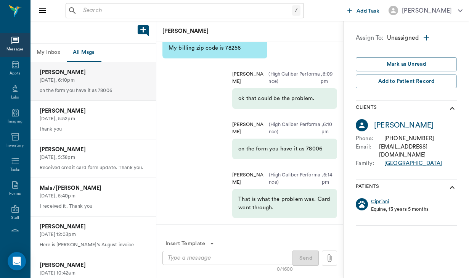
click at [411, 127] on div "[PERSON_NAME]" at bounding box center [404, 125] width 60 height 11
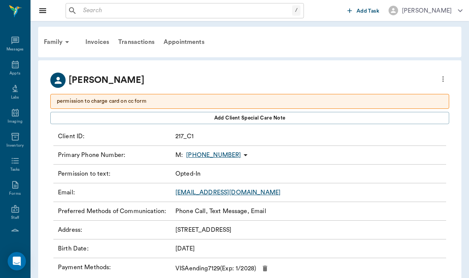
click at [412, 103] on p "permission to charge card on cc form" at bounding box center [250, 101] width 386 height 8
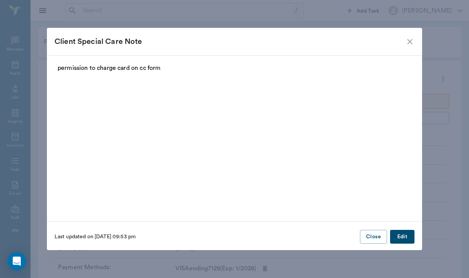
click at [412, 245] on div "Last updated on 07/31/25 at 09:53 pm Close Edit" at bounding box center [234, 236] width 375 height 19
click at [409, 238] on button "Edit" at bounding box center [402, 237] width 24 height 14
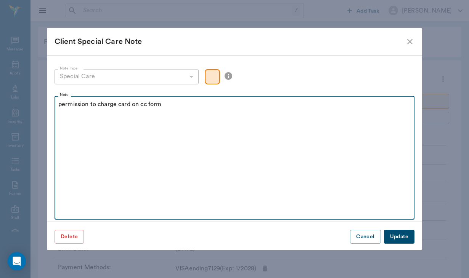
click at [174, 104] on p "permission to charge card on cc form" at bounding box center [234, 104] width 353 height 9
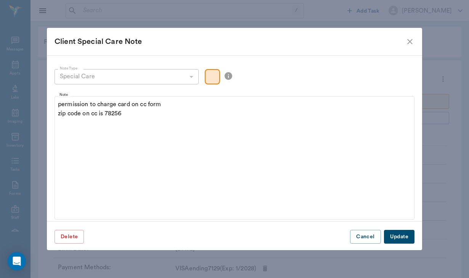
click at [409, 235] on button "Update" at bounding box center [399, 237] width 31 height 14
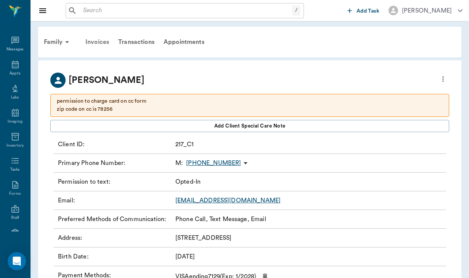
click at [103, 43] on div "Invoices" at bounding box center [97, 42] width 33 height 18
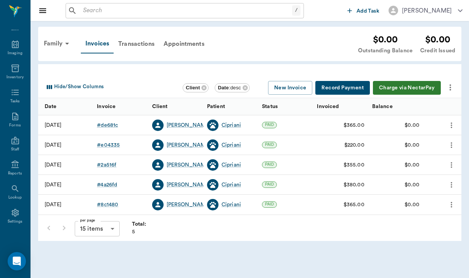
scroll to position [70, 0]
click at [17, 190] on icon at bounding box center [15, 188] width 6 height 6
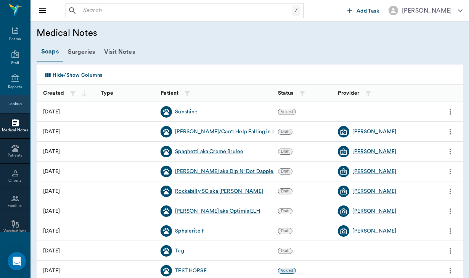
scroll to position [156, 0]
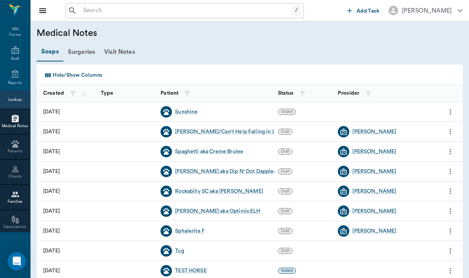
click at [5, 205] on div "Families" at bounding box center [15, 202] width 30 height 6
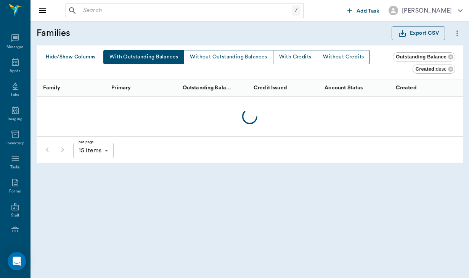
scroll to position [156, 0]
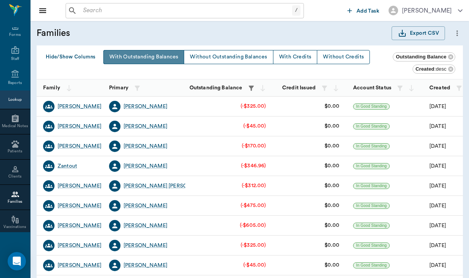
click at [147, 55] on button "With Outstanding Balances" at bounding box center [143, 57] width 81 height 14
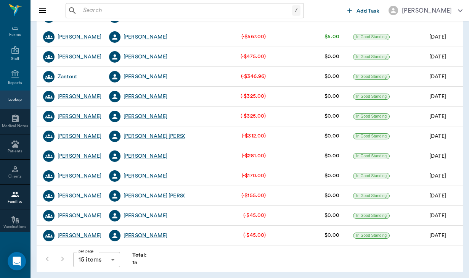
scroll to position [149, 0]
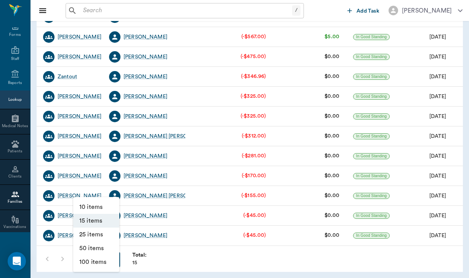
click at [111, 259] on body "/ ​ Add Task Helen Newsham Nectar Messages Appts Labs Imaging Inventory Tasks F…" at bounding box center [234, 64] width 469 height 427
click at [109, 234] on li "25 items" at bounding box center [96, 234] width 46 height 14
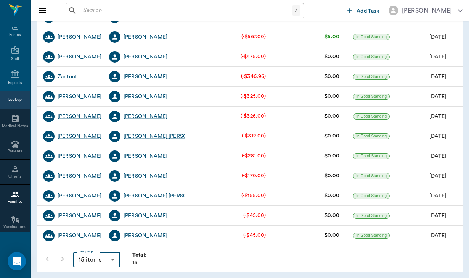
type input "25"
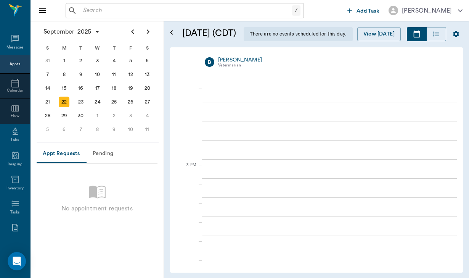
scroll to position [841, 0]
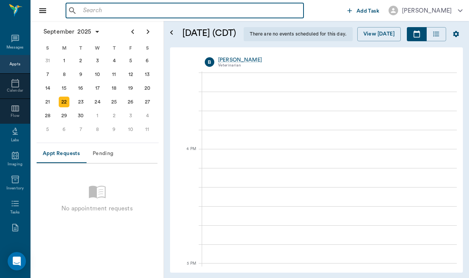
click at [155, 6] on input "text" at bounding box center [190, 10] width 221 height 11
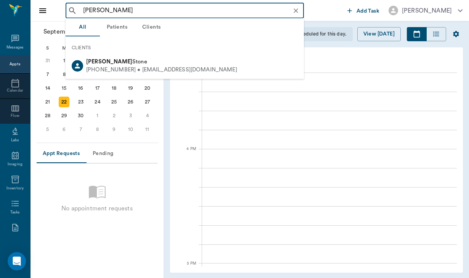
click at [161, 52] on div "CLIENTS" at bounding box center [185, 48] width 238 height 16
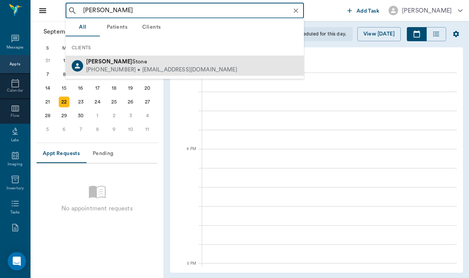
click at [159, 68] on div "(910) 988-7513 • ts@corrivalranch.com" at bounding box center [161, 70] width 151 height 8
type input "taylor"
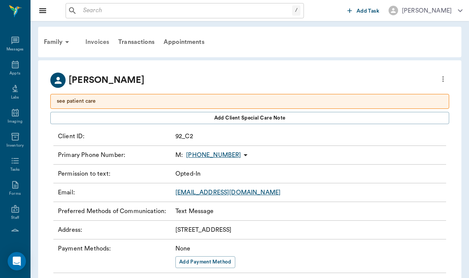
click at [105, 41] on div "Invoices" at bounding box center [97, 42] width 33 height 18
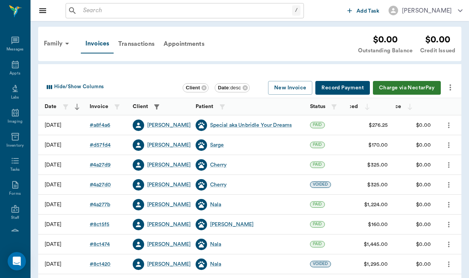
click at [347, 55] on div "Family Invoices Transactions Appointments $0.00 Outstanding Balance $0.00 Credi…" at bounding box center [250, 44] width 424 height 34
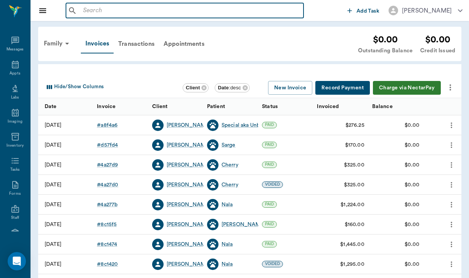
click at [100, 9] on input "text" at bounding box center [190, 10] width 221 height 11
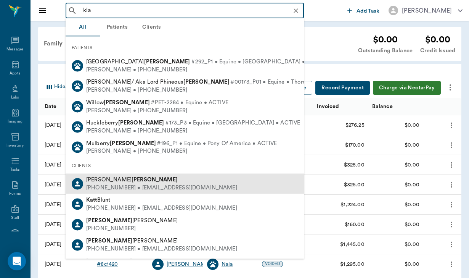
click at [208, 185] on div "Selena Klare (972) 816-6315 • selenaklare@me.com" at bounding box center [185, 184] width 238 height 20
type input "kla"
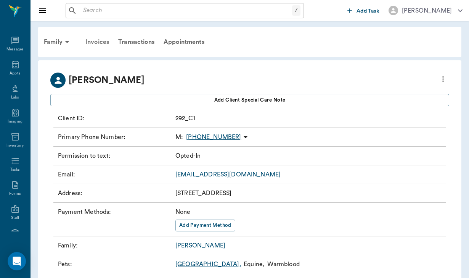
click at [100, 44] on div "Invoices" at bounding box center [97, 42] width 33 height 18
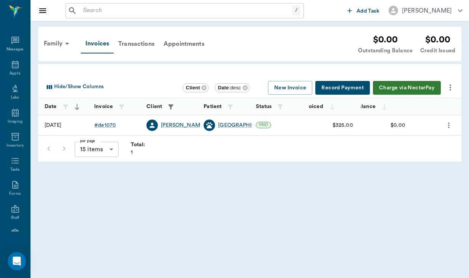
click at [90, 12] on input "text" at bounding box center [186, 10] width 212 height 11
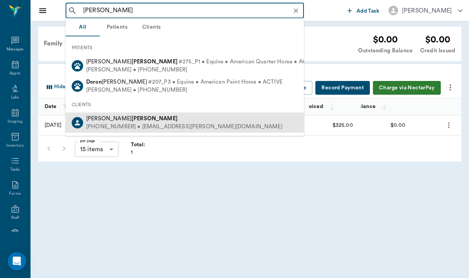
click at [116, 126] on div "(315) 854-5304 • alexy.doran@gmail.com" at bounding box center [184, 126] width 196 height 8
type input "doran"
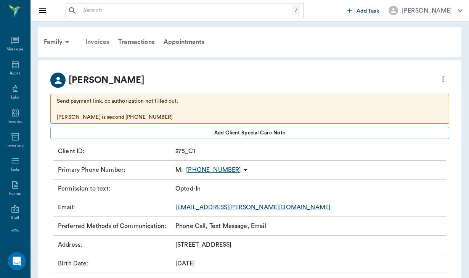
click at [102, 40] on div "Invoices" at bounding box center [97, 42] width 33 height 18
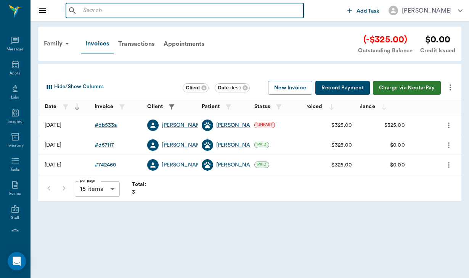
click at [88, 10] on input "text" at bounding box center [190, 10] width 221 height 11
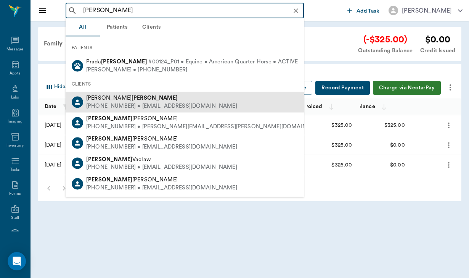
click at [106, 93] on div "Paula Brett (281) 217-5215 • paula78006@outlook.com" at bounding box center [185, 102] width 238 height 20
type input "brett"
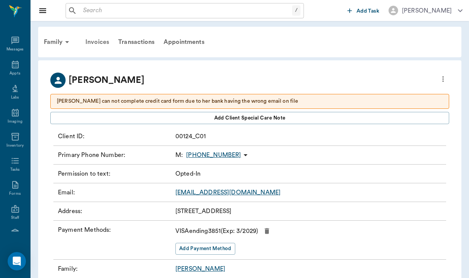
click at [100, 39] on div "Invoices" at bounding box center [97, 42] width 33 height 18
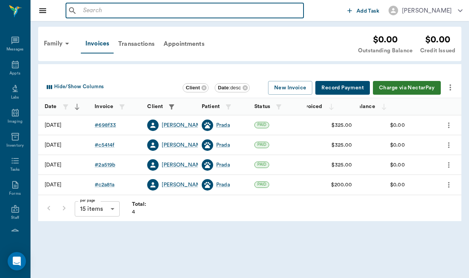
click at [87, 14] on input "text" at bounding box center [190, 10] width 221 height 11
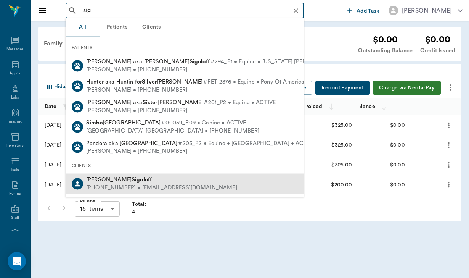
click at [104, 184] on div "[PHONE_NUMBER] • [EMAIL_ADDRESS][DOMAIN_NAME]" at bounding box center [161, 188] width 151 height 8
type input "sig"
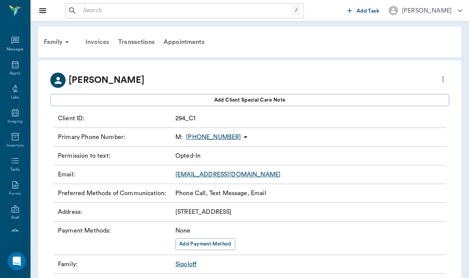
click at [105, 43] on div "Invoices" at bounding box center [97, 42] width 33 height 18
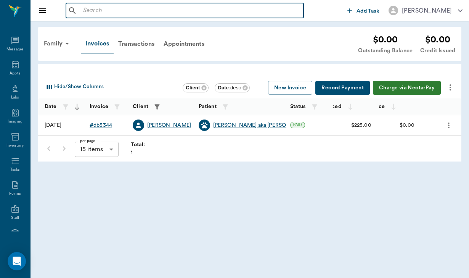
click at [85, 13] on input "text" at bounding box center [190, 10] width 221 height 11
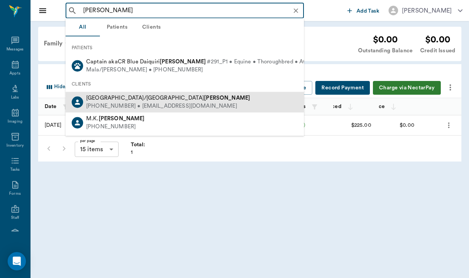
click at [125, 103] on div "(281) 797-9954 • mmurthy63@yahoo.com" at bounding box center [168, 106] width 164 height 8
type input "murthy"
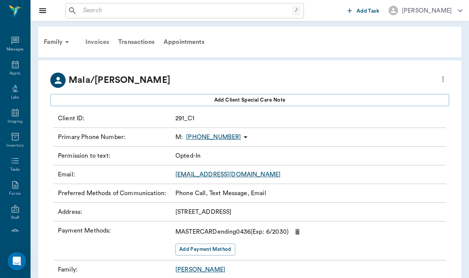
click at [98, 42] on div "Invoices" at bounding box center [97, 42] width 33 height 18
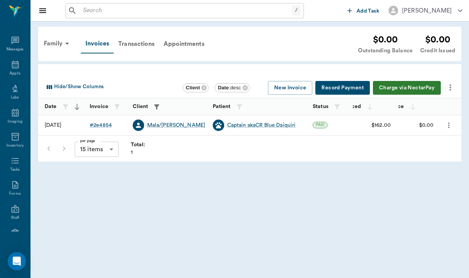
click at [98, 42] on div "Invoices" at bounding box center [97, 43] width 33 height 19
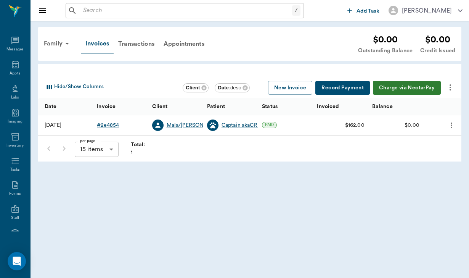
click at [98, 42] on div "Invoices" at bounding box center [97, 43] width 33 height 19
